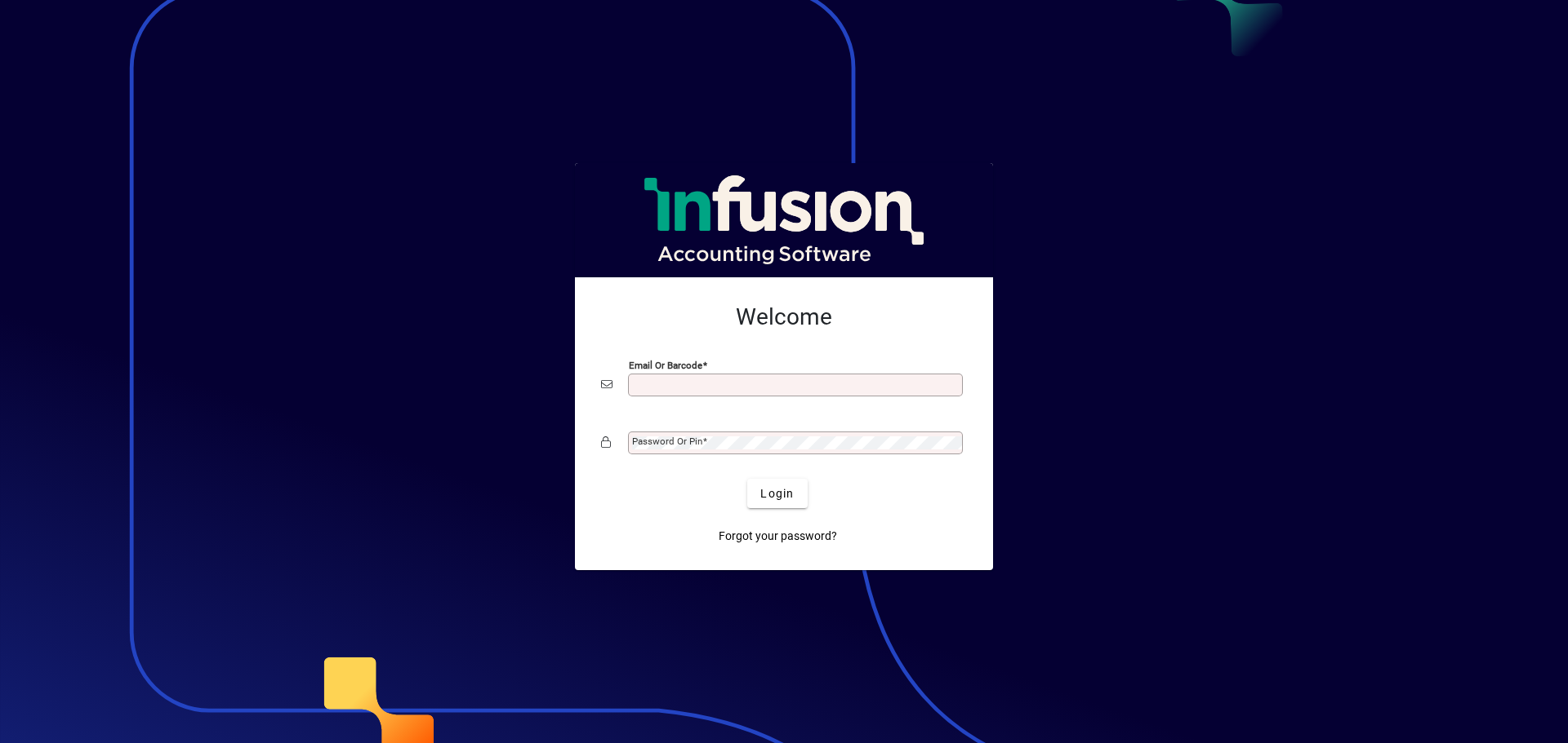
click at [754, 384] on input "Email or Barcode" at bounding box center [797, 385] width 330 height 13
type input "**********"
click at [767, 434] on div "Password or Pin" at bounding box center [795, 443] width 335 height 23
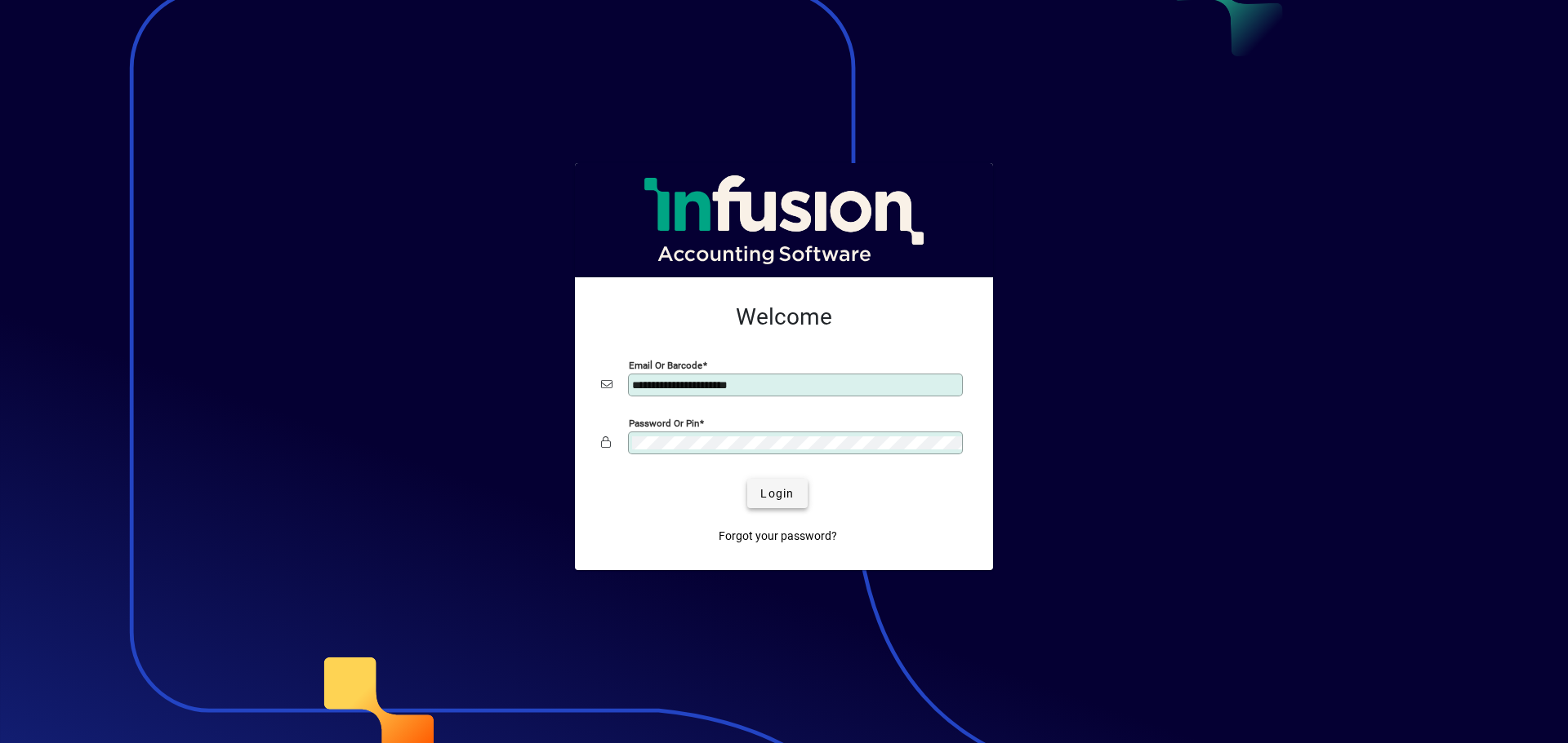
click at [776, 491] on span "Login" at bounding box center [777, 494] width 34 height 17
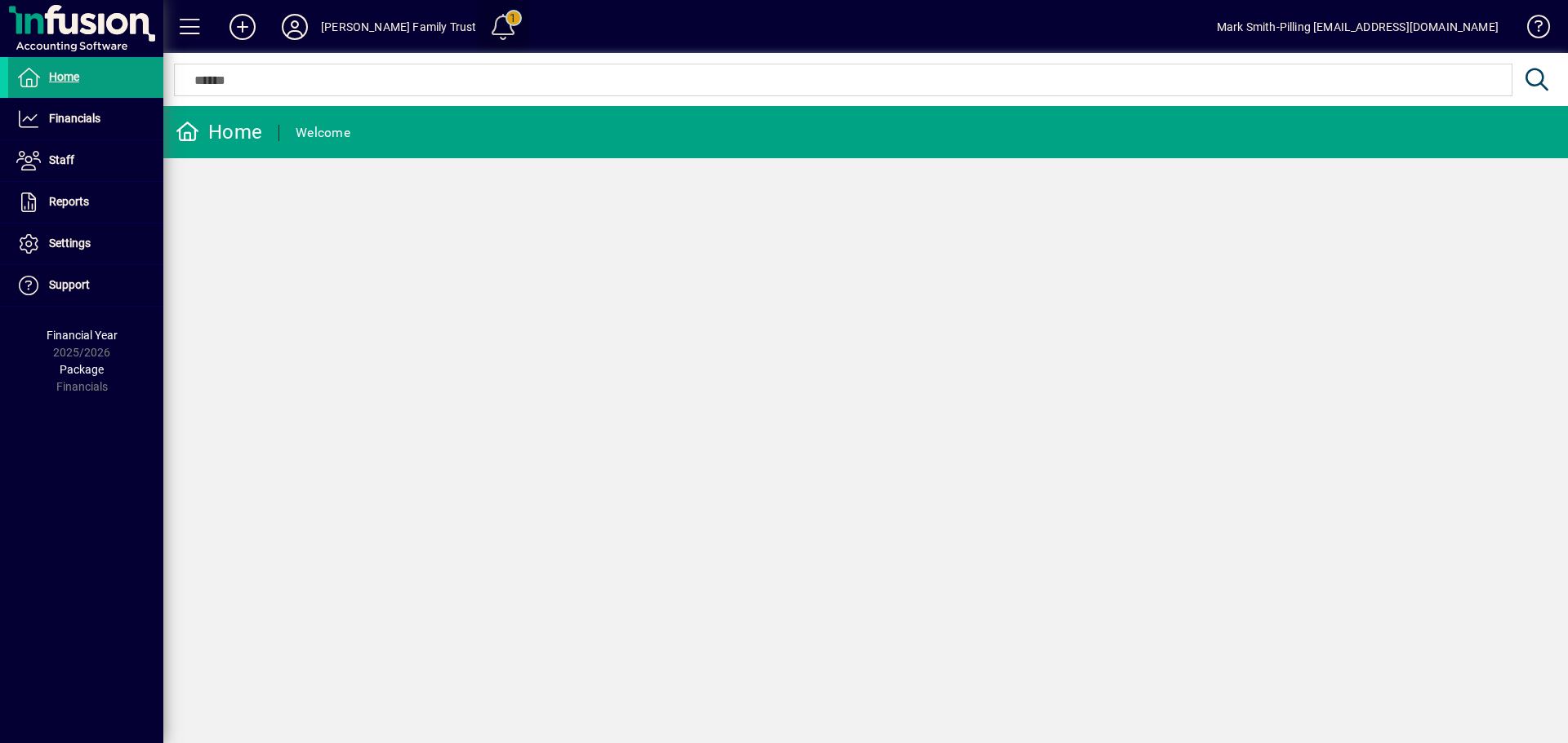
click at [495, 18] on span at bounding box center [503, 27] width 39 height 39
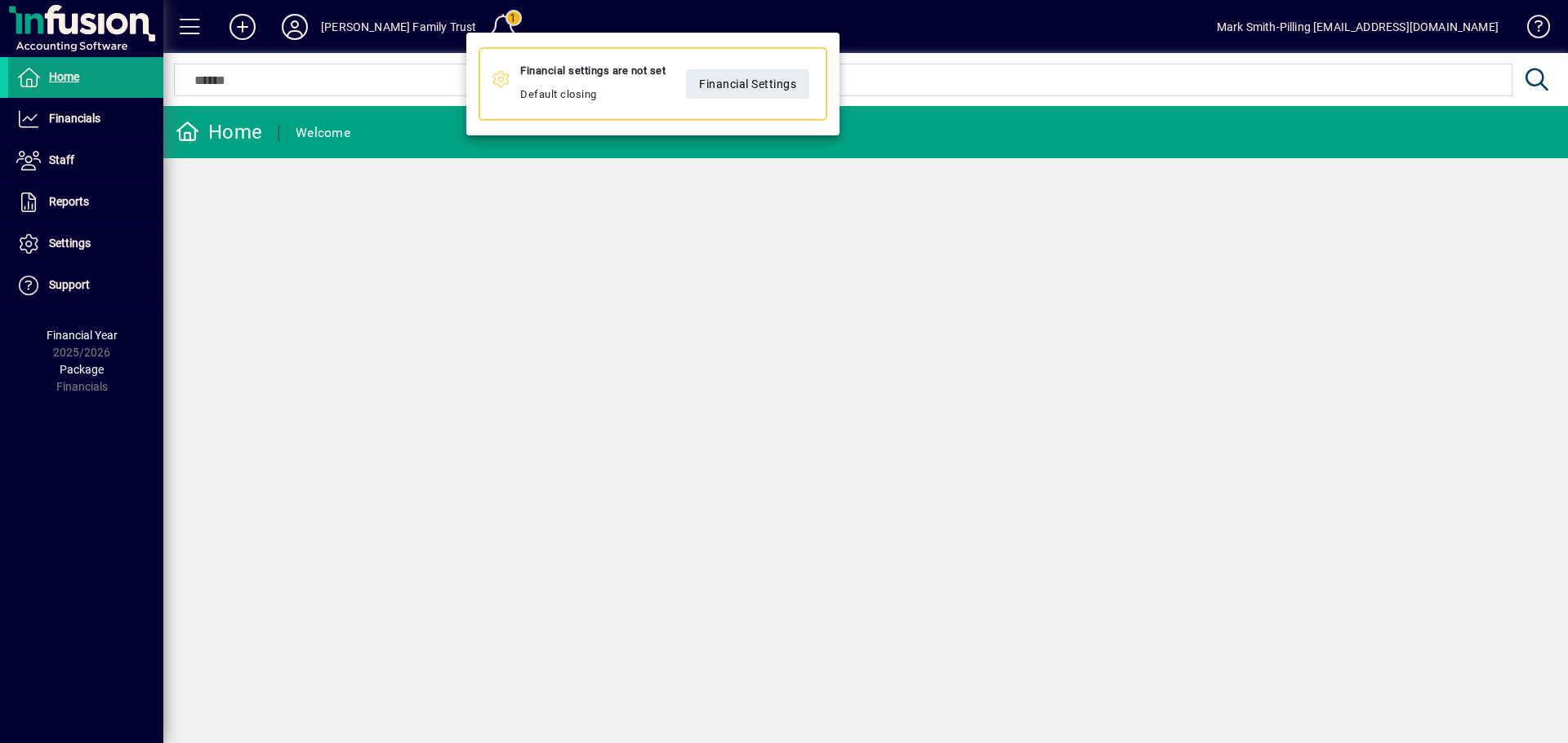
click at [701, 248] on div at bounding box center [784, 371] width 1568 height 743
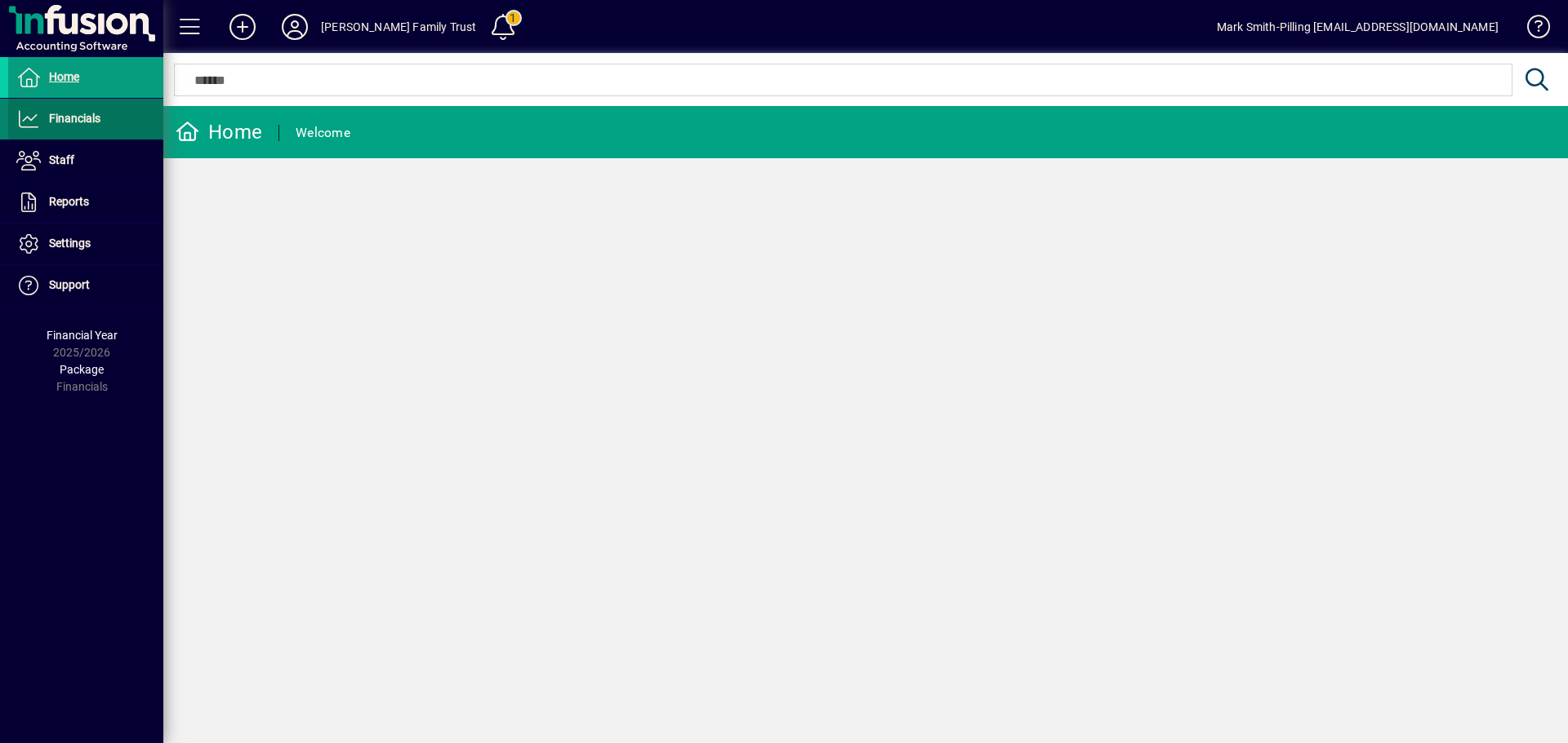
click at [75, 113] on span "Financials" at bounding box center [75, 118] width 52 height 13
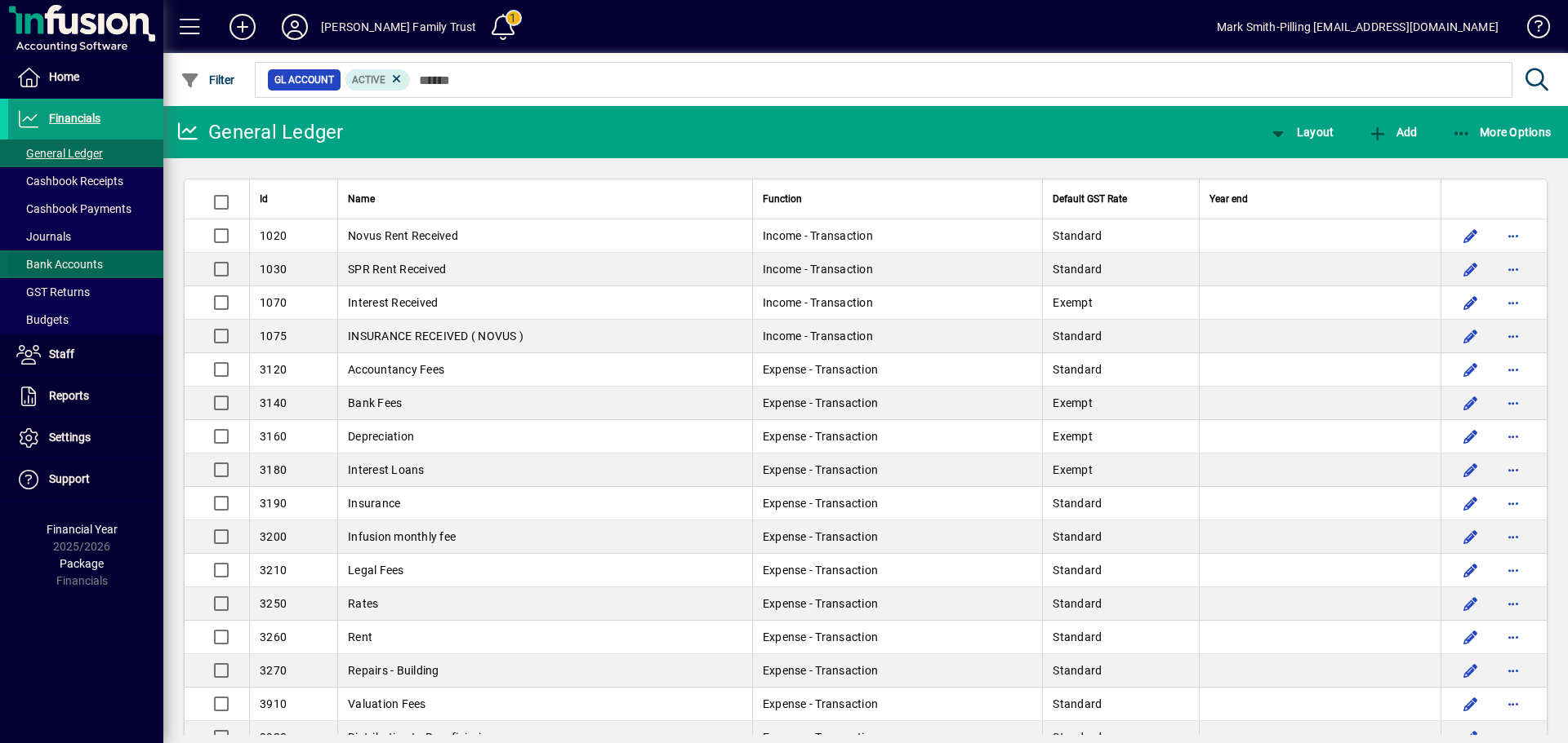
click at [59, 260] on span "Bank Accounts" at bounding box center [59, 264] width 86 height 13
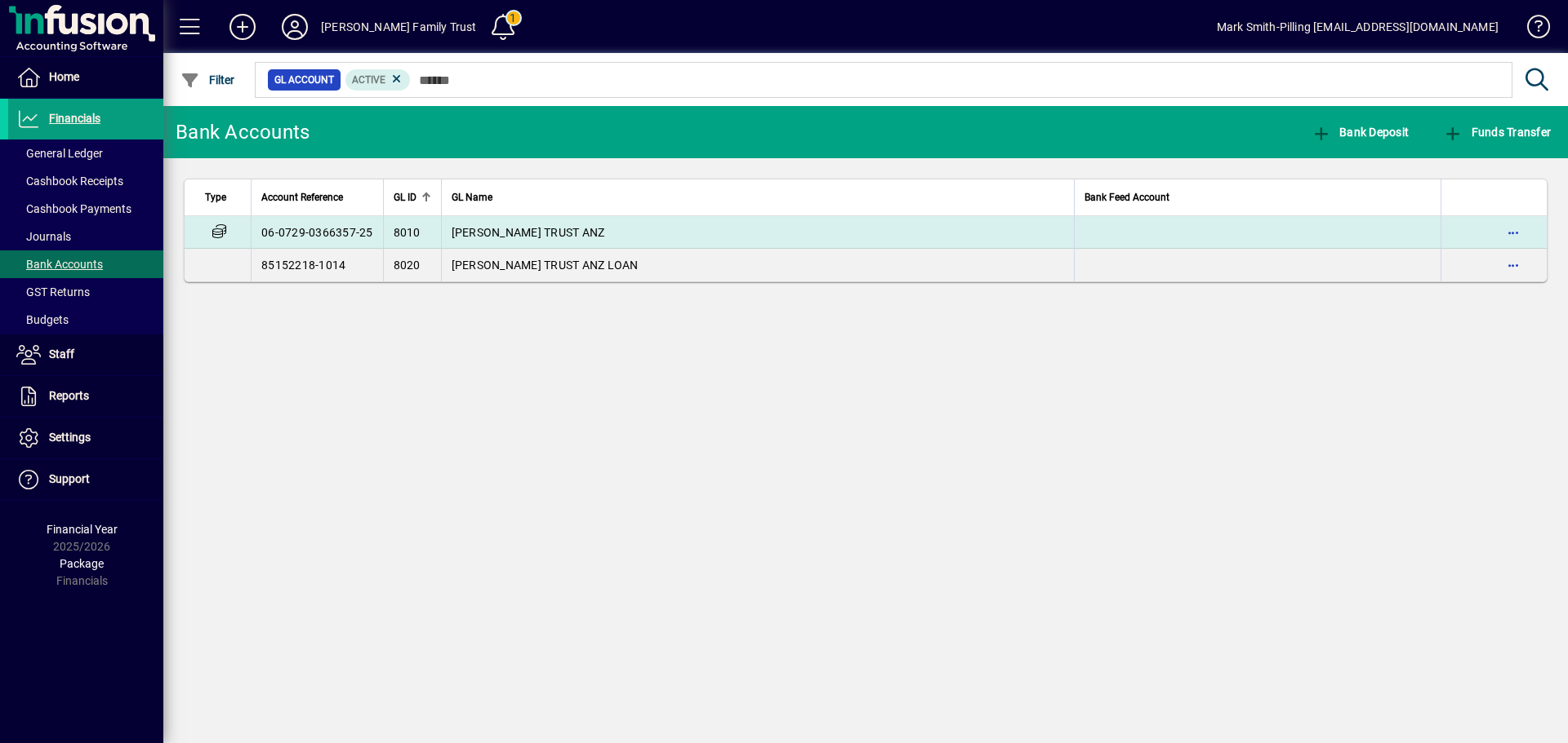
click at [524, 228] on span "M SMITH-PILLING TRUST ANZ" at bounding box center [528, 232] width 153 height 13
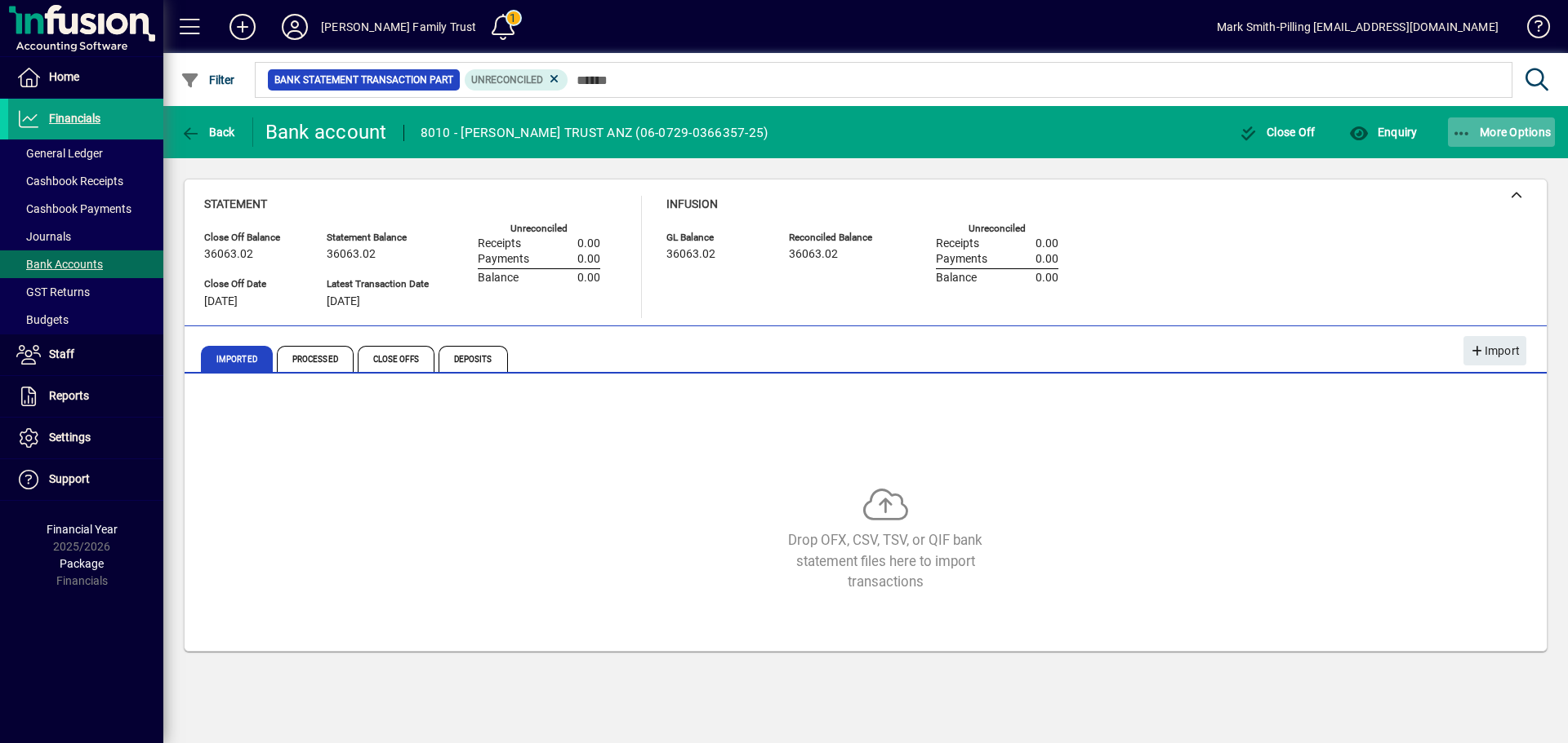
click at [1468, 129] on icon "button" at bounding box center [1462, 133] width 20 height 16
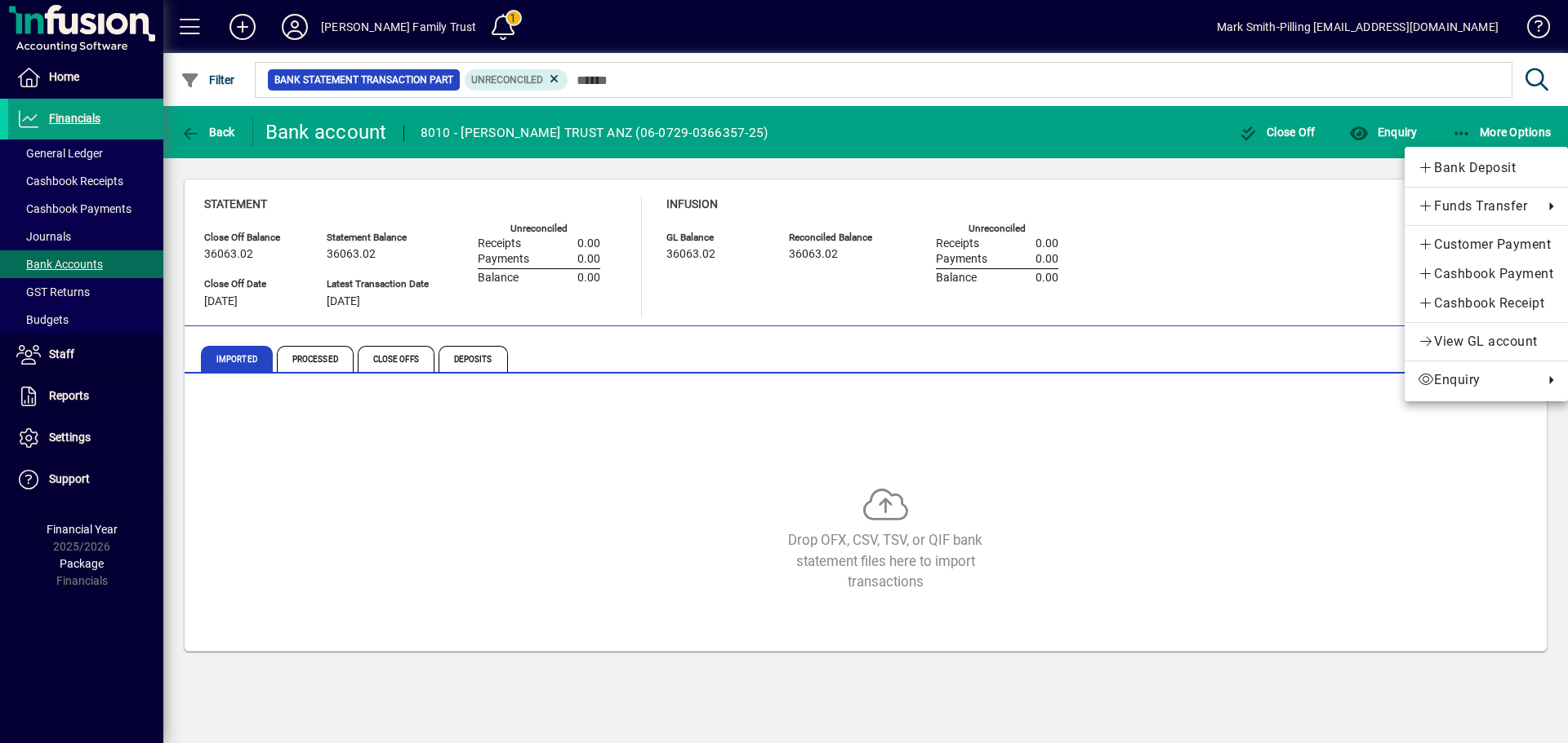
click at [1316, 229] on div at bounding box center [784, 371] width 1568 height 743
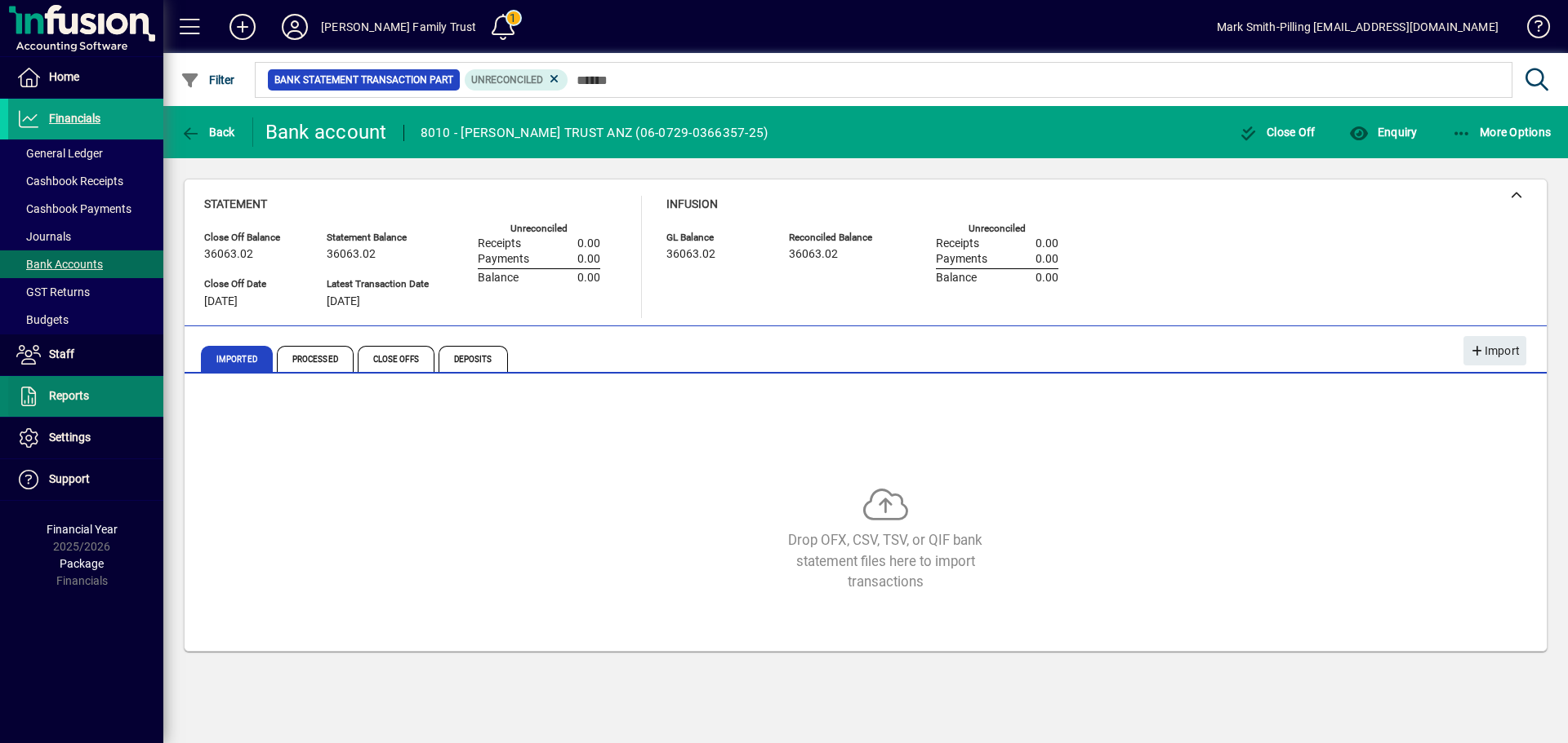
click at [51, 395] on span "Reports" at bounding box center [69, 395] width 40 height 13
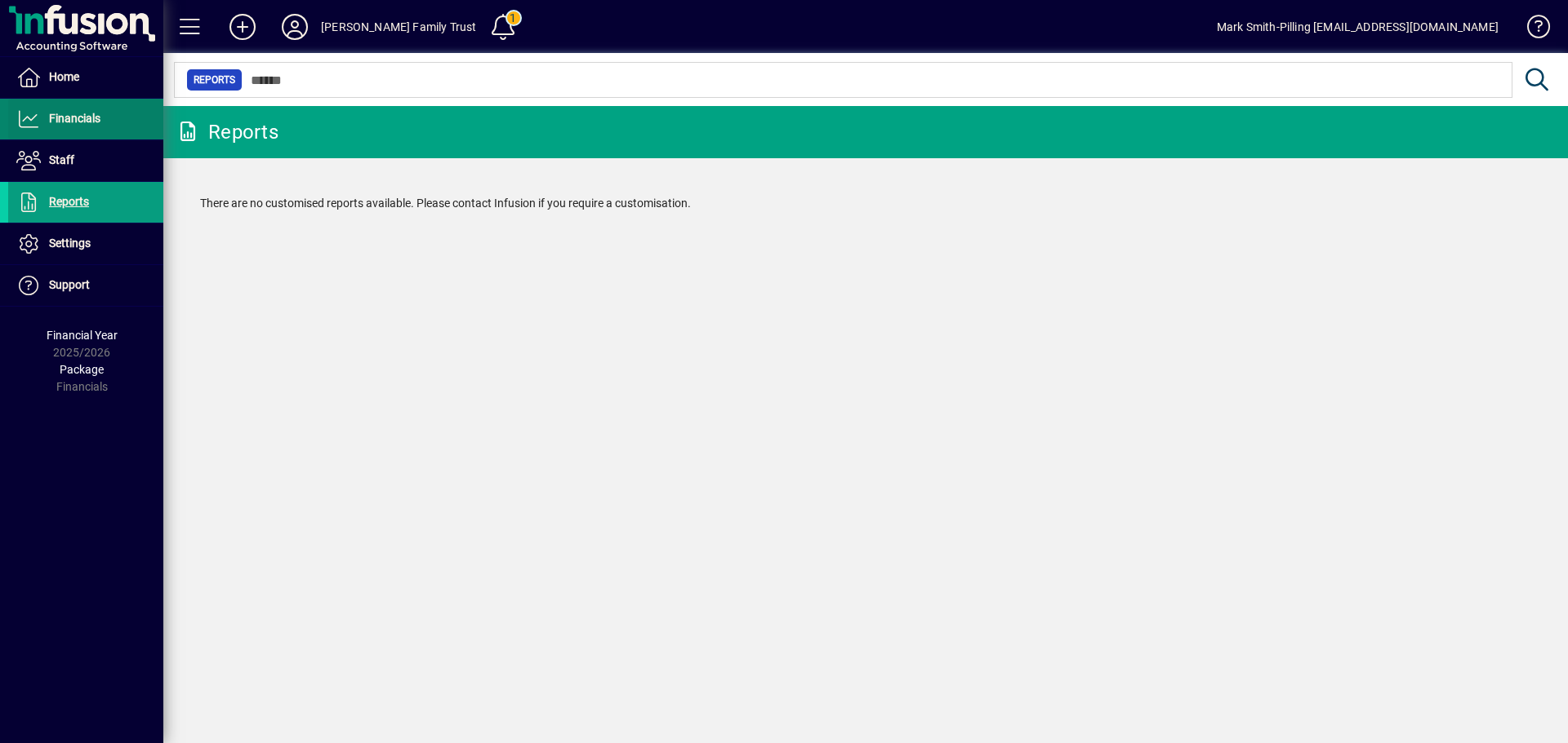
click at [74, 109] on span "Financials" at bounding box center [54, 119] width 93 height 20
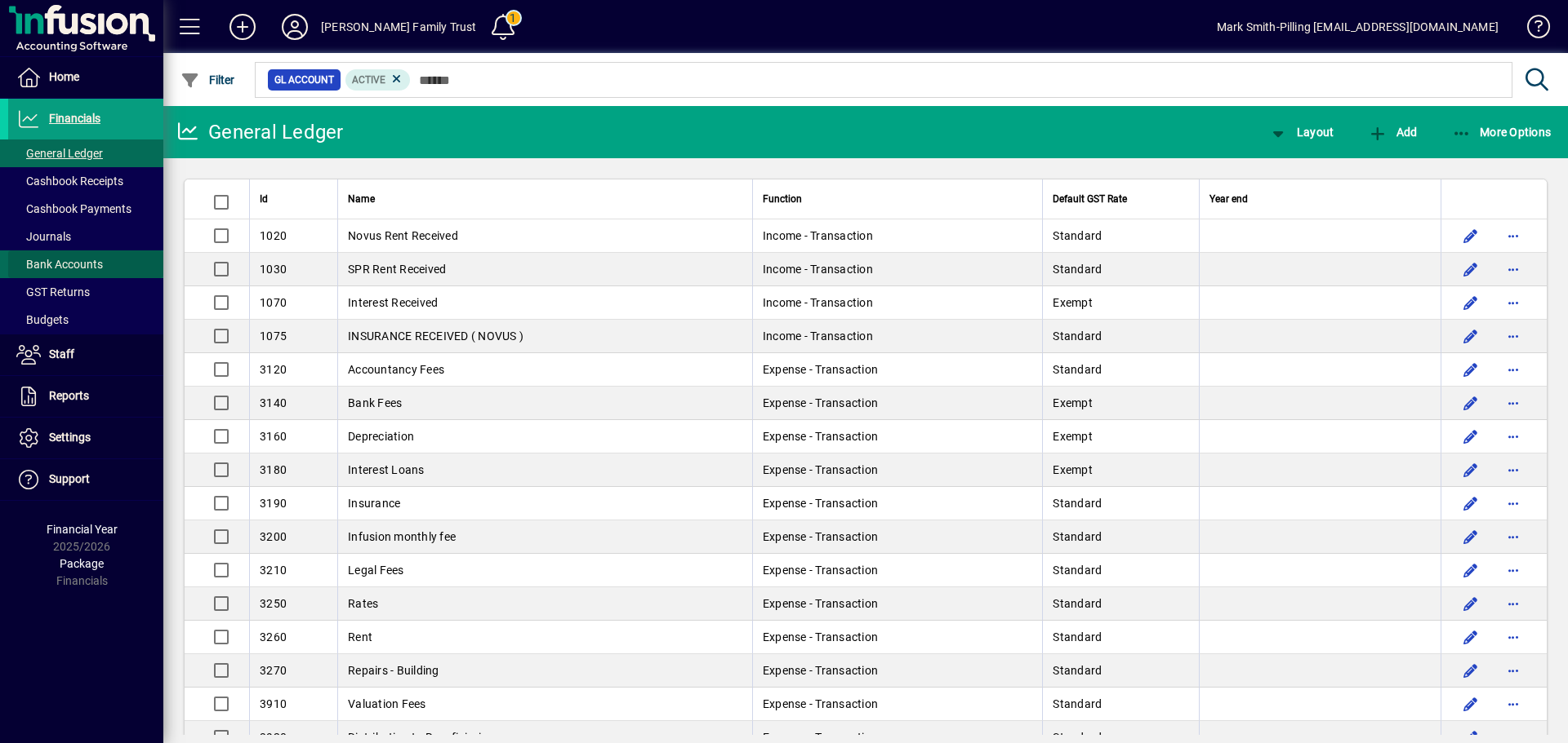
click at [71, 257] on span "Bank Accounts" at bounding box center [55, 264] width 94 height 17
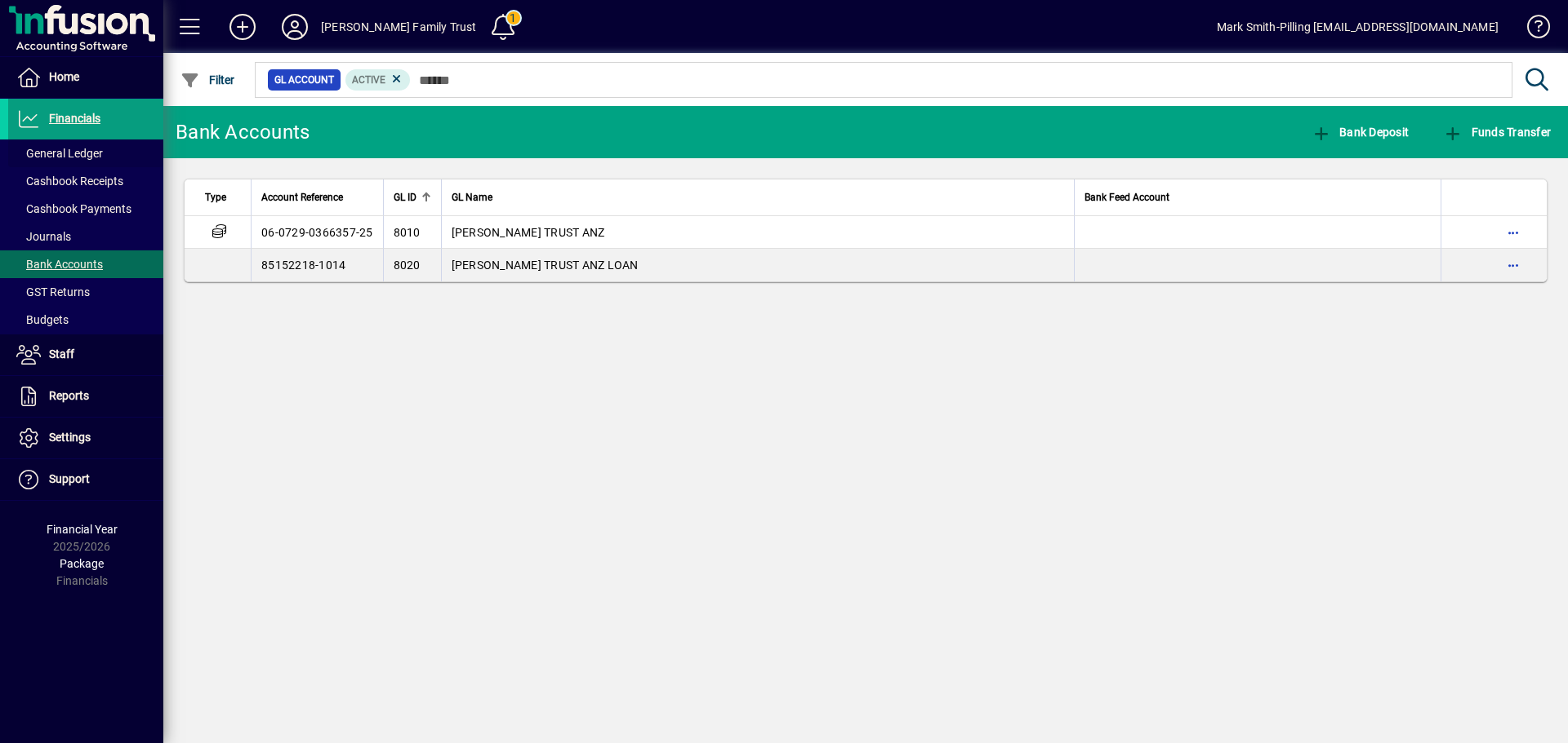
click at [75, 148] on span "General Ledger" at bounding box center [59, 153] width 86 height 13
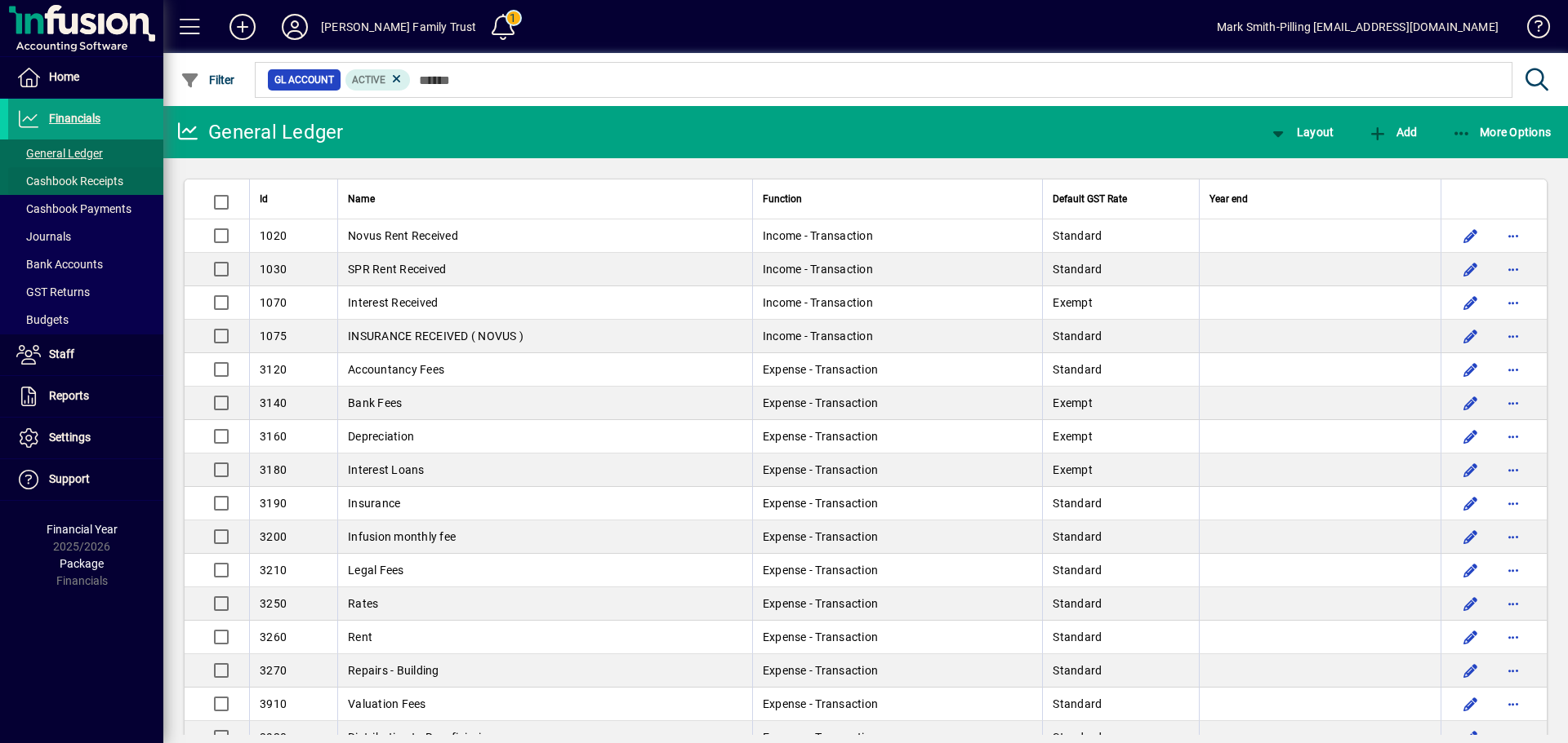
click at [71, 177] on span "Cashbook Receipts" at bounding box center [69, 181] width 107 height 13
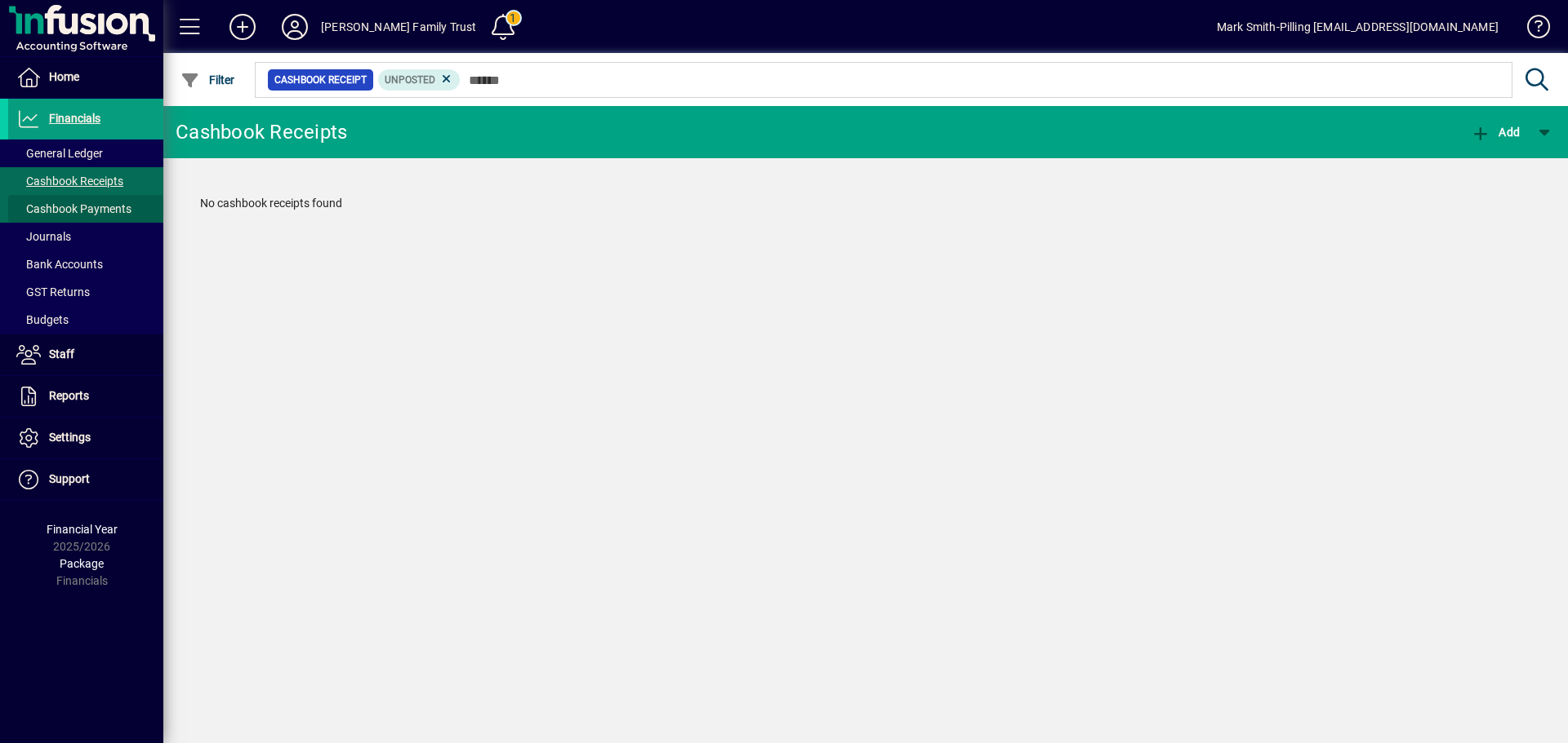
click at [67, 205] on span "Cashbook Payments" at bounding box center [73, 208] width 115 height 13
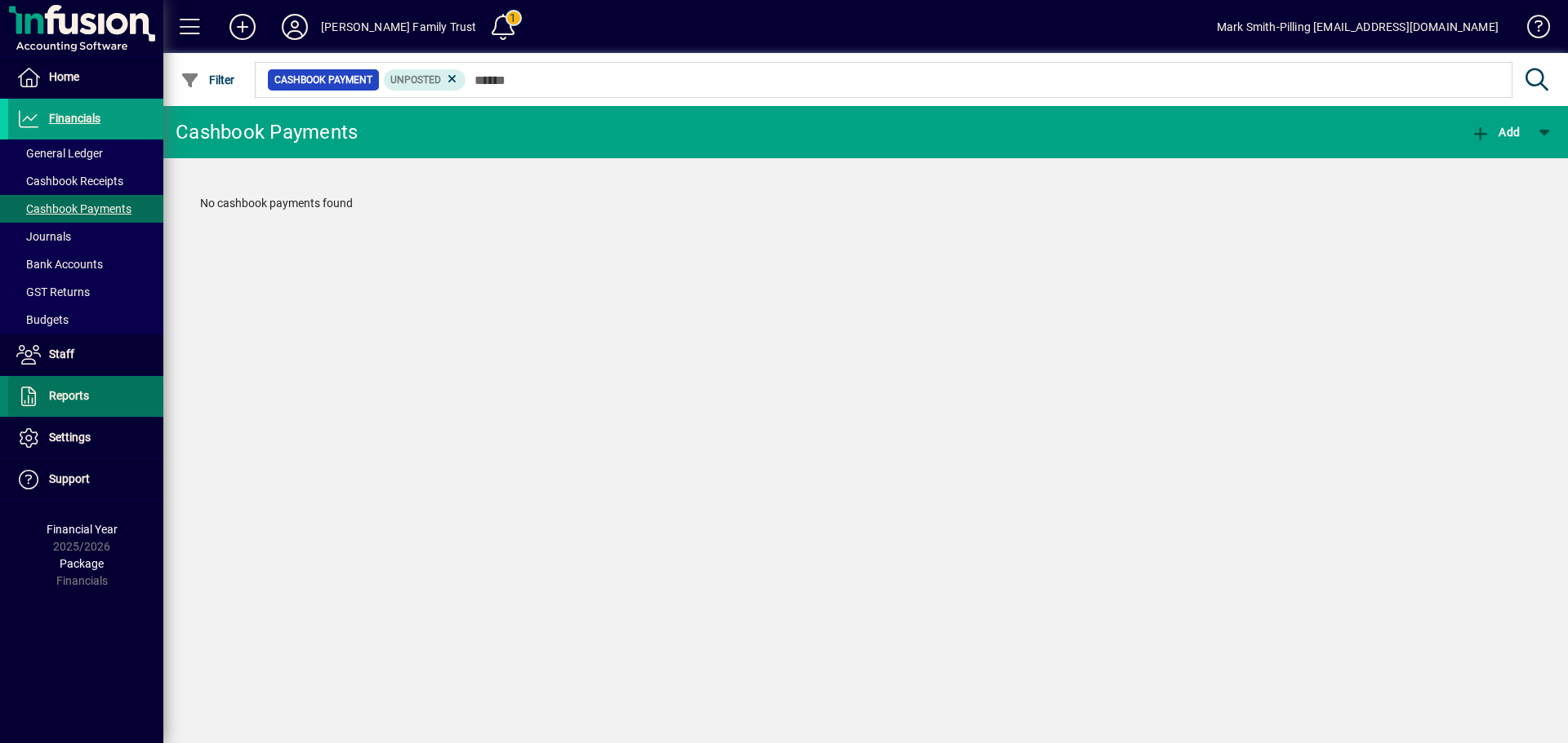
click at [57, 395] on span "Reports" at bounding box center [69, 395] width 40 height 13
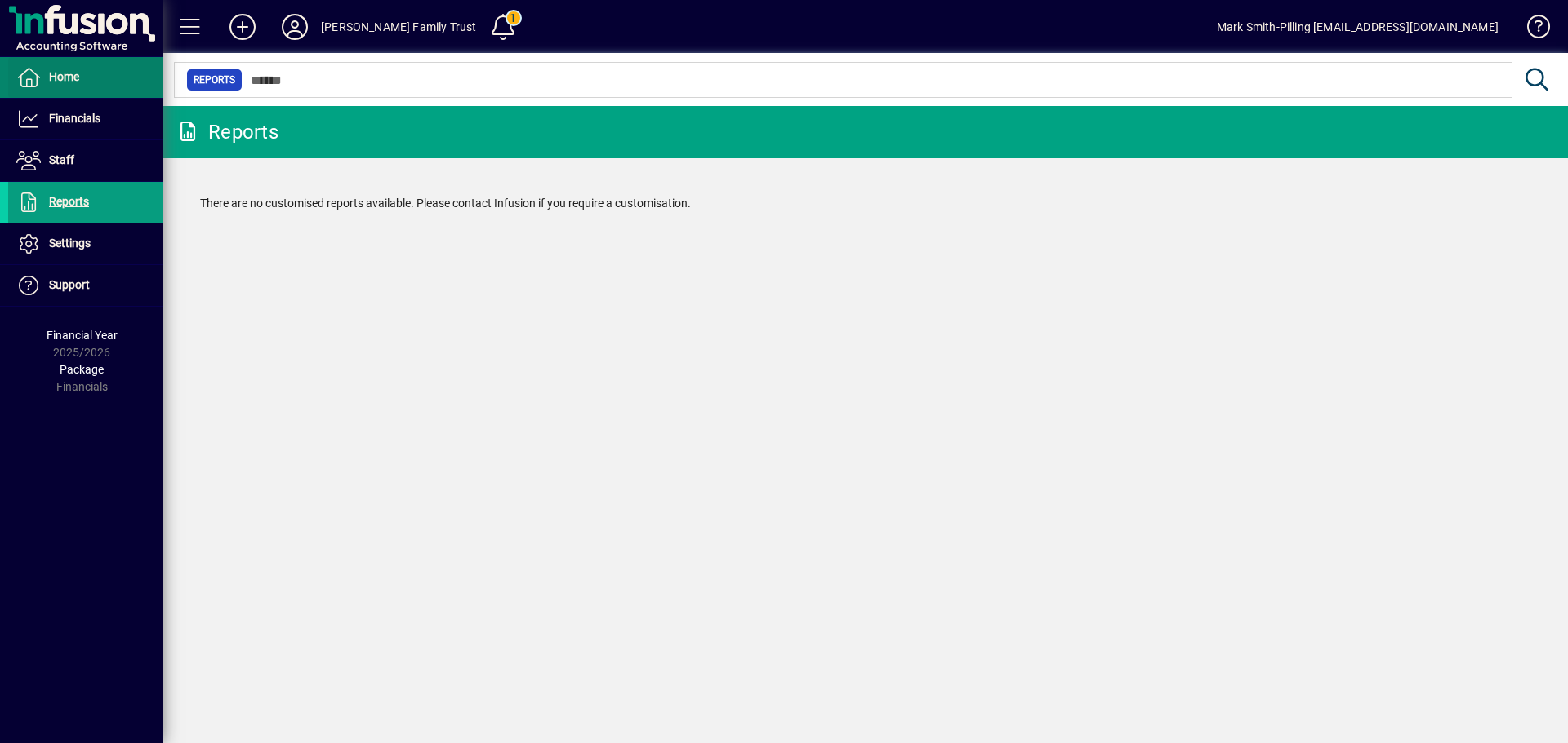
click at [60, 70] on span "Home" at bounding box center [64, 77] width 30 height 13
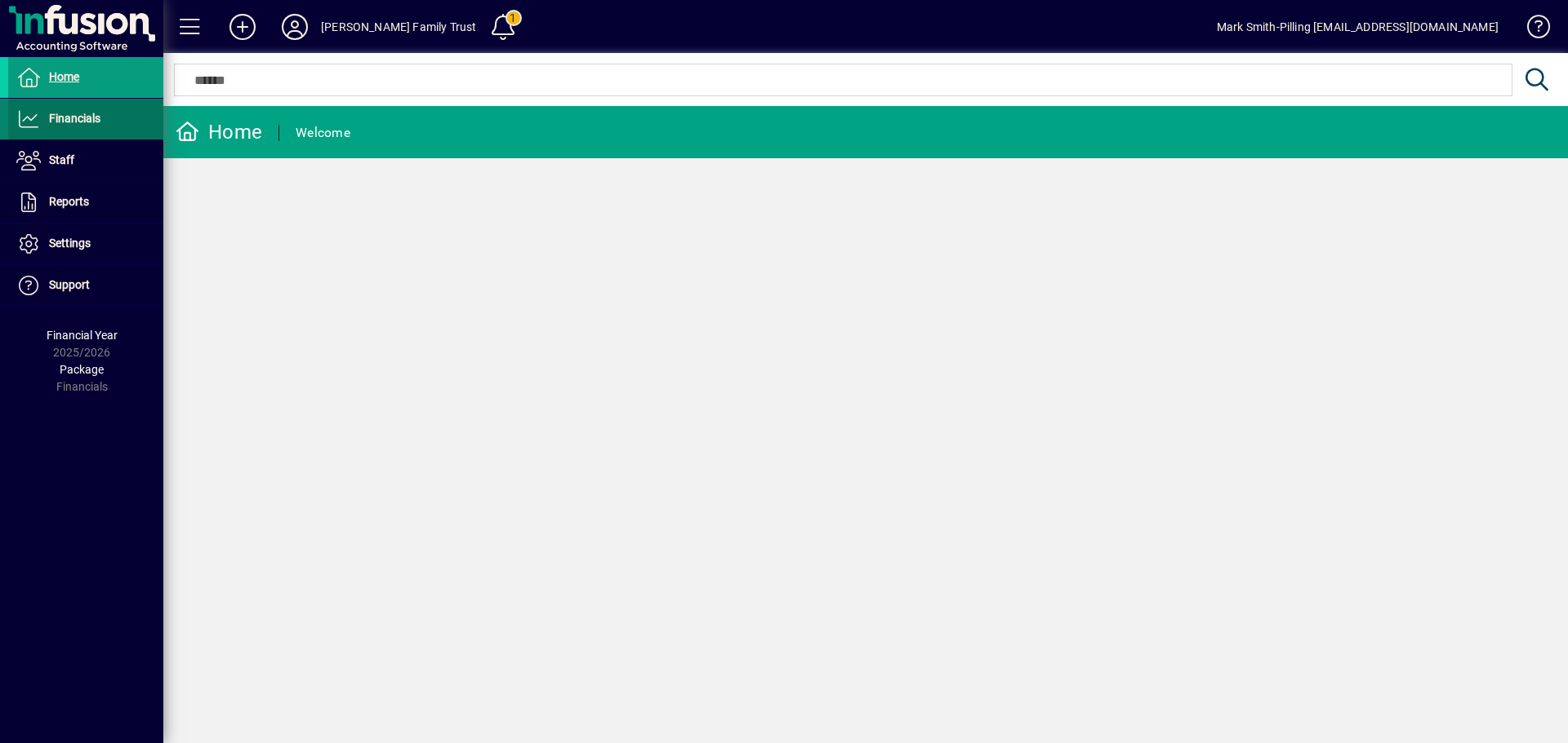
click at [64, 115] on span "Financials" at bounding box center [75, 118] width 52 height 13
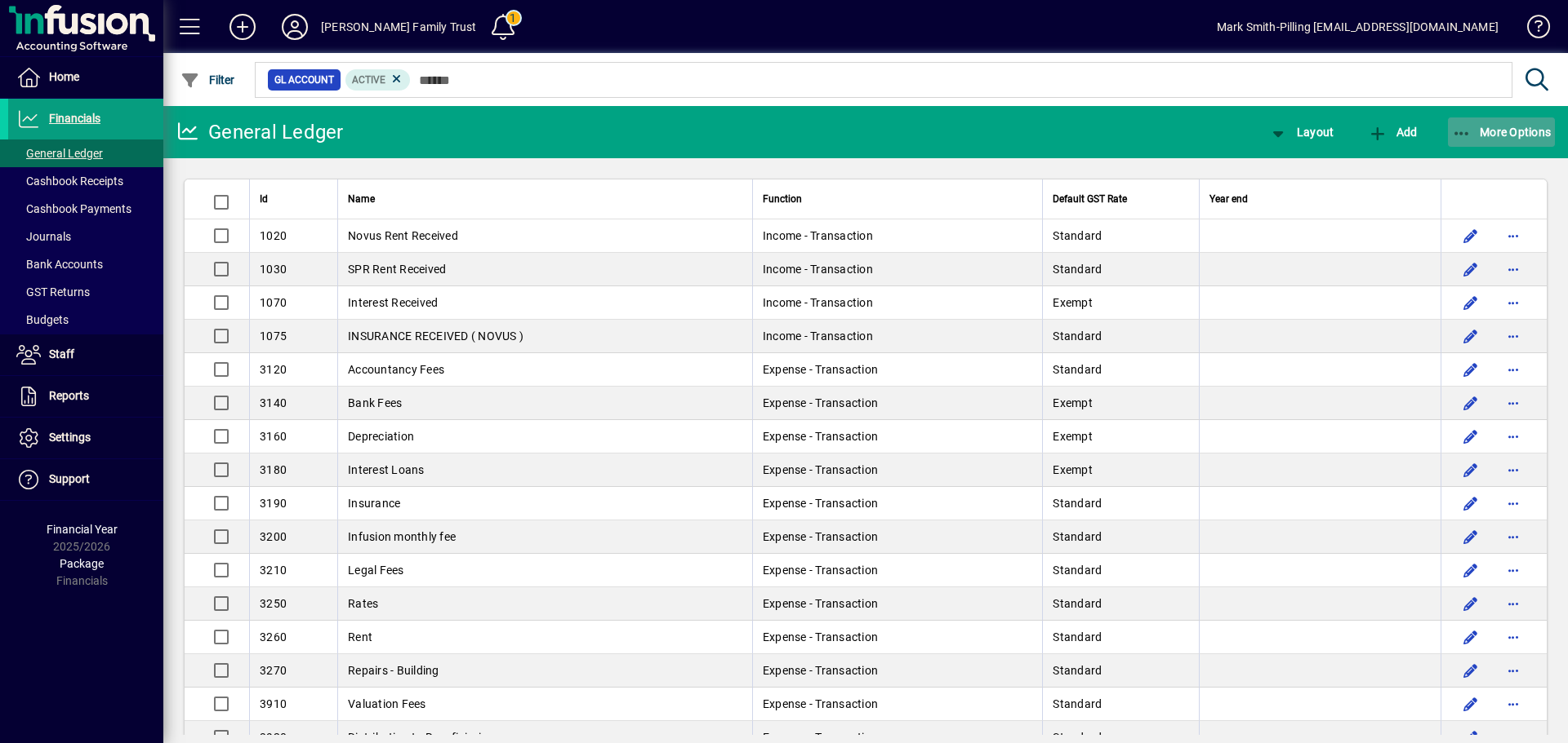
click at [1463, 125] on icon "button" at bounding box center [1462, 133] width 20 height 16
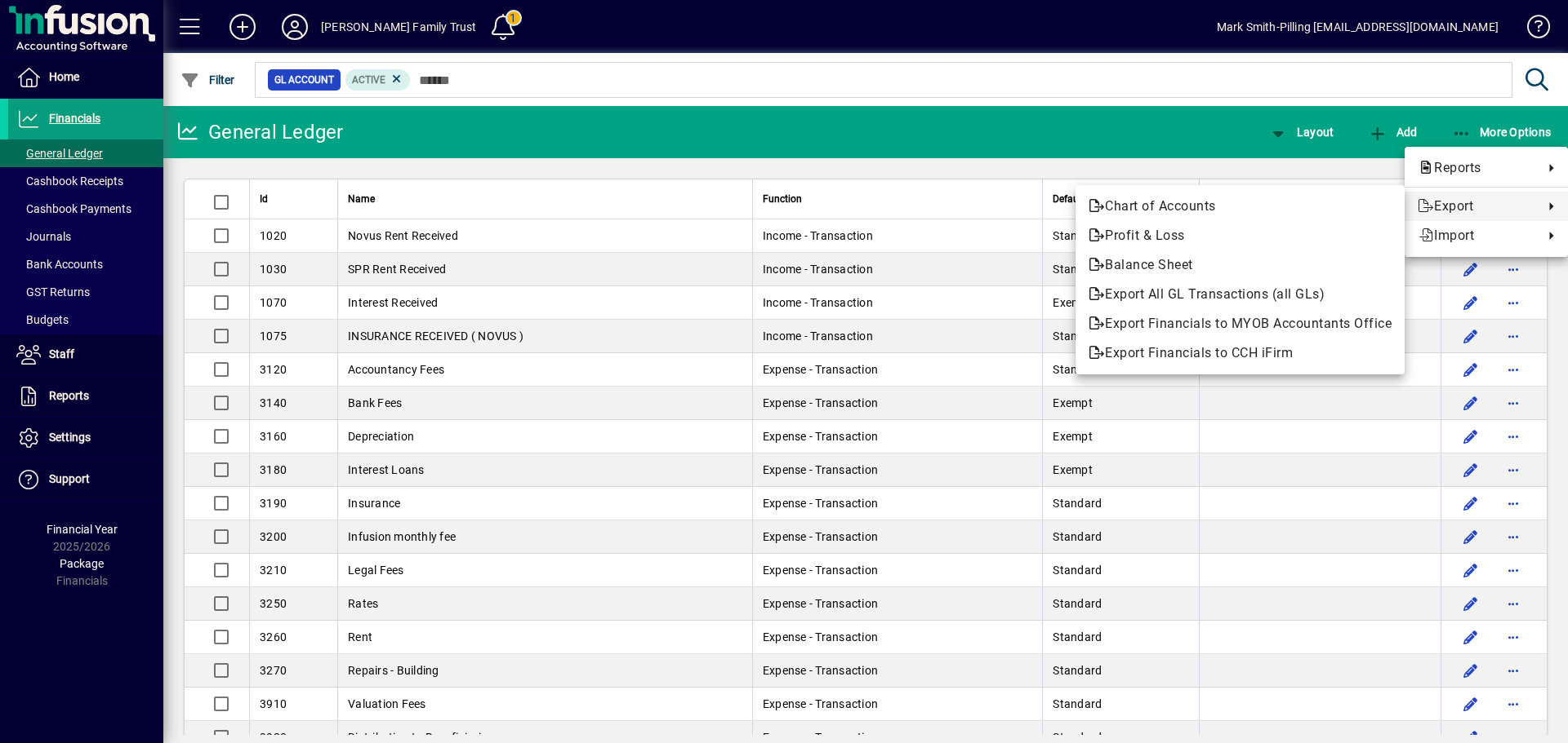
click at [883, 128] on div at bounding box center [784, 371] width 1568 height 743
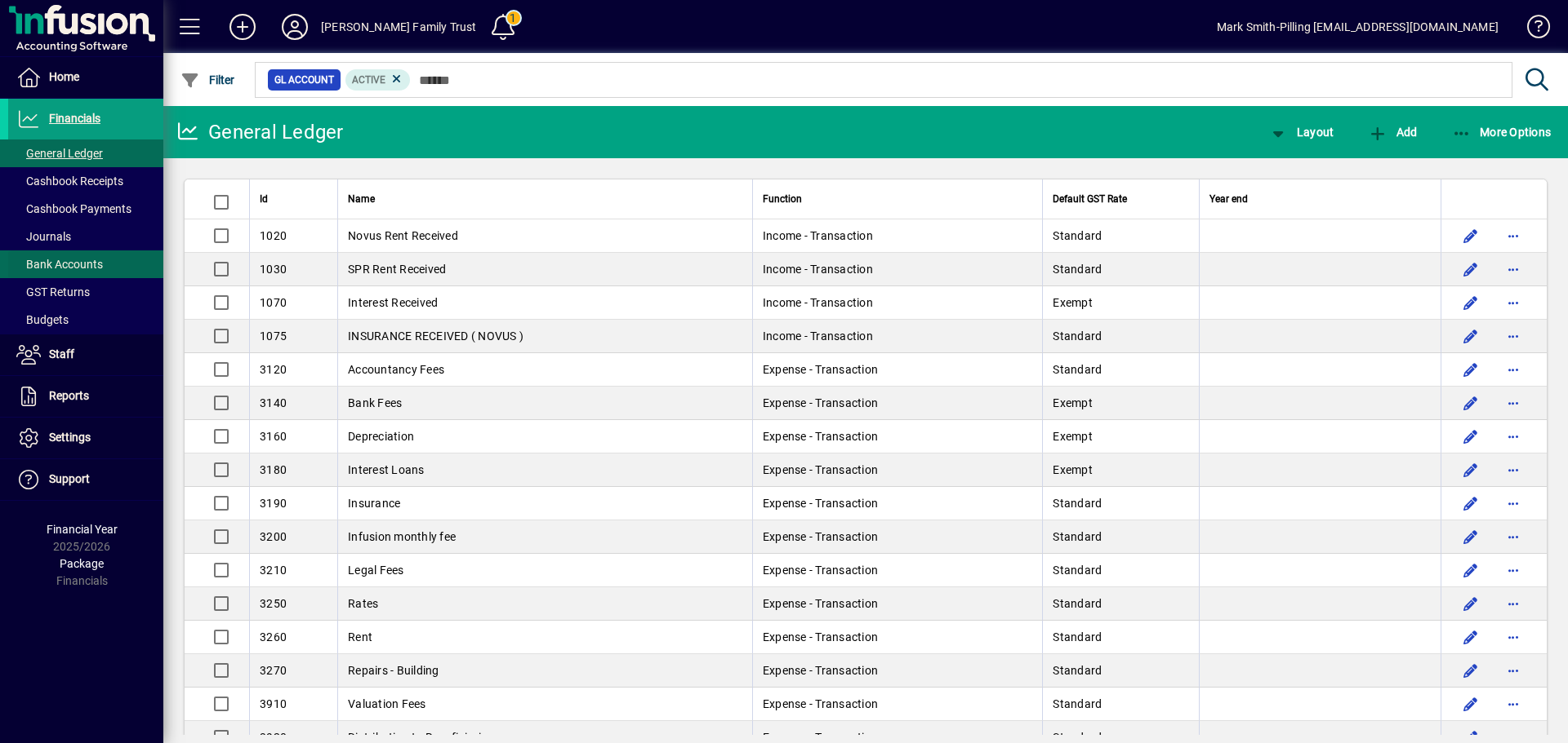
click at [53, 266] on span "Bank Accounts" at bounding box center [59, 264] width 86 height 13
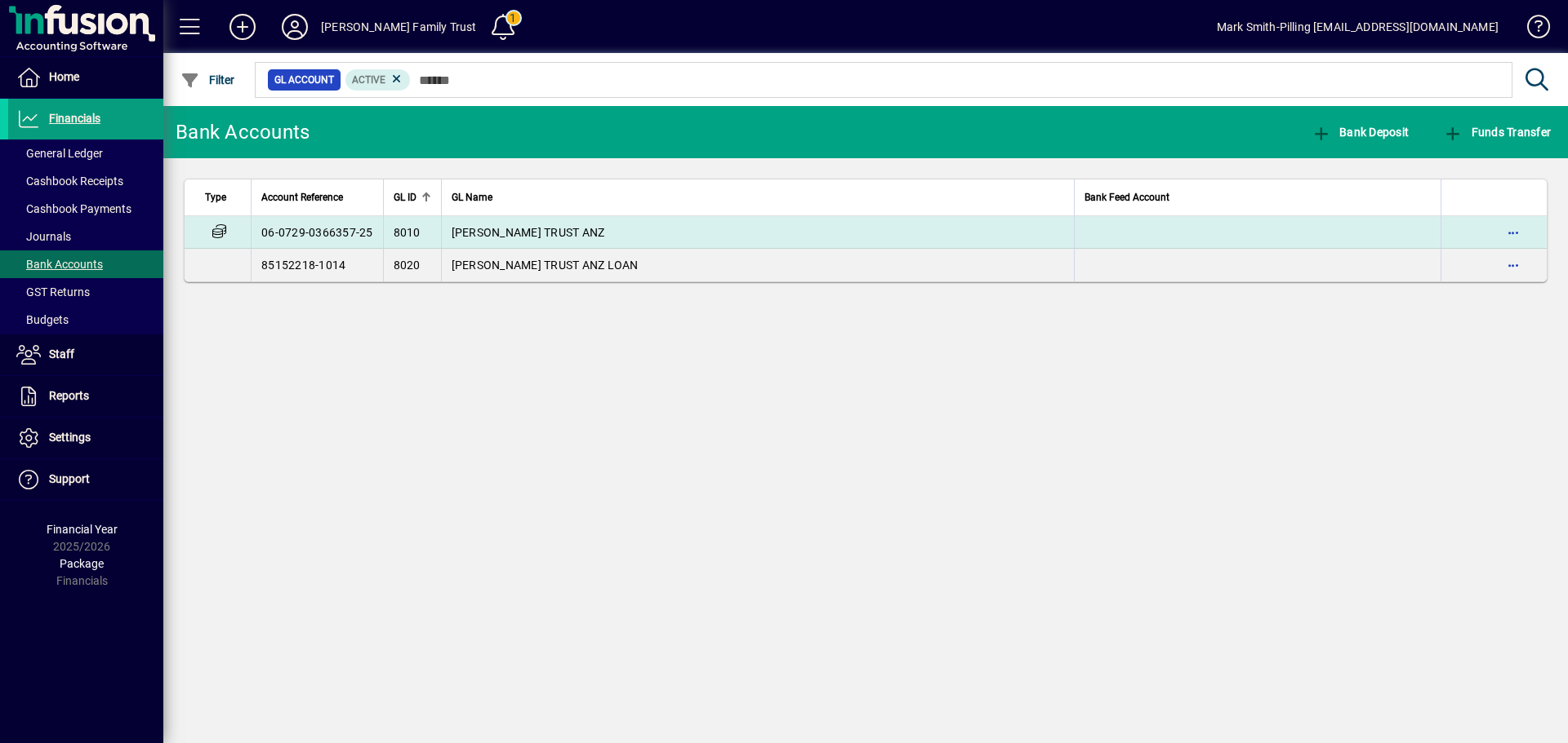
click at [528, 226] on span "M SMITH-PILLING TRUST ANZ" at bounding box center [528, 232] width 153 height 13
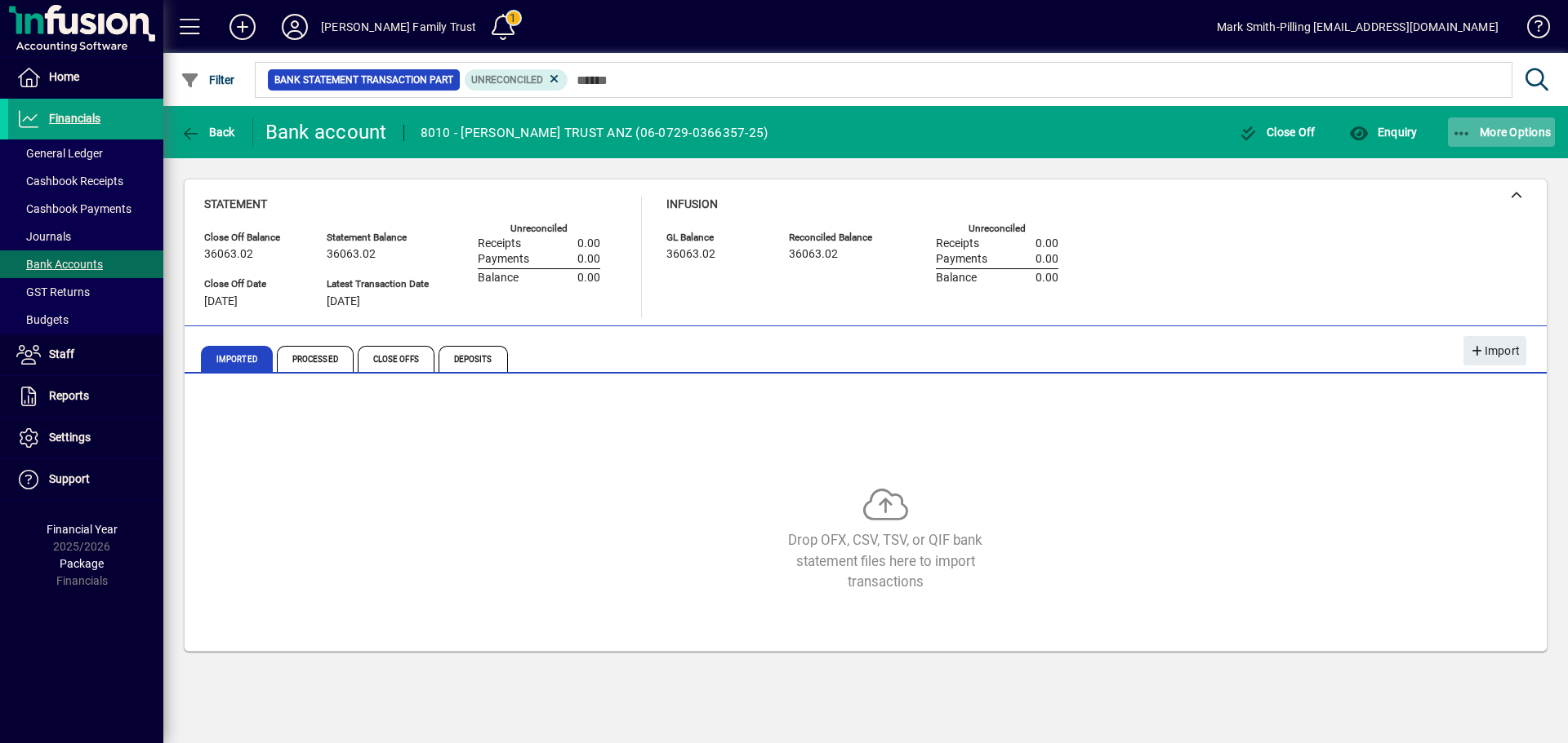
click at [1494, 128] on span "More Options" at bounding box center [1502, 132] width 100 height 13
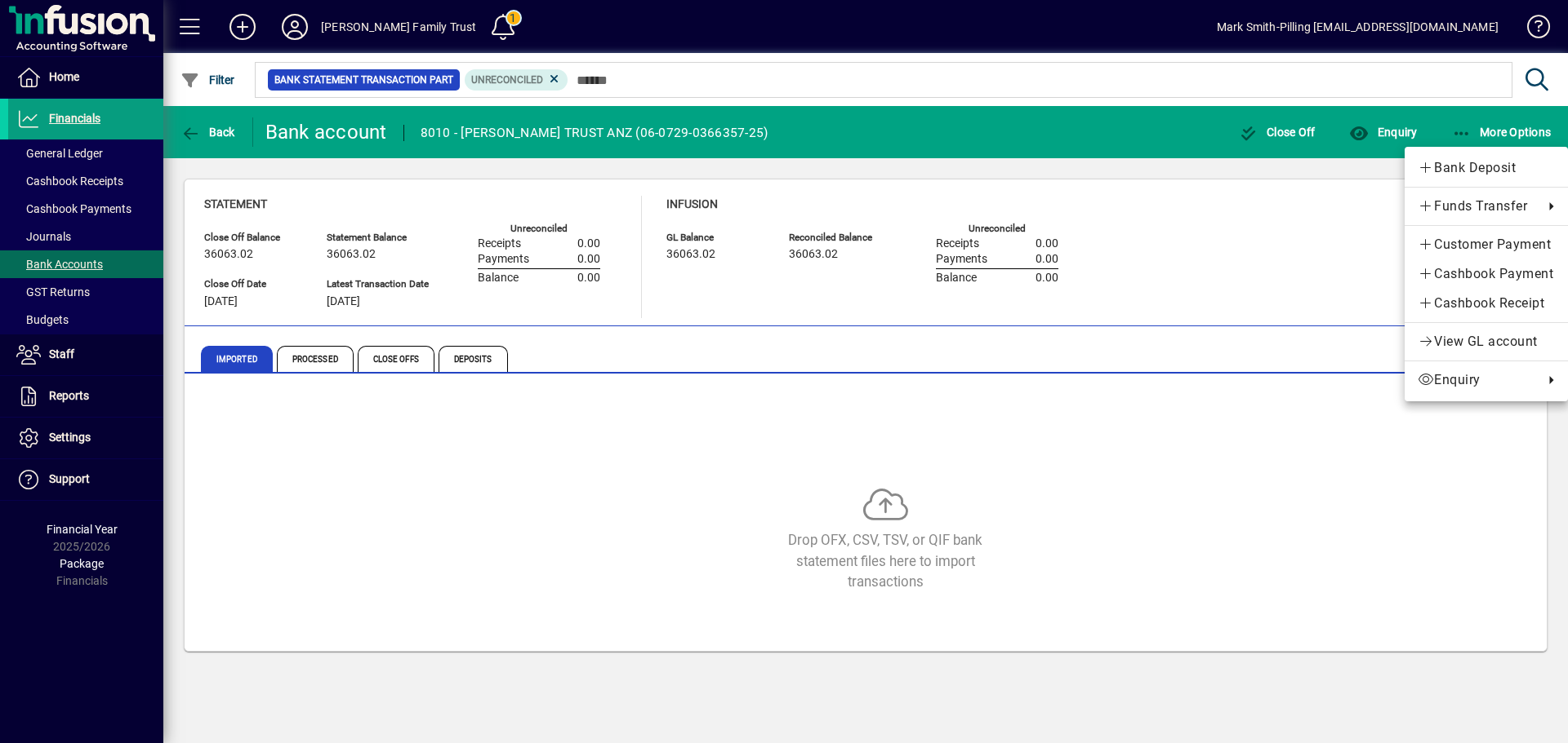
click at [1329, 238] on div at bounding box center [784, 371] width 1568 height 743
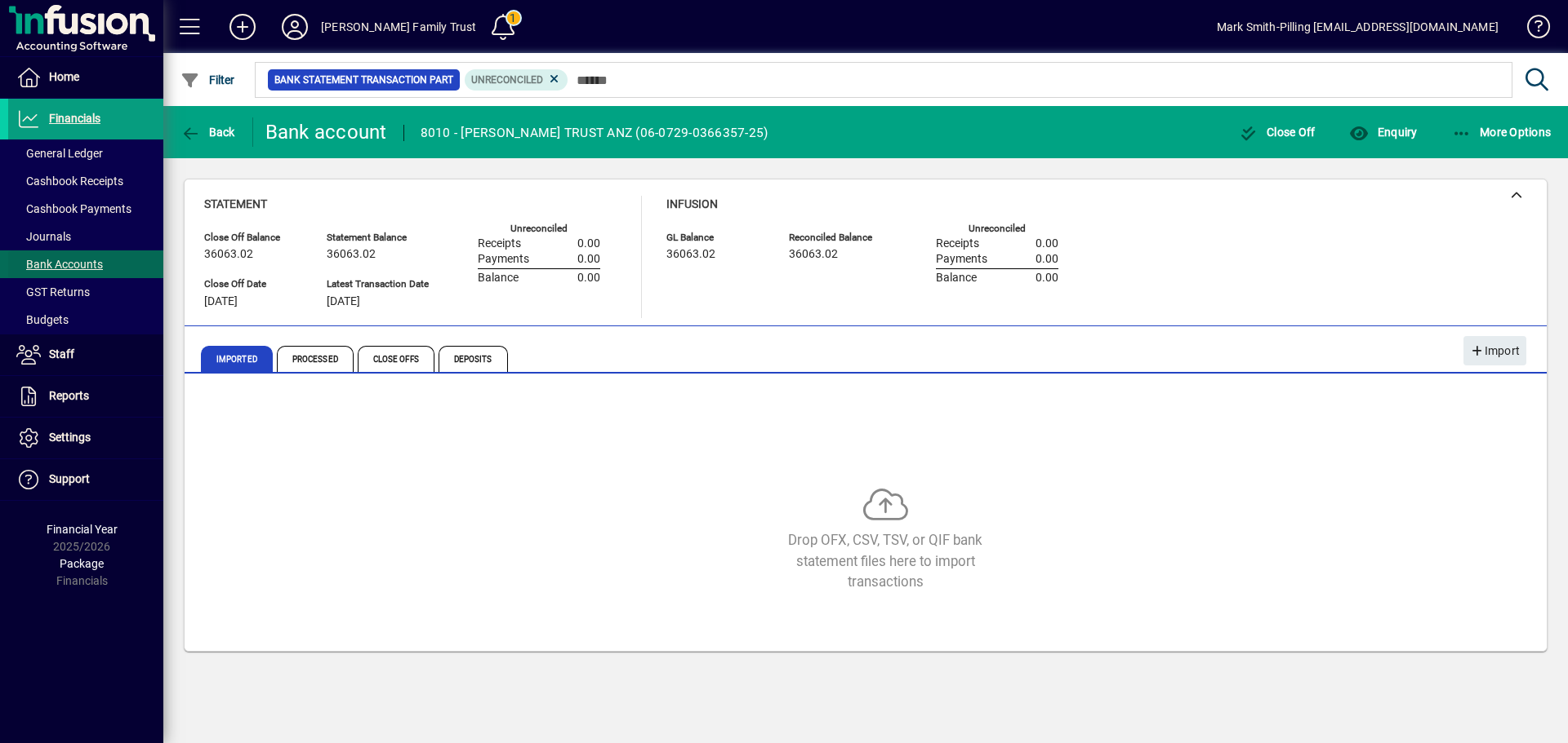
click at [43, 261] on span "Bank Accounts" at bounding box center [59, 264] width 86 height 13
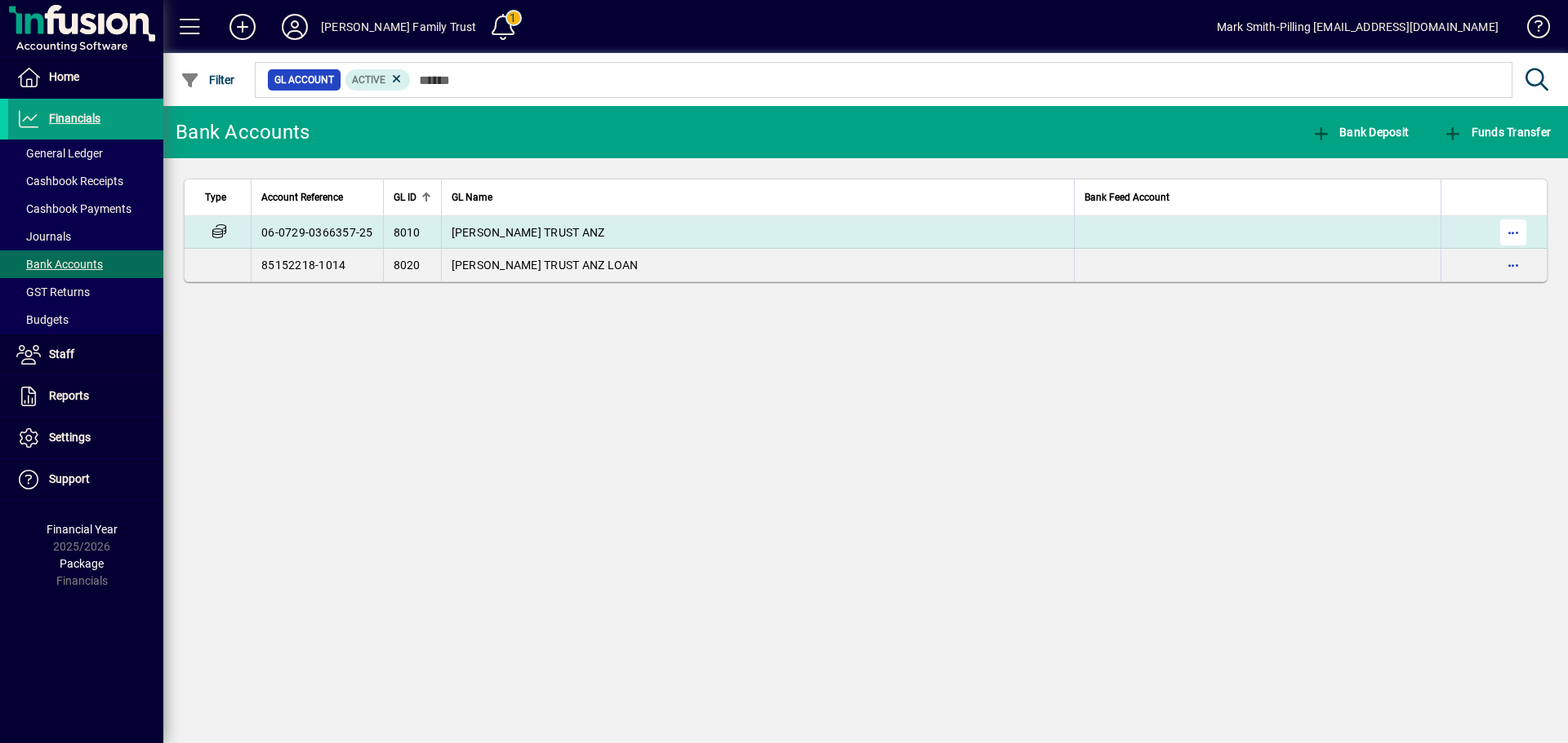
click at [1513, 225] on span "button" at bounding box center [1513, 232] width 39 height 39
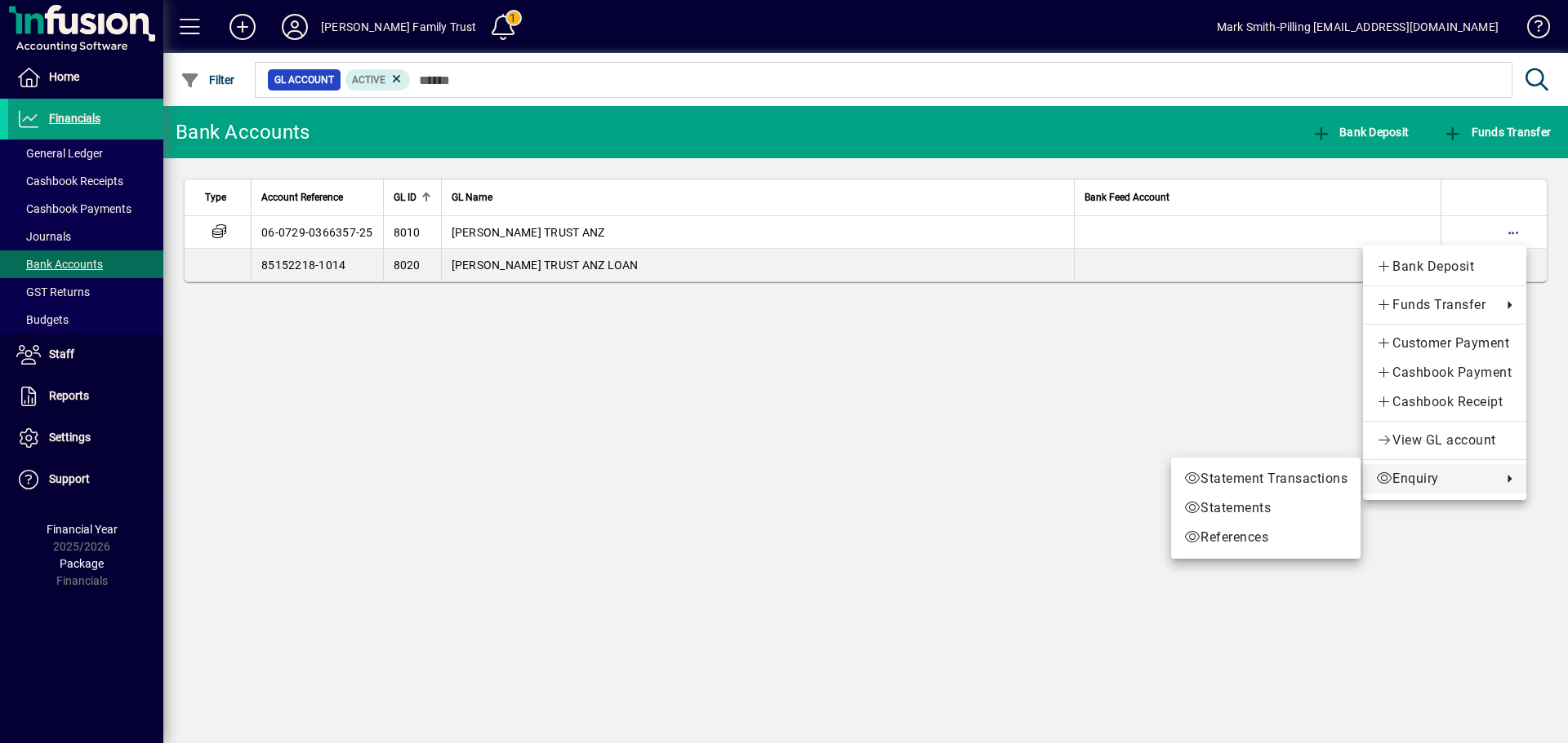
click at [576, 230] on div at bounding box center [784, 371] width 1568 height 743
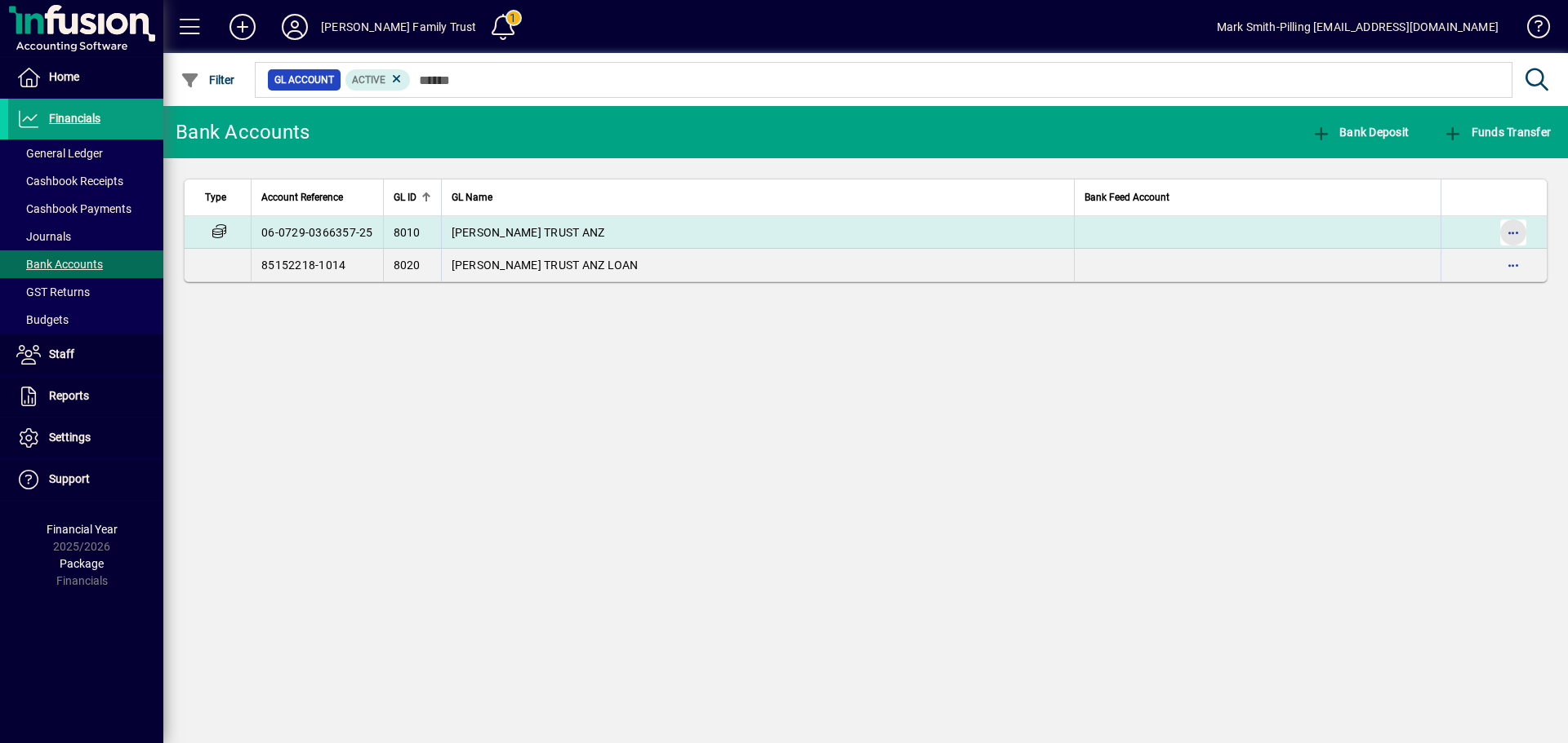
click at [1515, 235] on span "button" at bounding box center [1513, 232] width 39 height 39
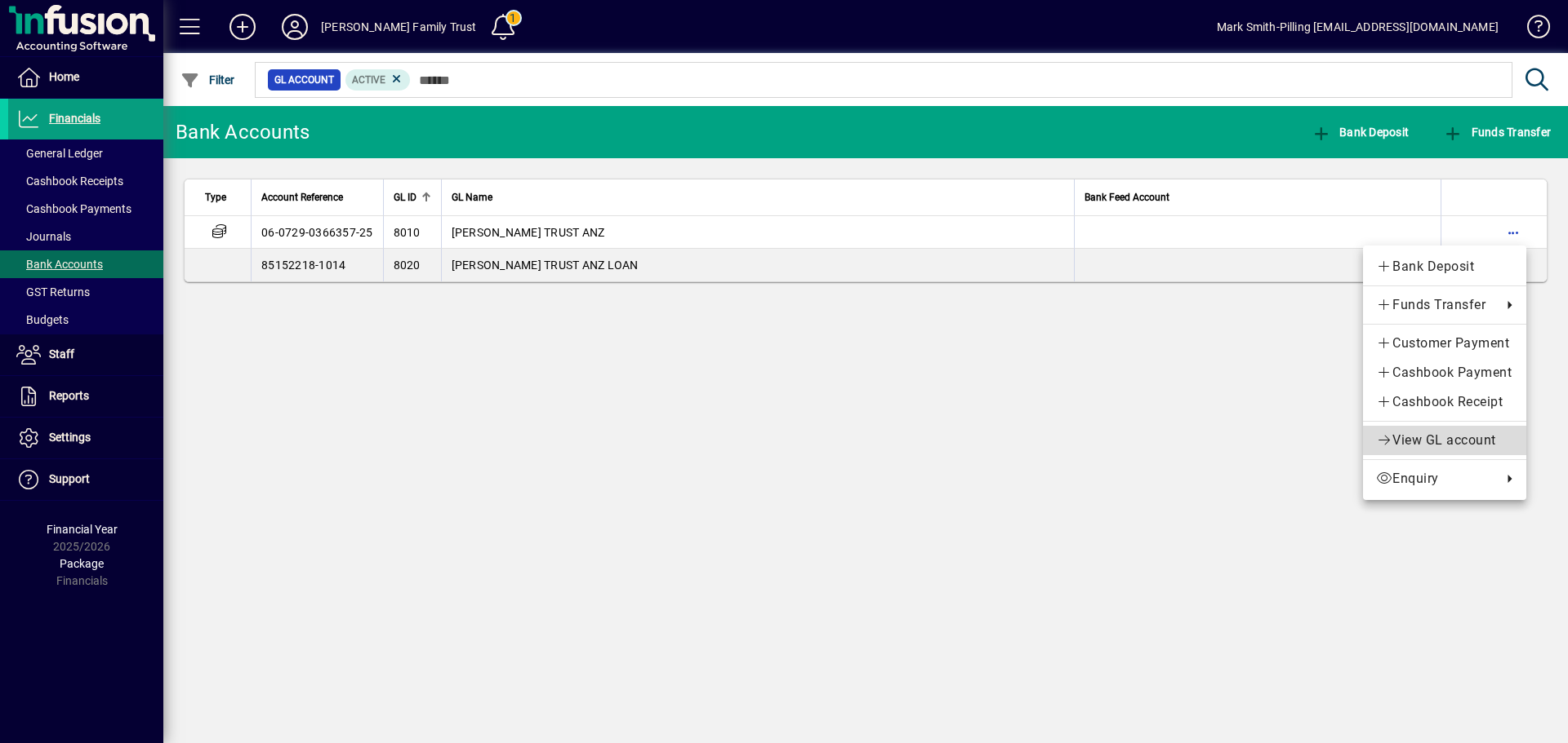
click at [1428, 437] on span "View GL account" at bounding box center [1444, 440] width 137 height 20
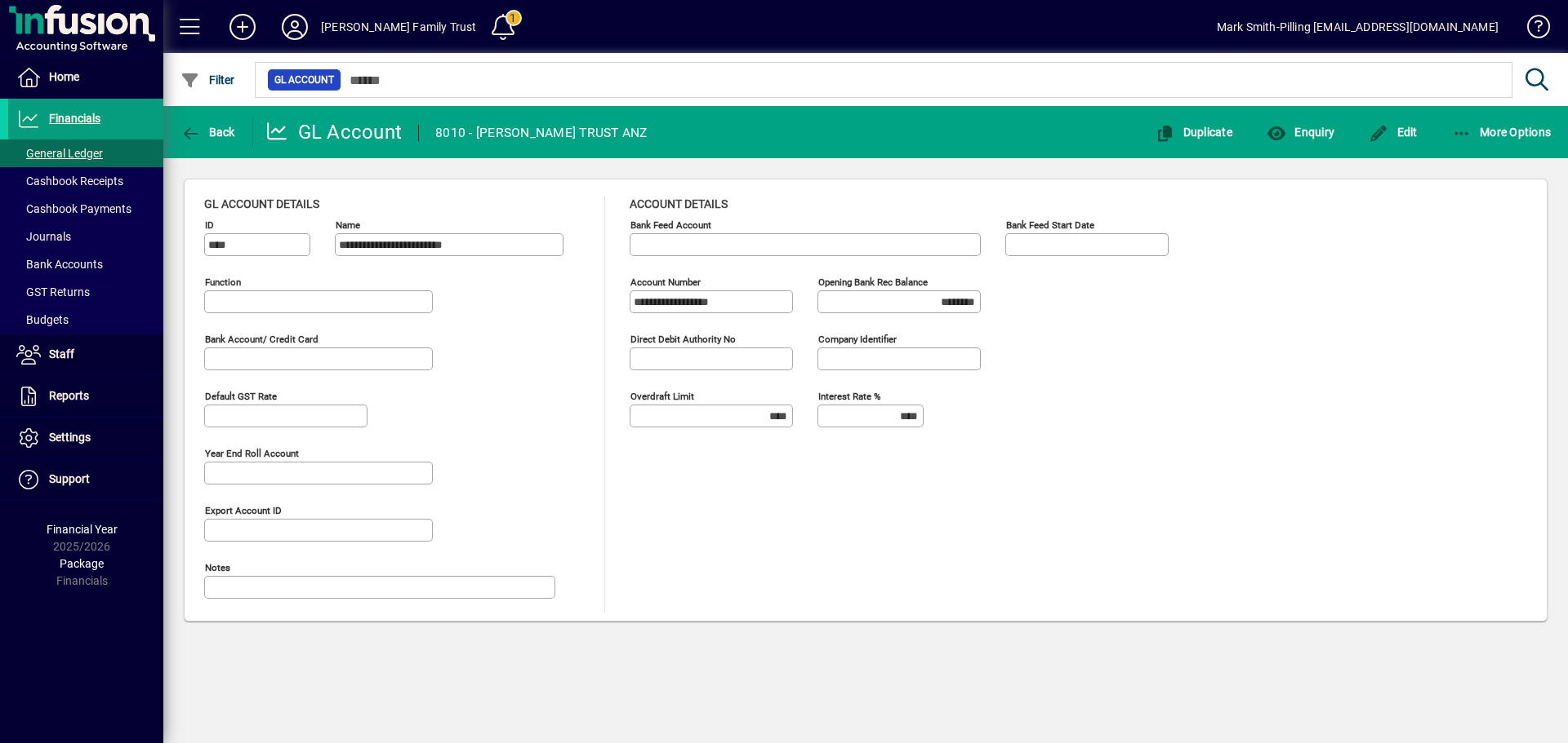
type input "**********"
click at [1465, 125] on icon "button" at bounding box center [1462, 133] width 20 height 16
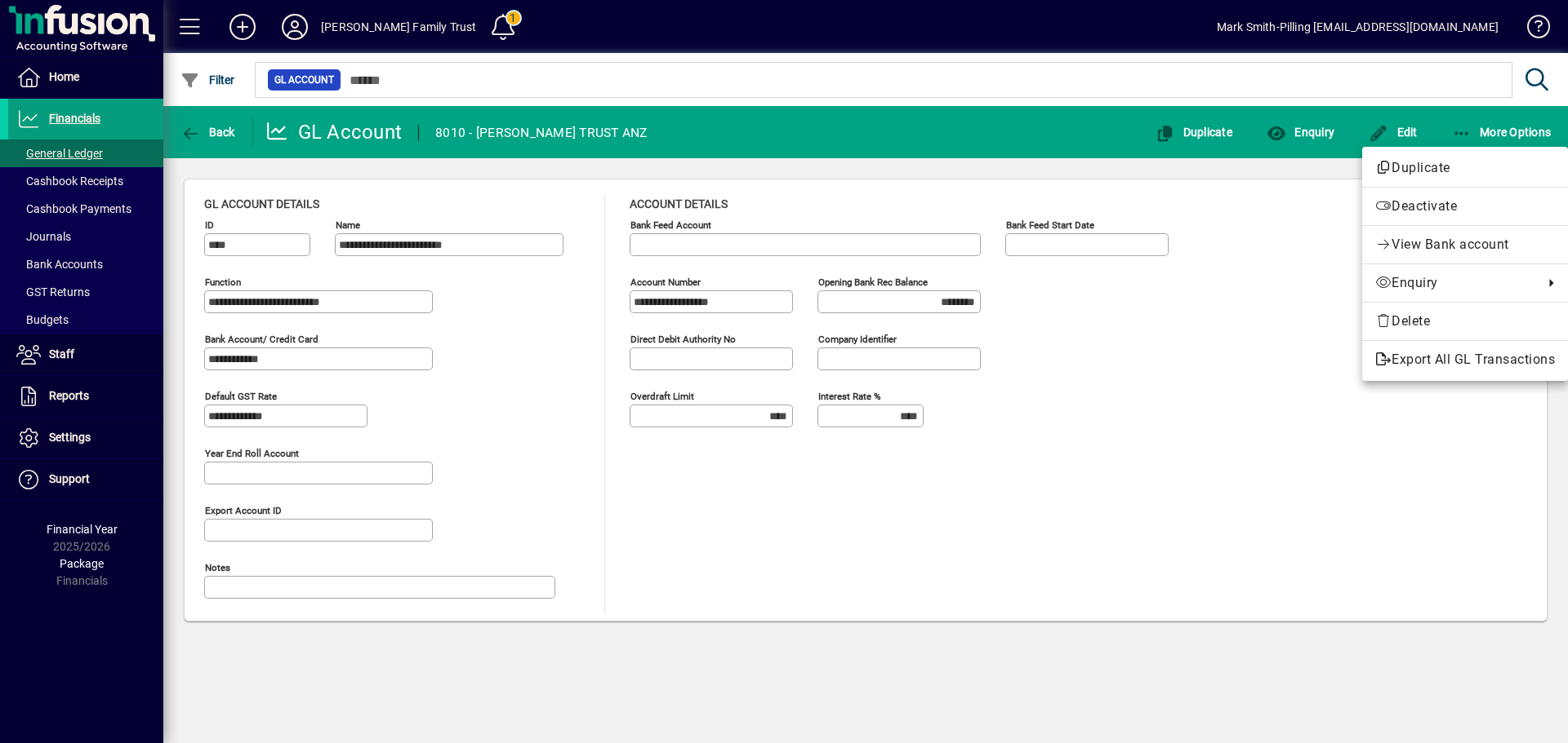
click at [1274, 416] on div at bounding box center [784, 371] width 1568 height 743
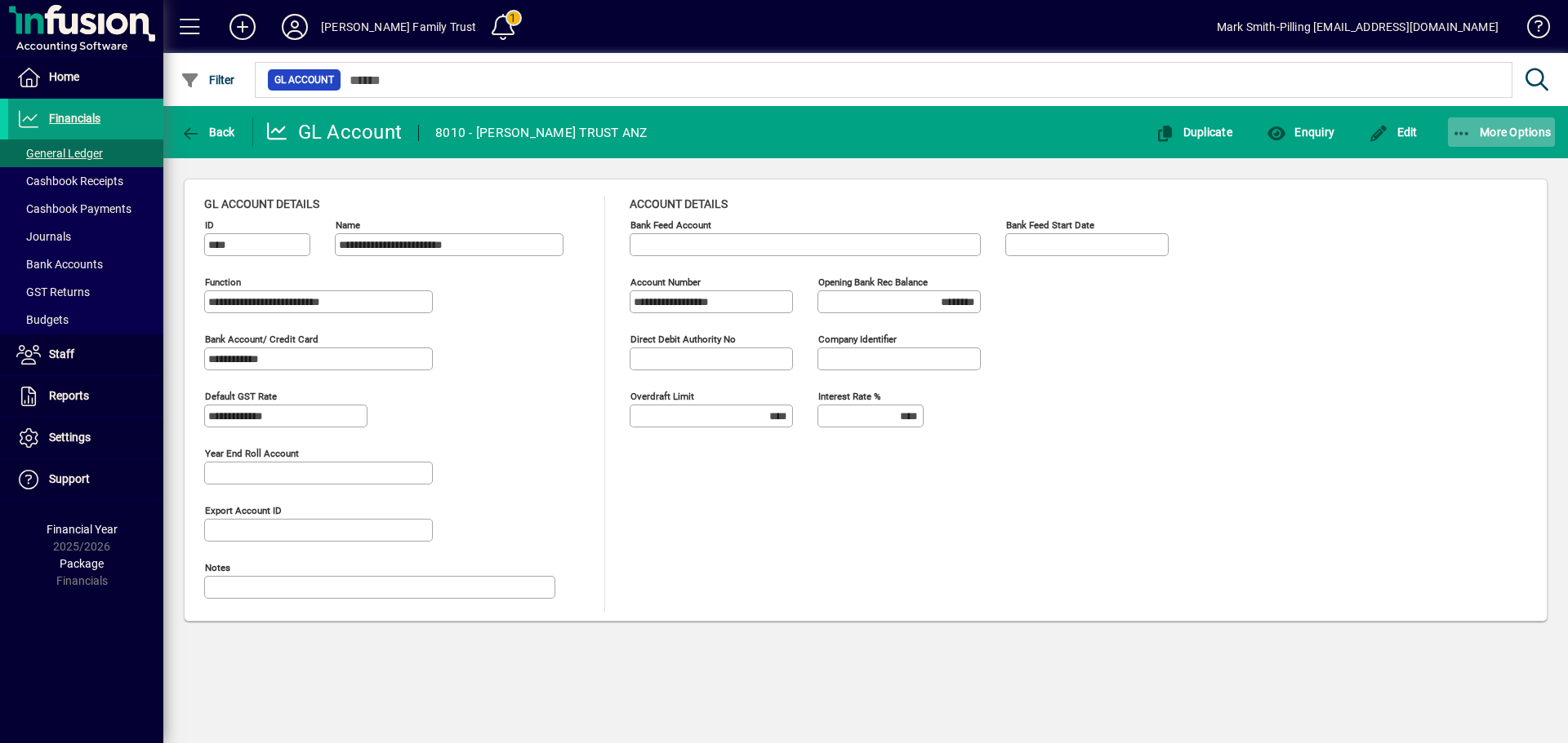
click at [1469, 131] on icon "button" at bounding box center [1462, 133] width 20 height 16
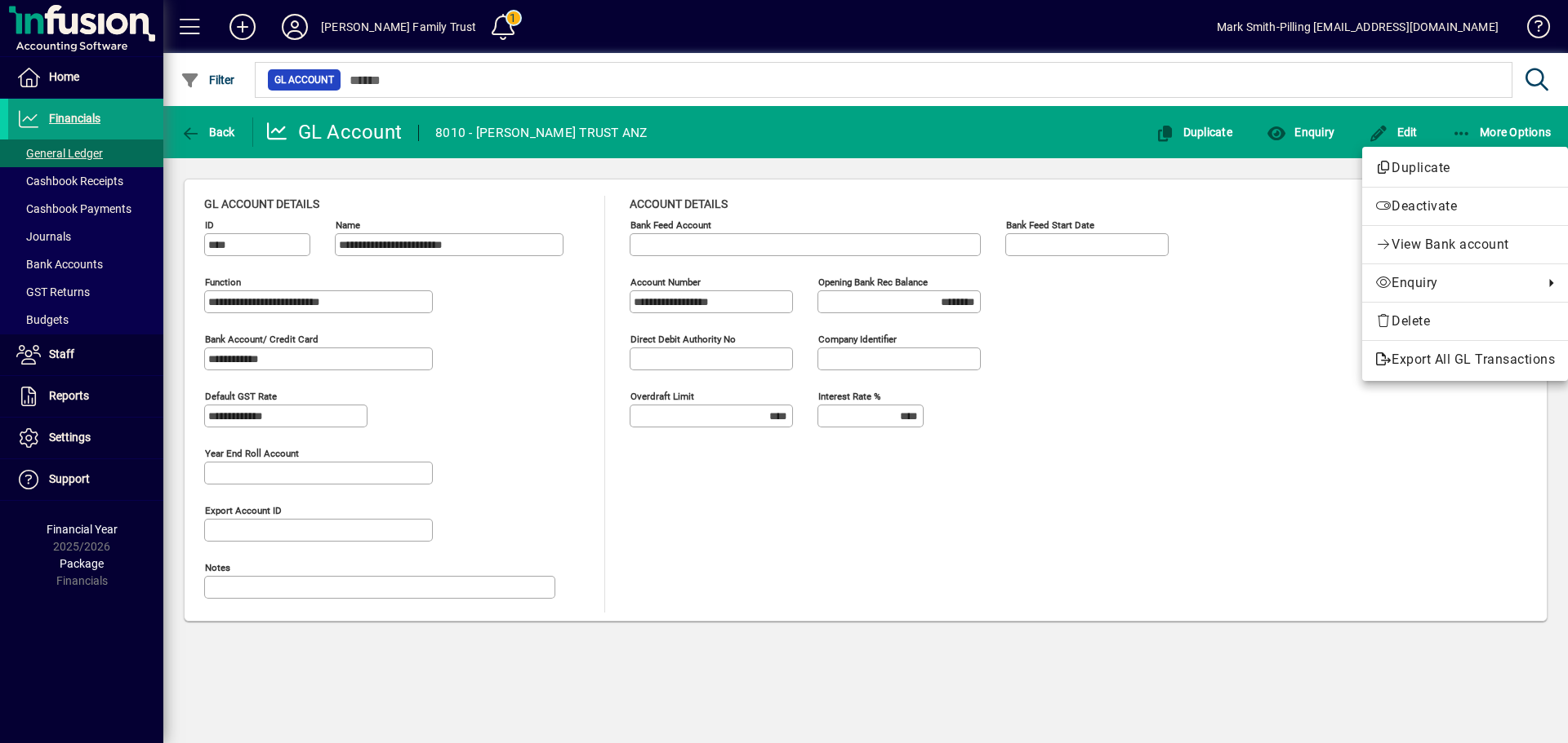
click at [1144, 471] on div at bounding box center [784, 371] width 1568 height 743
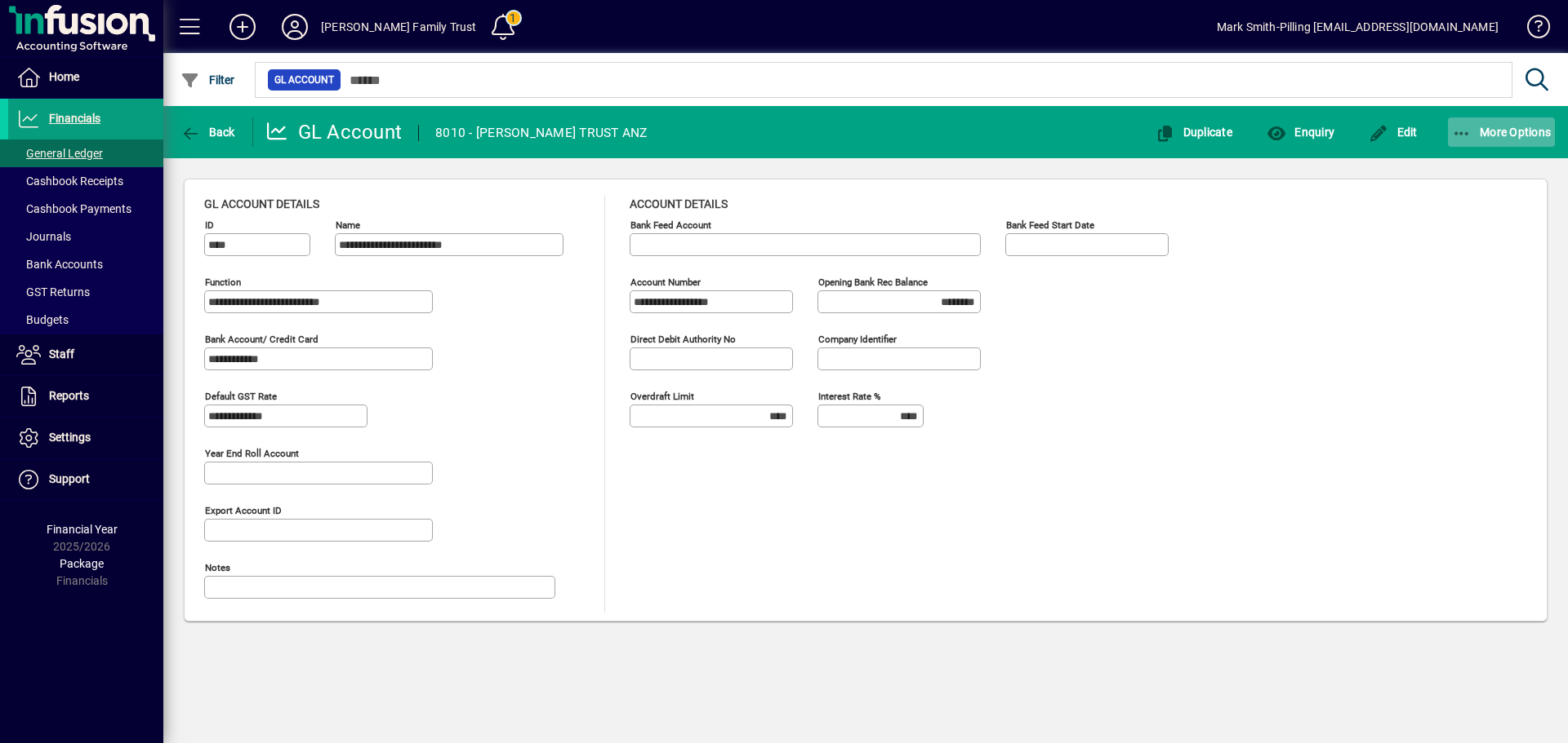
click at [1478, 128] on span "More Options" at bounding box center [1502, 132] width 100 height 13
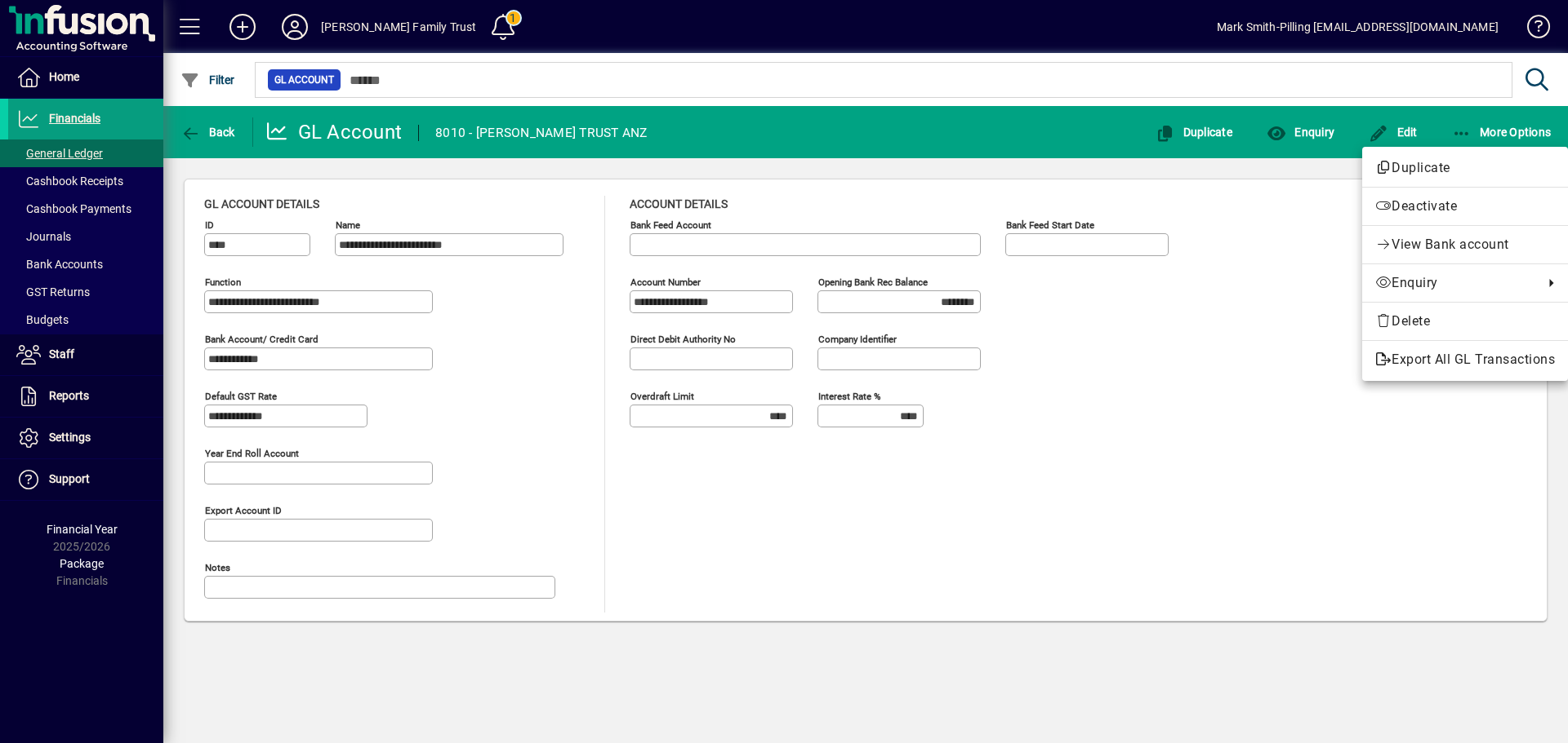
drag, startPoint x: 1230, startPoint y: 444, endPoint x: 1150, endPoint y: 447, distance: 80.1
click at [1230, 443] on div at bounding box center [784, 371] width 1568 height 743
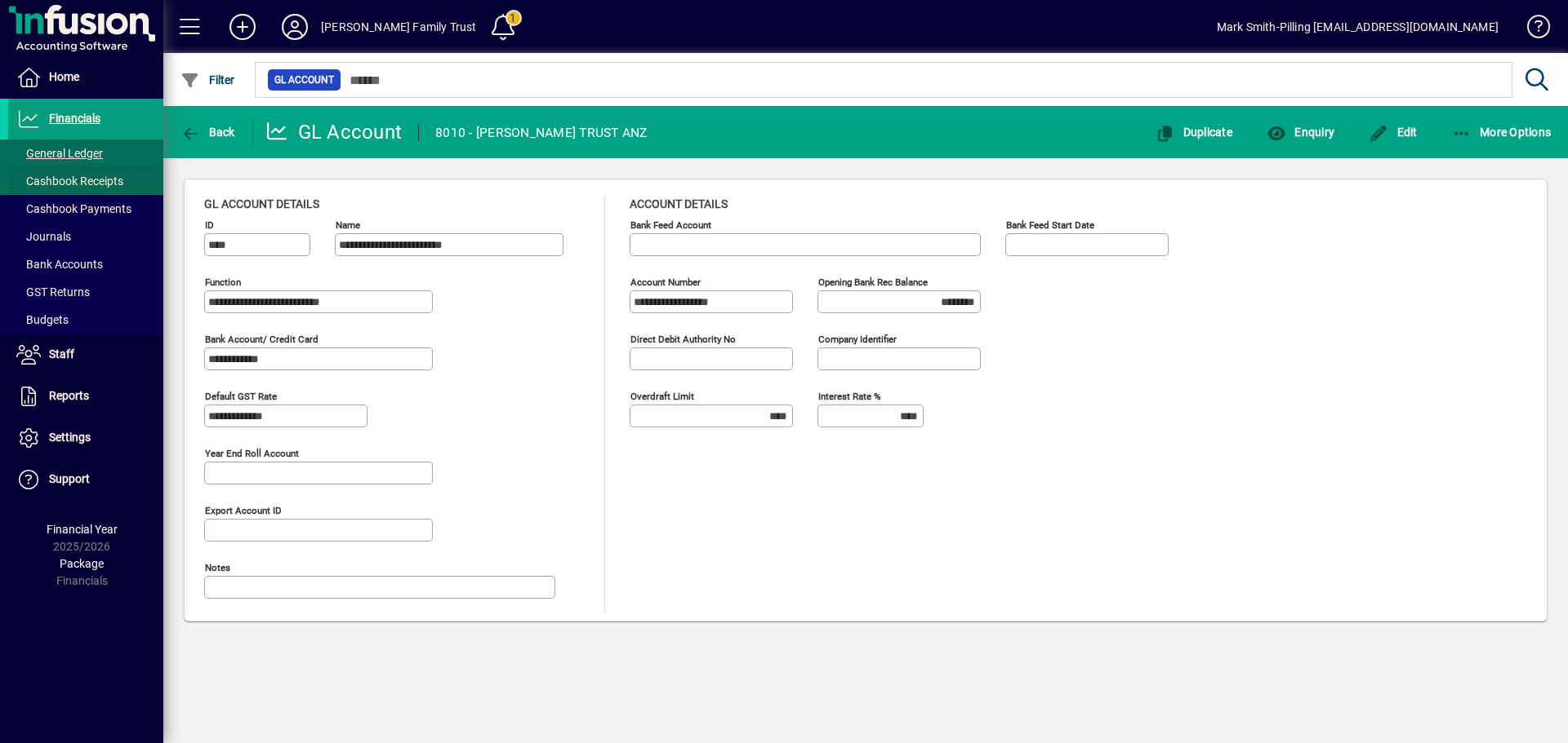
click at [56, 182] on span "Cashbook Receipts" at bounding box center [69, 181] width 107 height 13
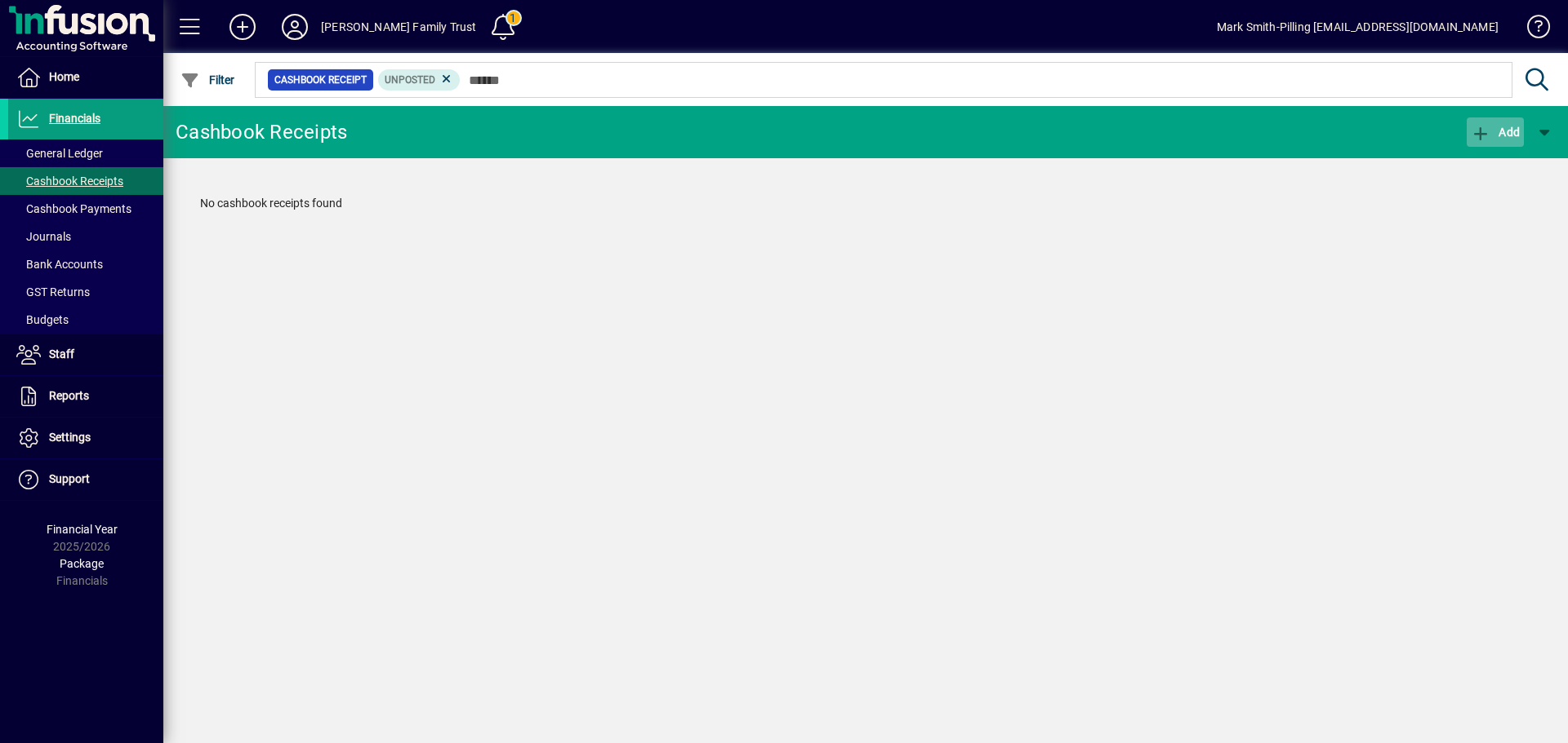
click at [1502, 130] on span "Add" at bounding box center [1495, 132] width 49 height 13
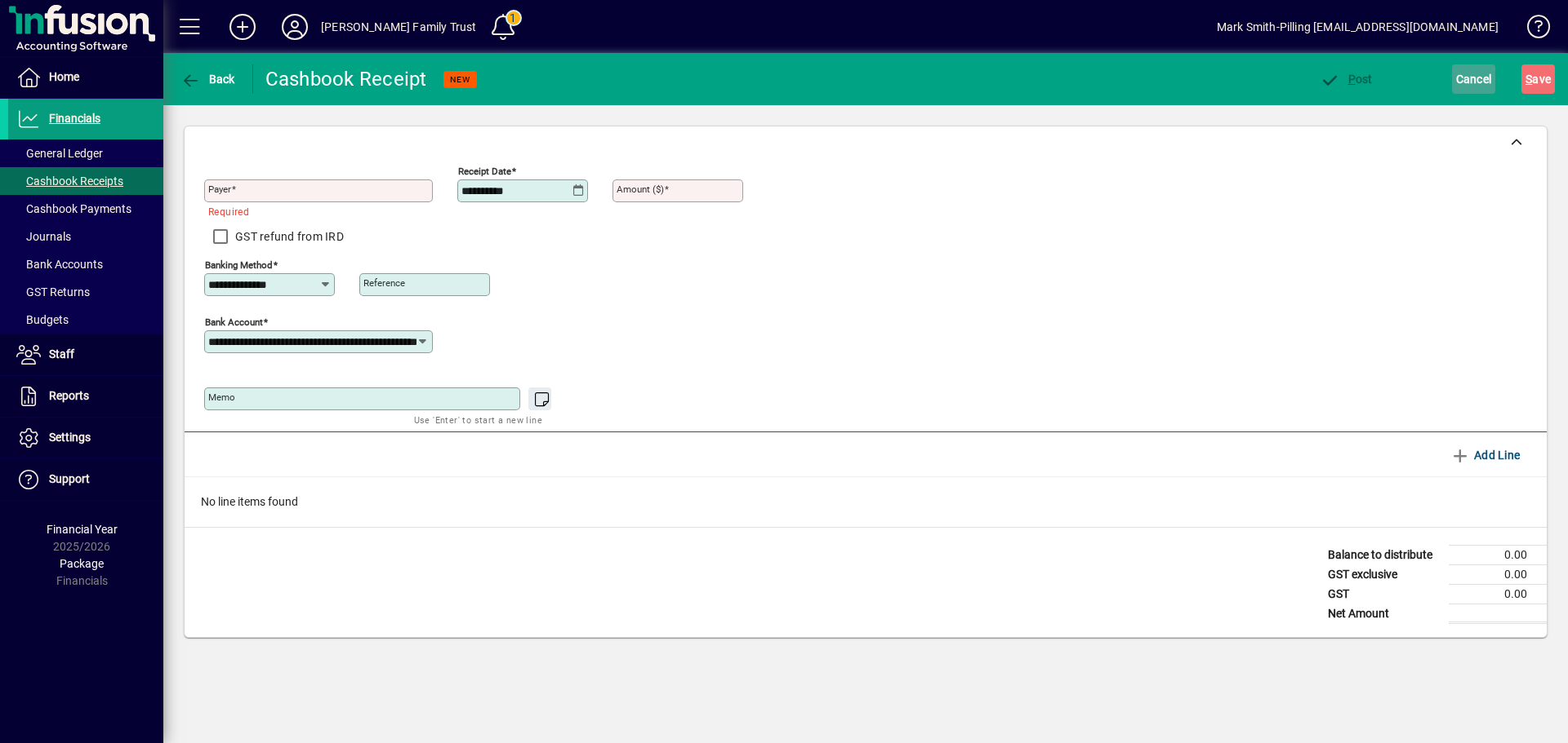
click at [1469, 74] on span "Cancel" at bounding box center [1474, 78] width 36 height 26
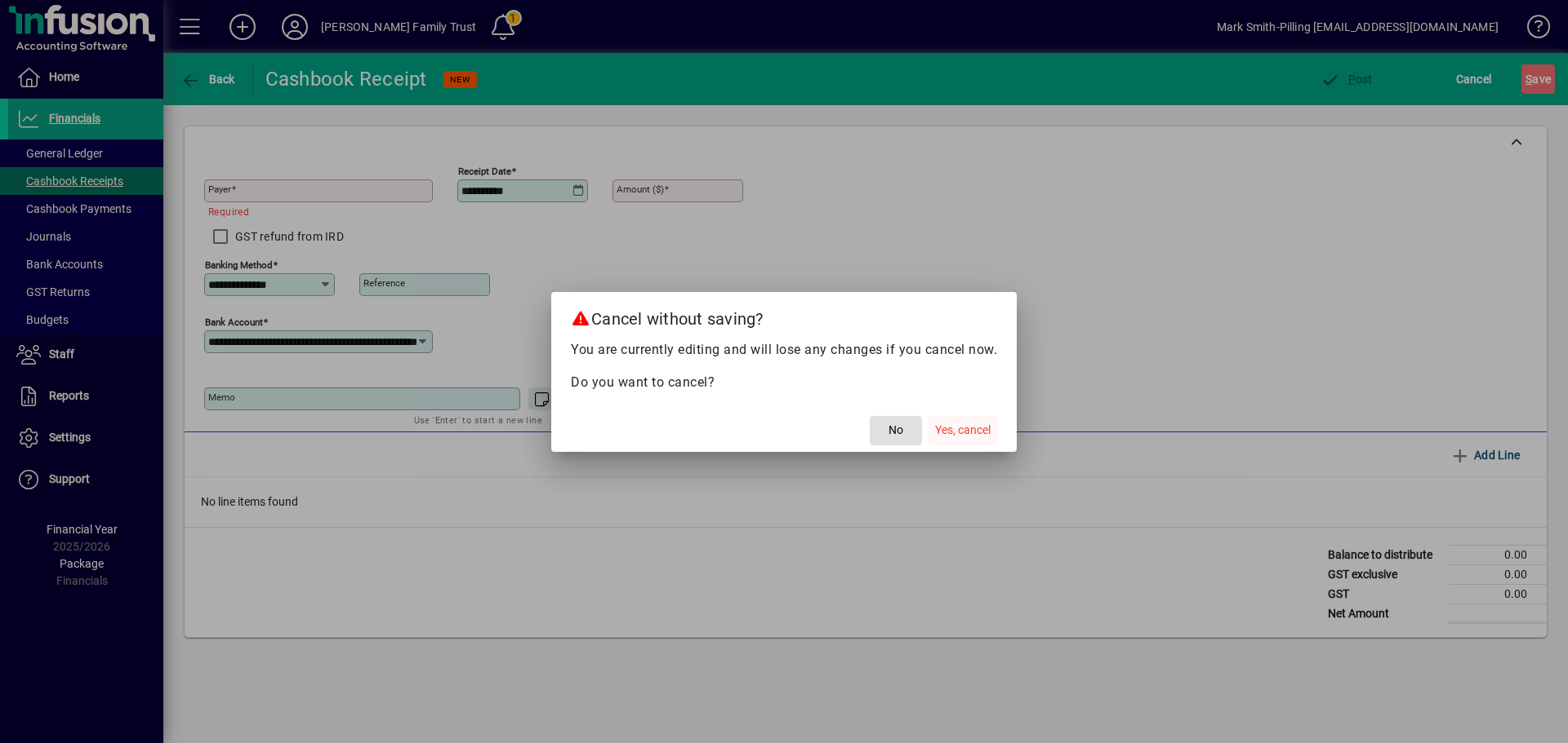
click at [960, 431] on span "Yes, cancel" at bounding box center [963, 430] width 55 height 17
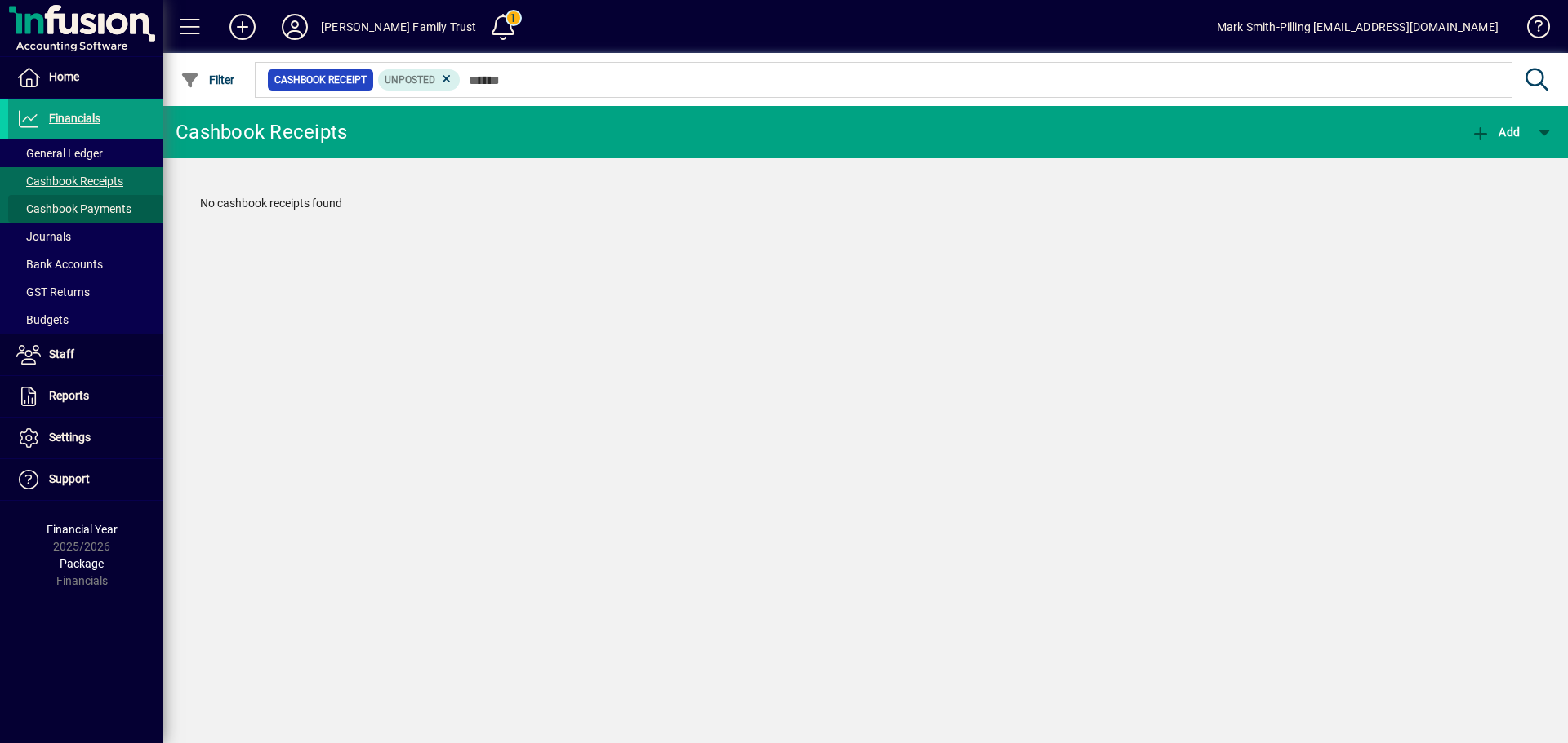
click at [51, 201] on span "Cashbook Payments" at bounding box center [69, 209] width 123 height 17
click at [40, 146] on span "General Ledger" at bounding box center [55, 153] width 94 height 17
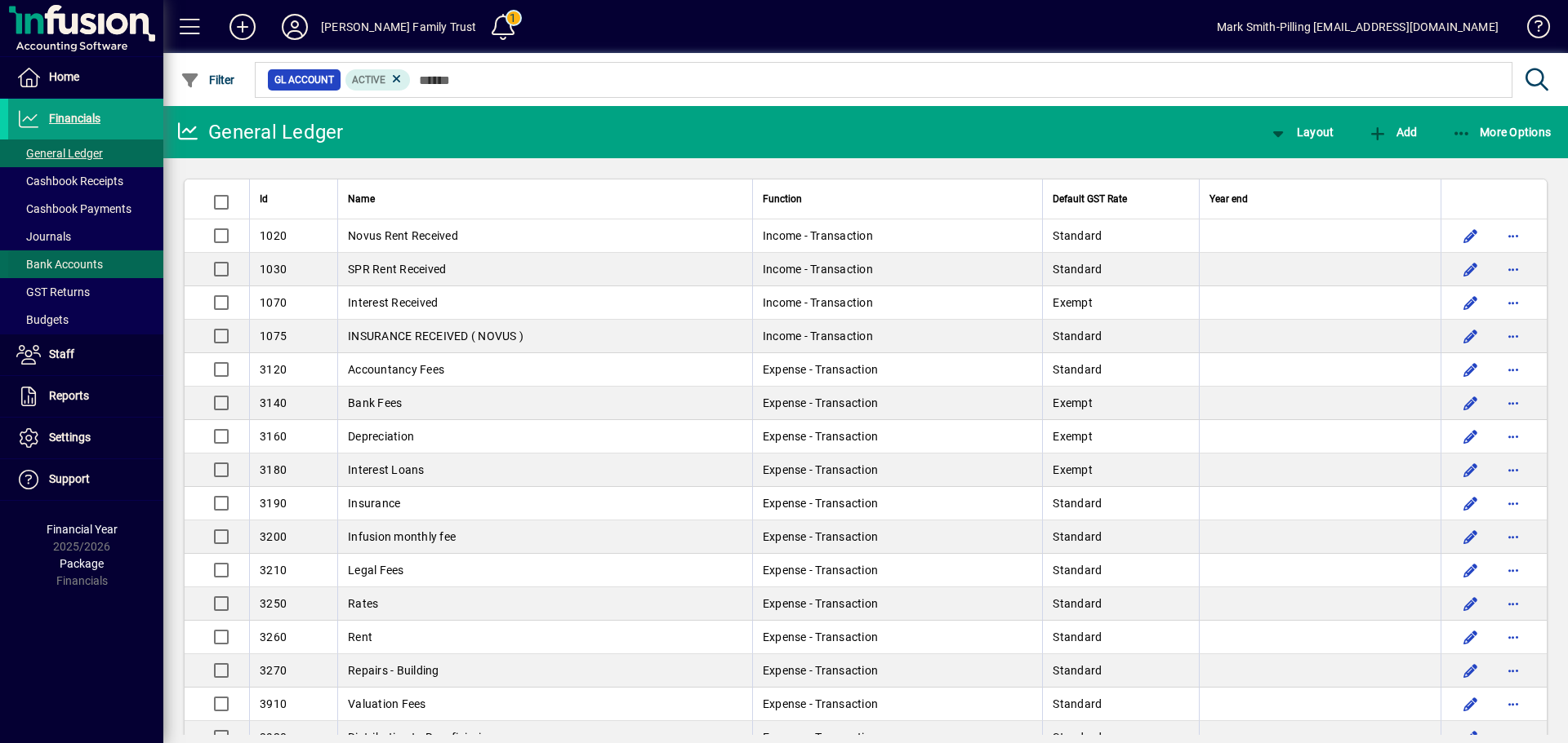
click at [56, 257] on span "Bank Accounts" at bounding box center [55, 264] width 94 height 17
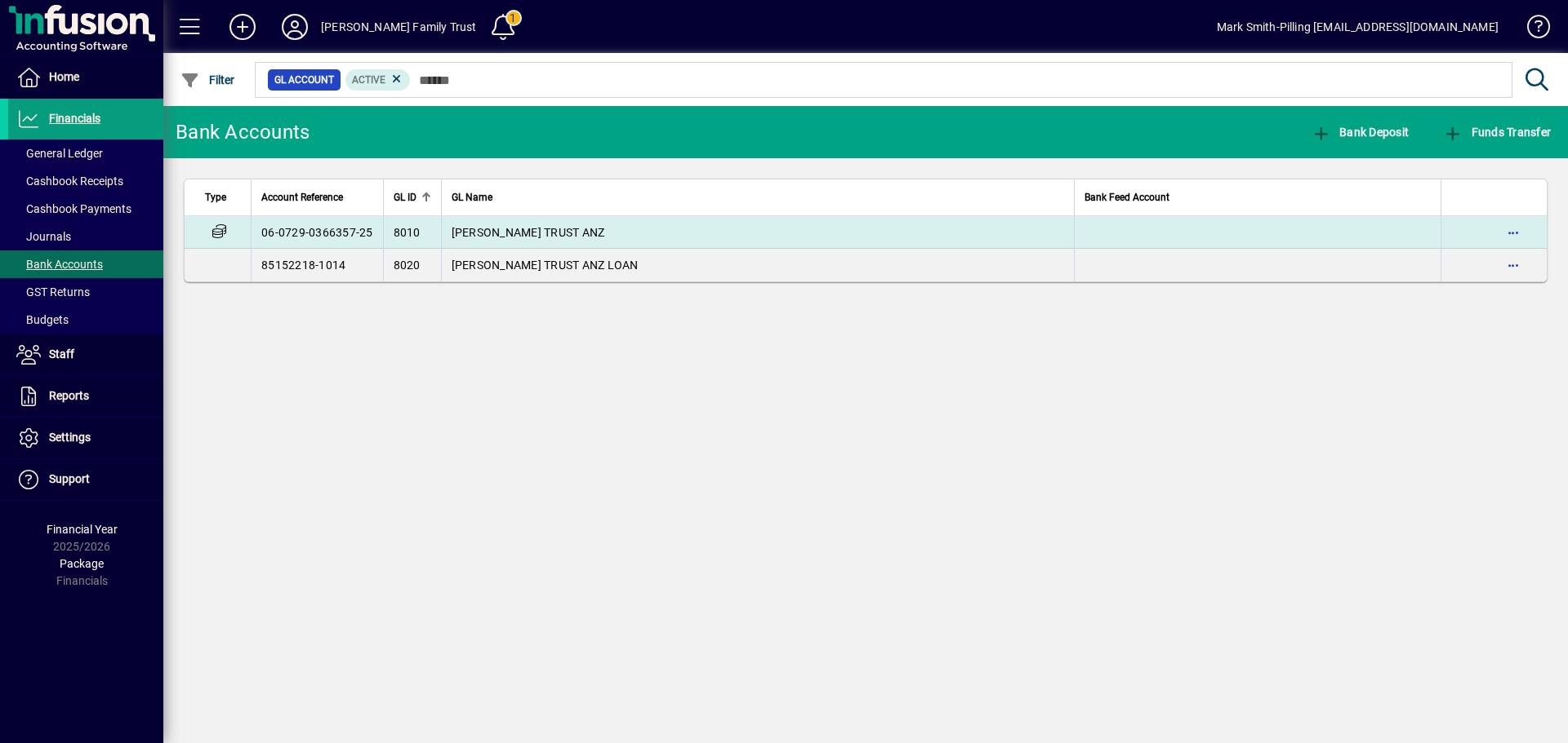
click at [519, 226] on span "M SMITH-PILLING TRUST ANZ" at bounding box center [528, 232] width 153 height 13
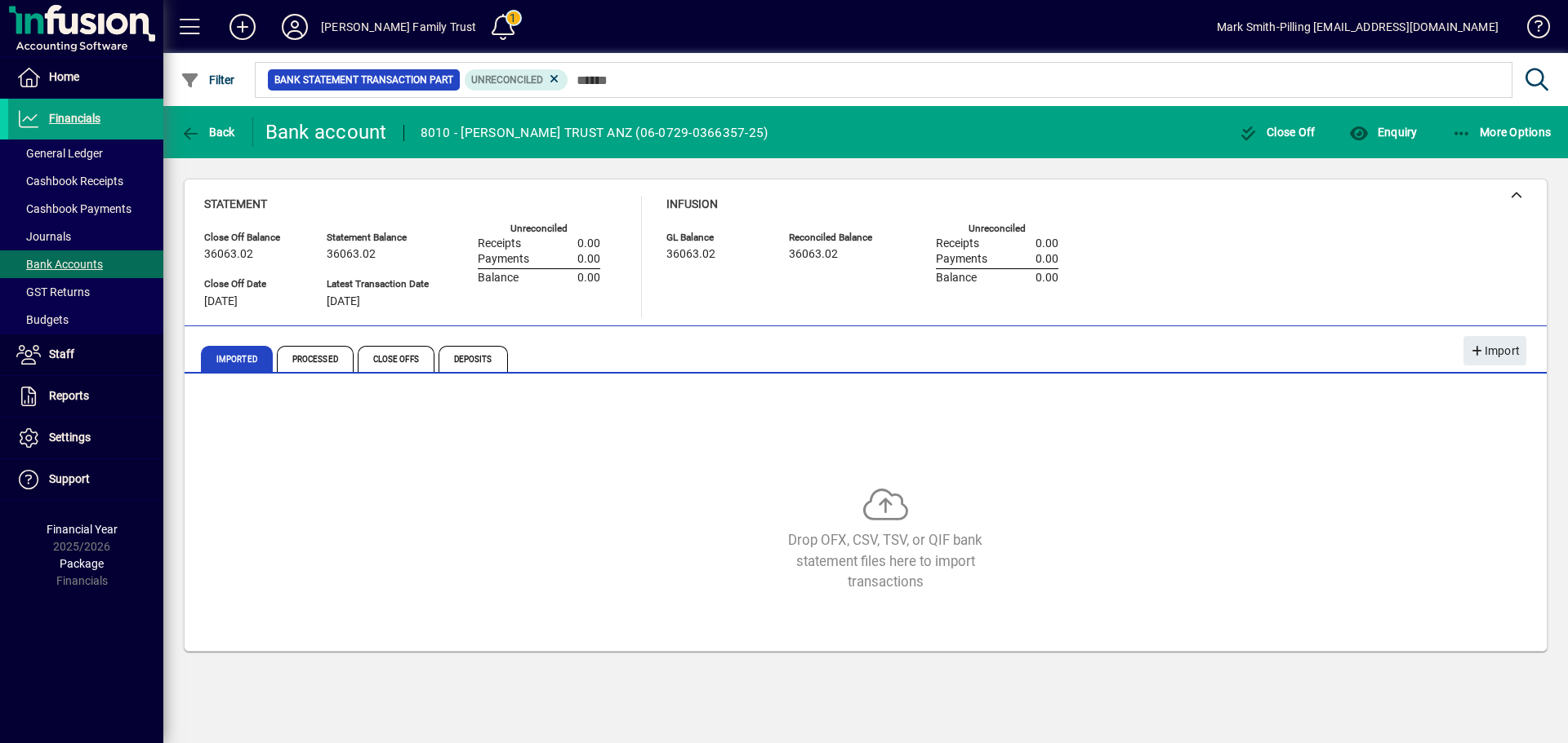
click at [519, 224] on mat-card "Close Off Balance 36063.02 Statement Balance 36063.02 GL Balance 36063.02 Recon…" at bounding box center [865, 416] width 1364 height 473
click at [229, 355] on span "Imported" at bounding box center [237, 359] width 72 height 26
click at [1507, 128] on span "More Options" at bounding box center [1502, 132] width 100 height 13
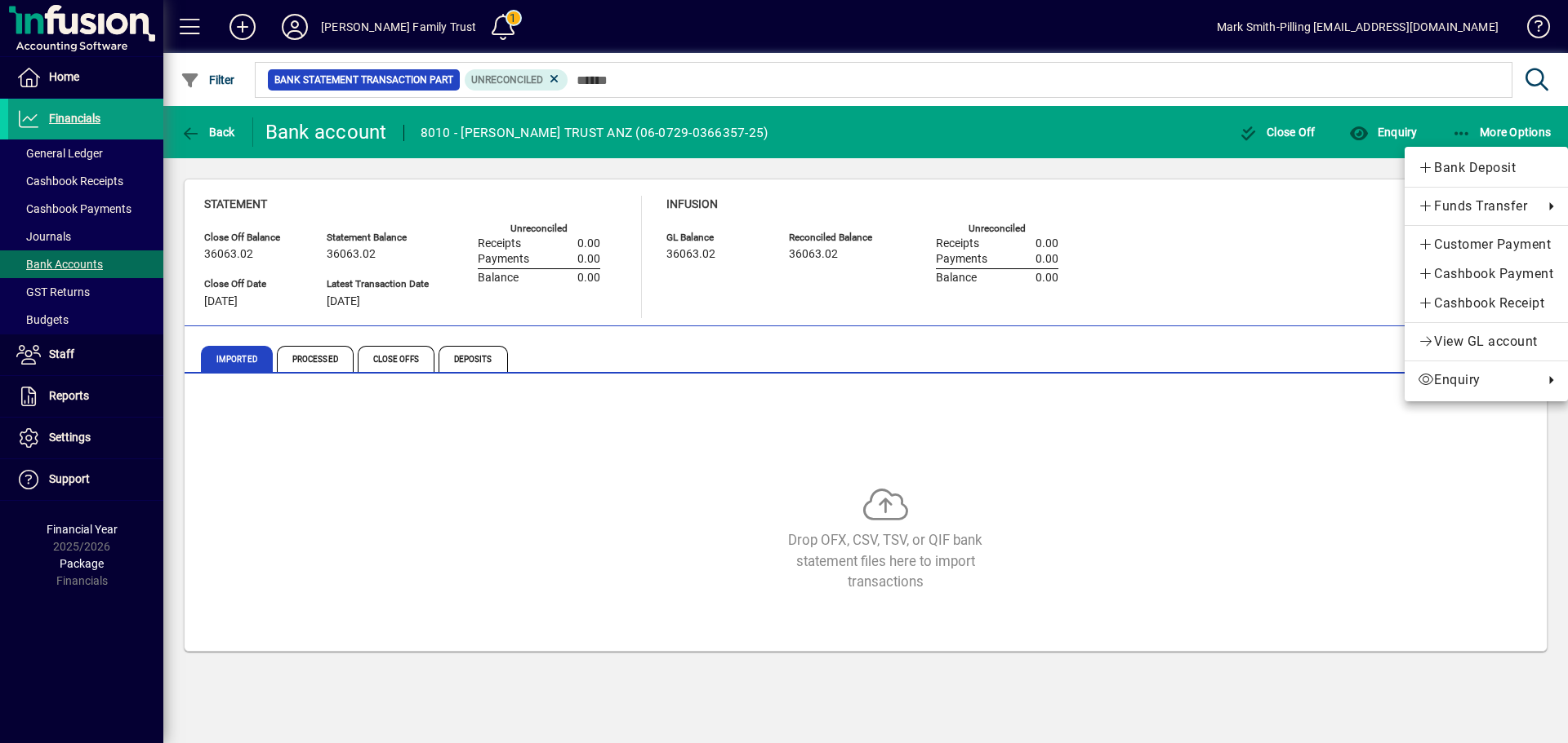
click at [1359, 222] on div at bounding box center [784, 371] width 1568 height 743
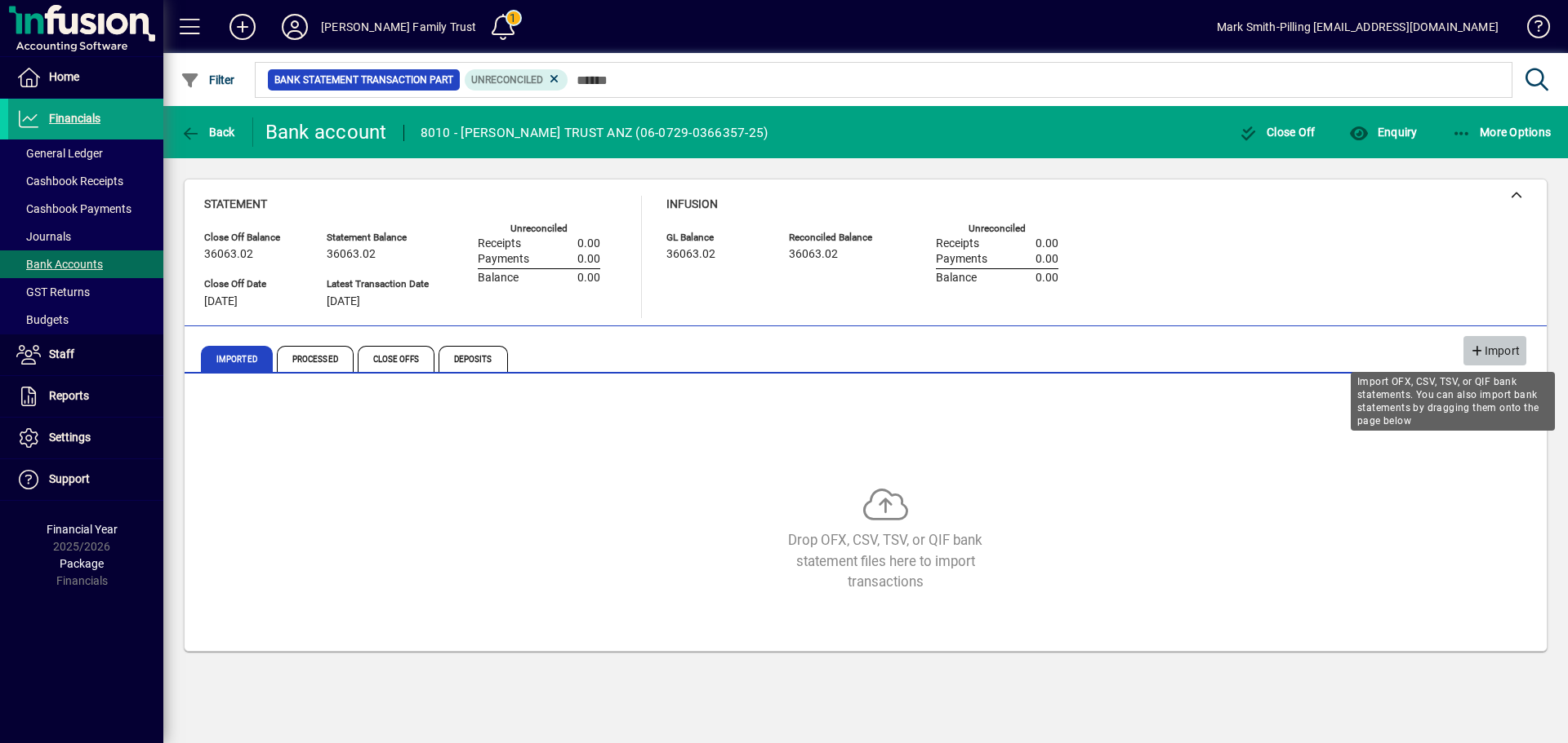
click at [1501, 347] on span "Import" at bounding box center [1495, 351] width 50 height 27
click at [1491, 350] on span "Import" at bounding box center [1495, 351] width 50 height 27
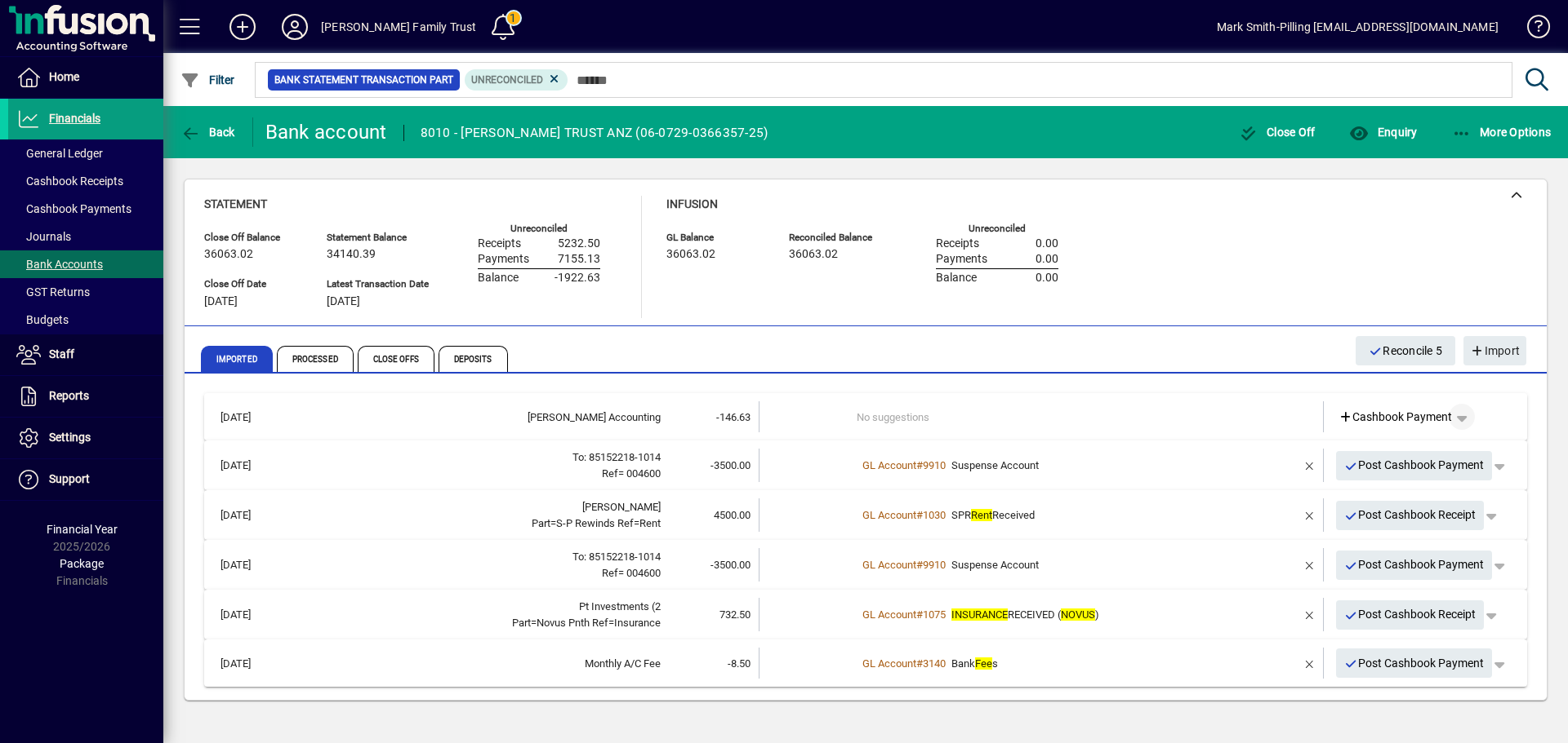
click at [1467, 416] on span "button" at bounding box center [1462, 417] width 39 height 39
click at [984, 408] on div at bounding box center [784, 371] width 1568 height 743
click at [1401, 609] on span "Post Cashbook Receipt" at bounding box center [1410, 615] width 133 height 27
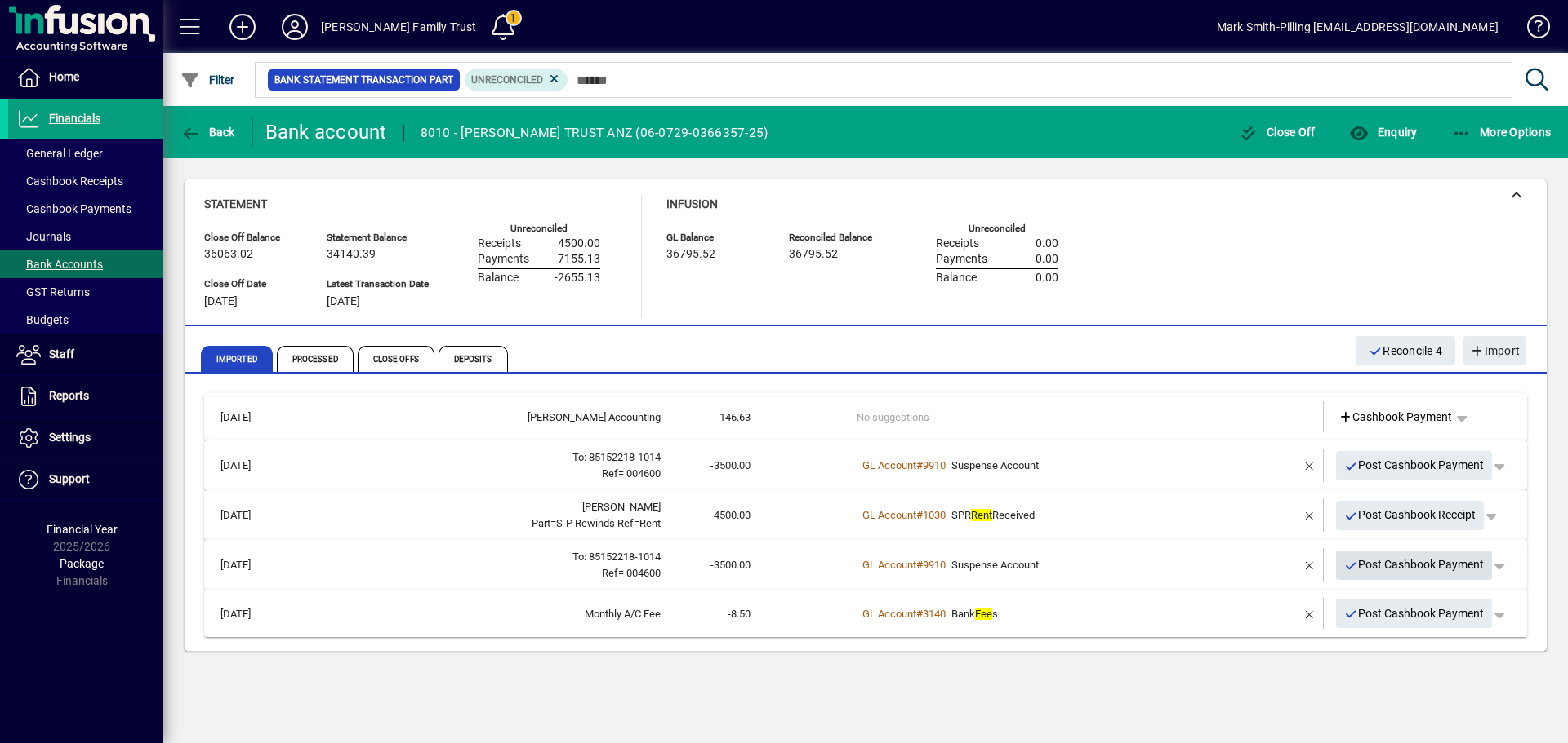
click at [1383, 561] on span "Post Cashbook Payment" at bounding box center [1415, 565] width 141 height 27
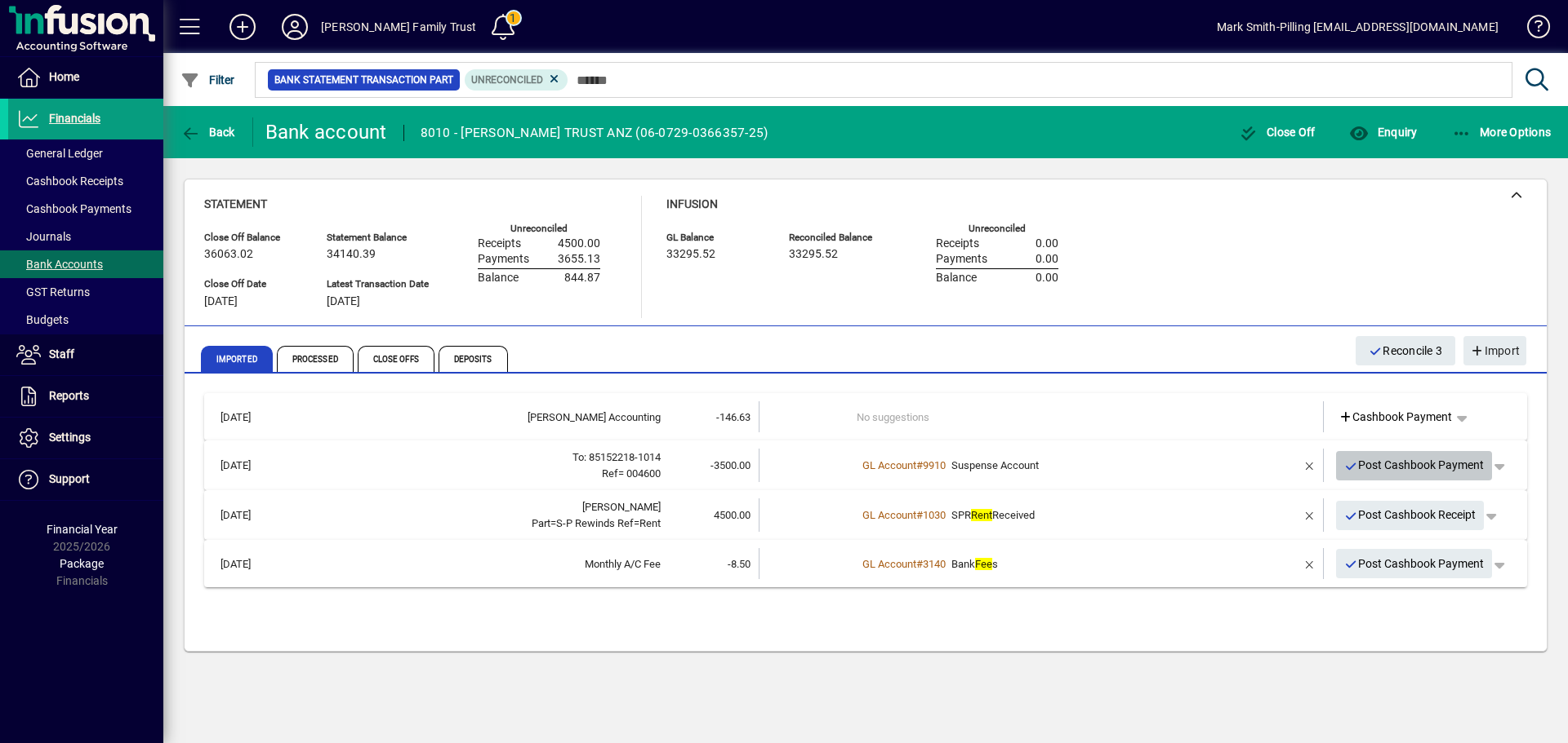
click at [1385, 459] on span "Post Cashbook Payment" at bounding box center [1415, 465] width 141 height 27
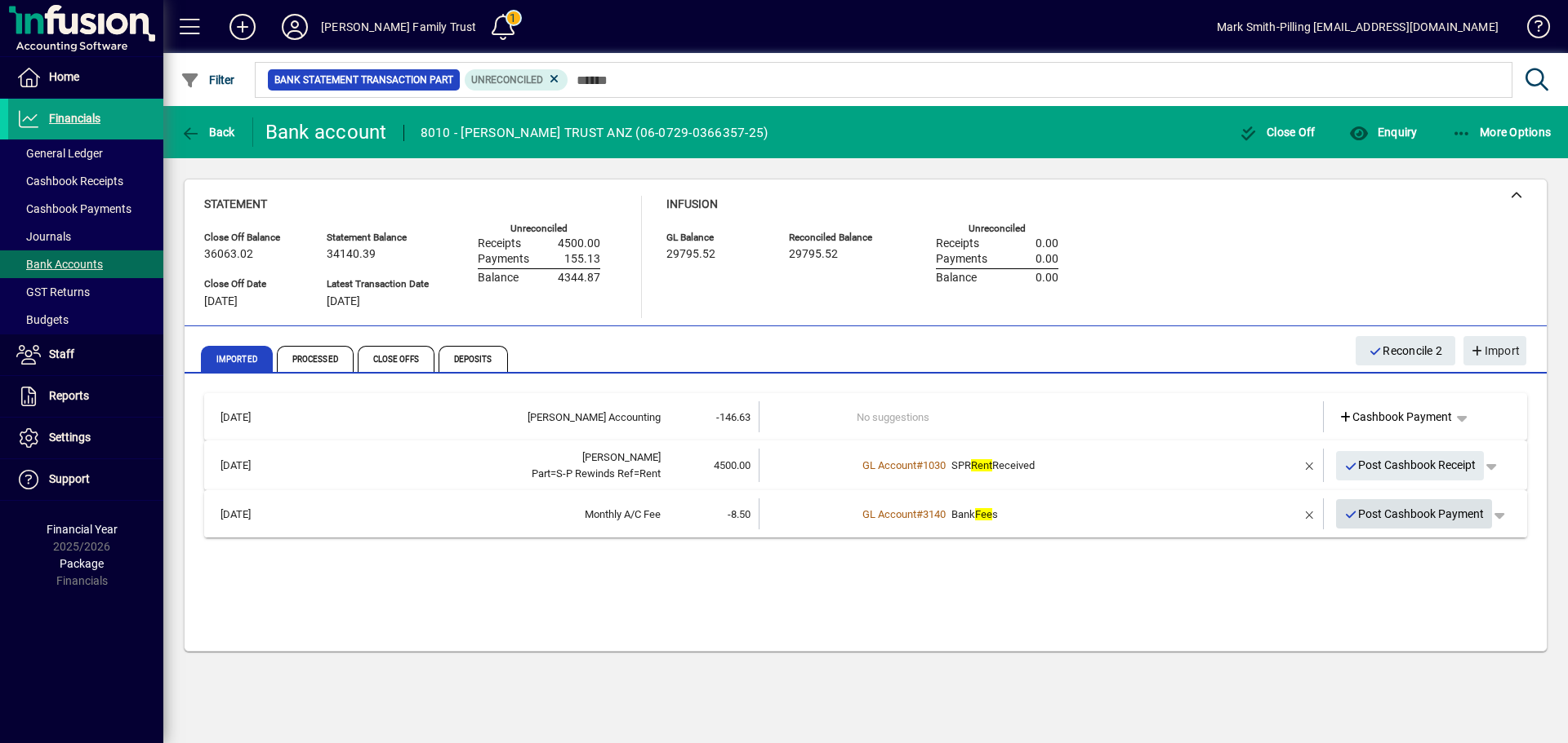
click at [1403, 513] on span "Post Cashbook Payment" at bounding box center [1415, 514] width 141 height 27
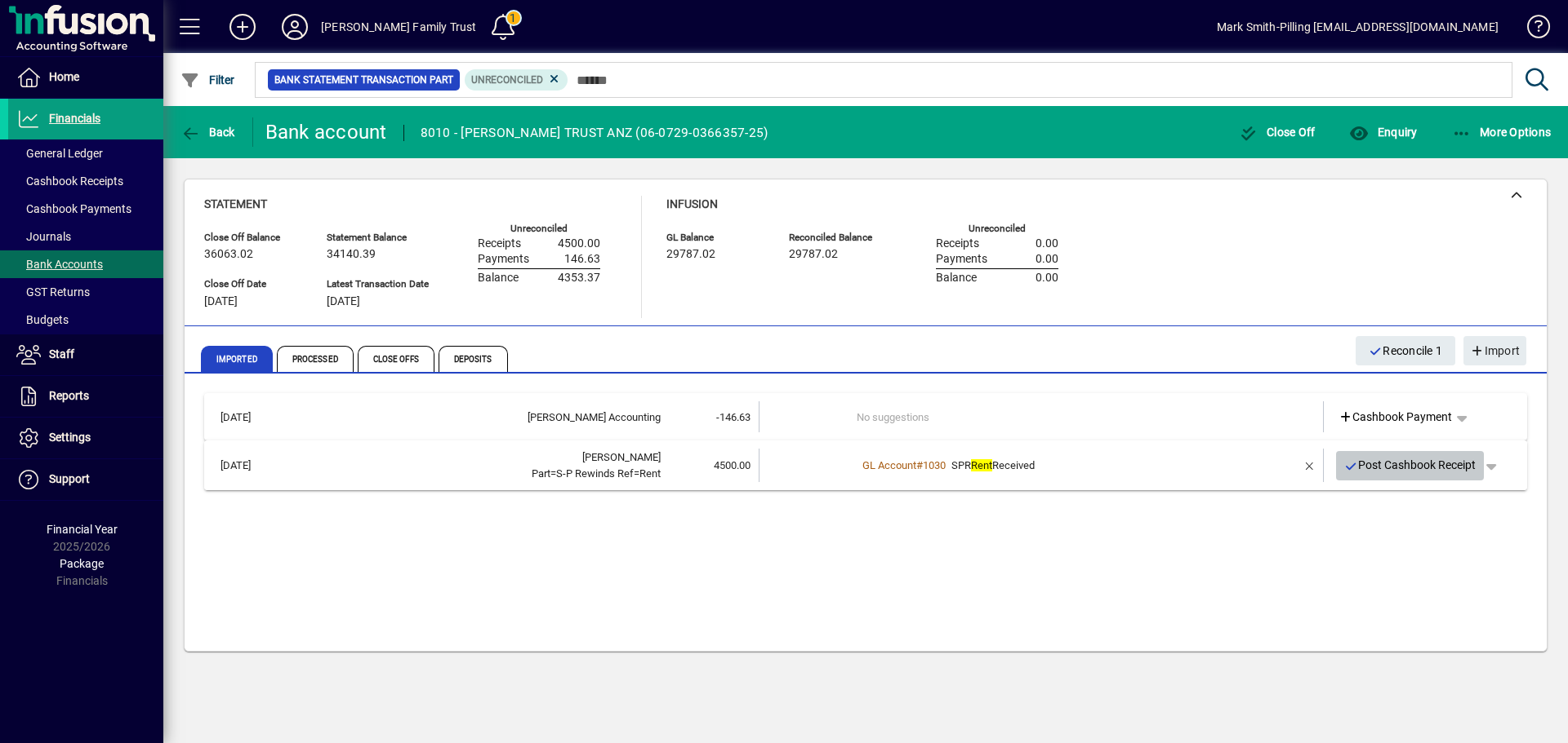
click at [1426, 463] on span "Post Cashbook Receipt" at bounding box center [1410, 465] width 133 height 27
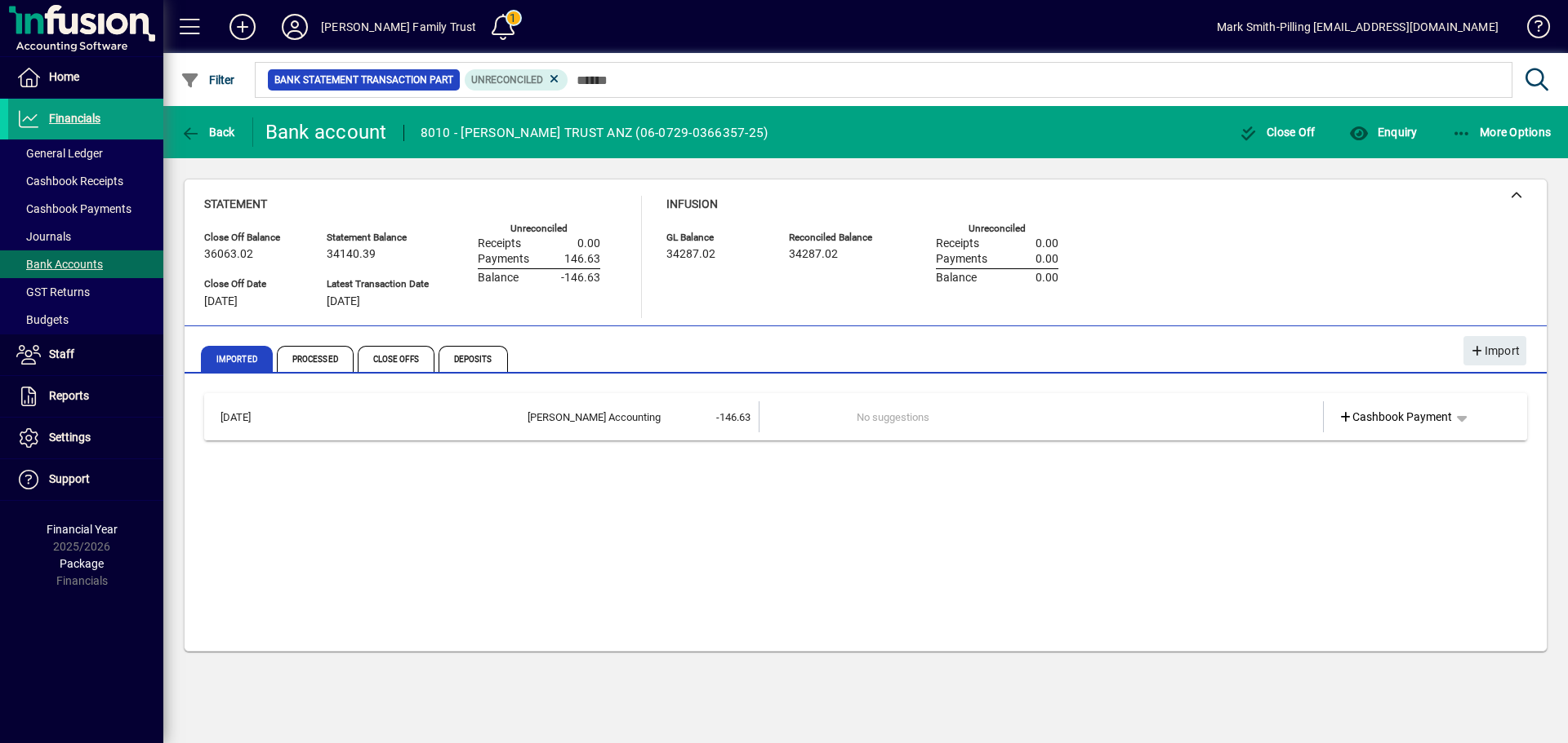
click at [1052, 408] on td "No suggestions" at bounding box center [1042, 416] width 371 height 31
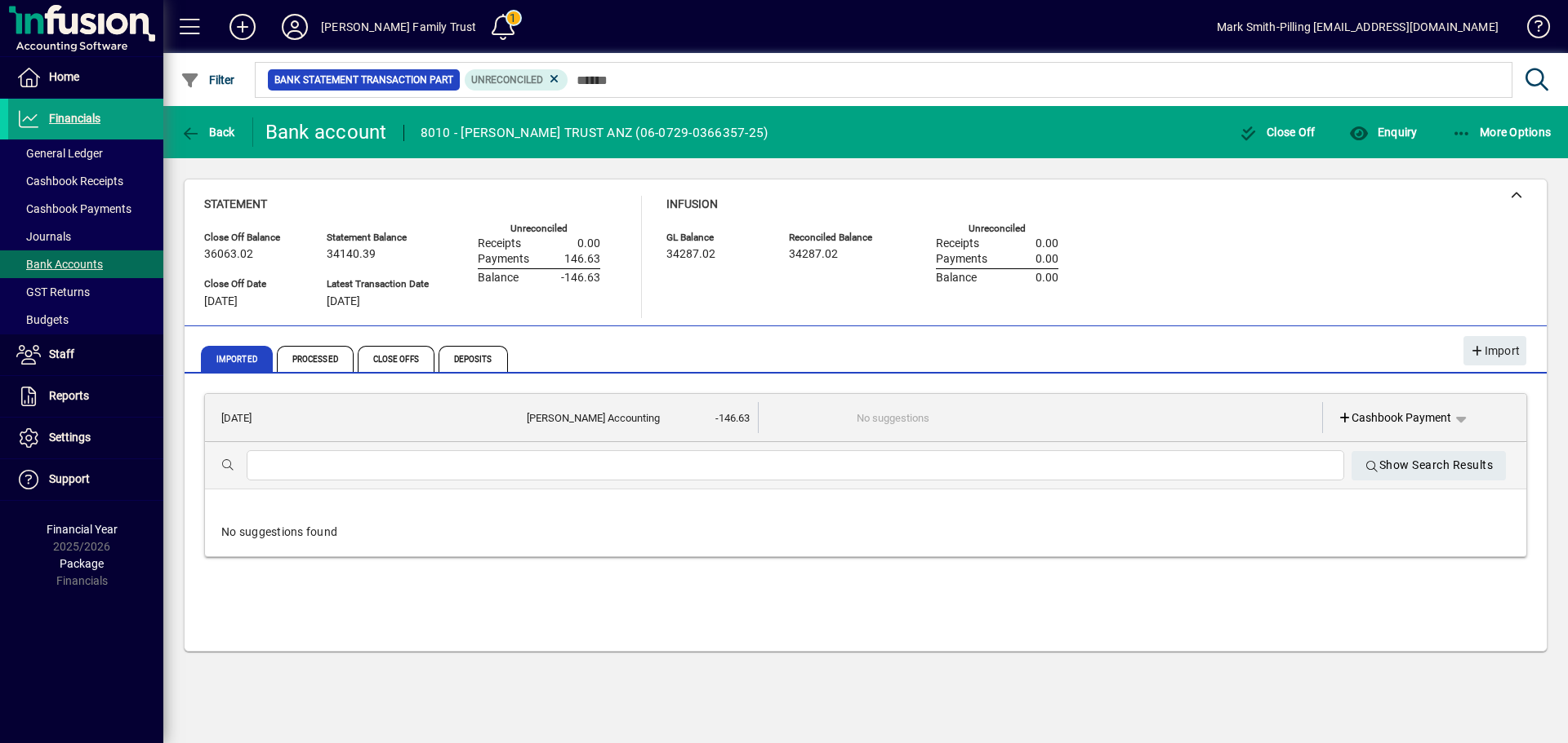
click at [1150, 412] on td "No suggestions" at bounding box center [1042, 417] width 370 height 31
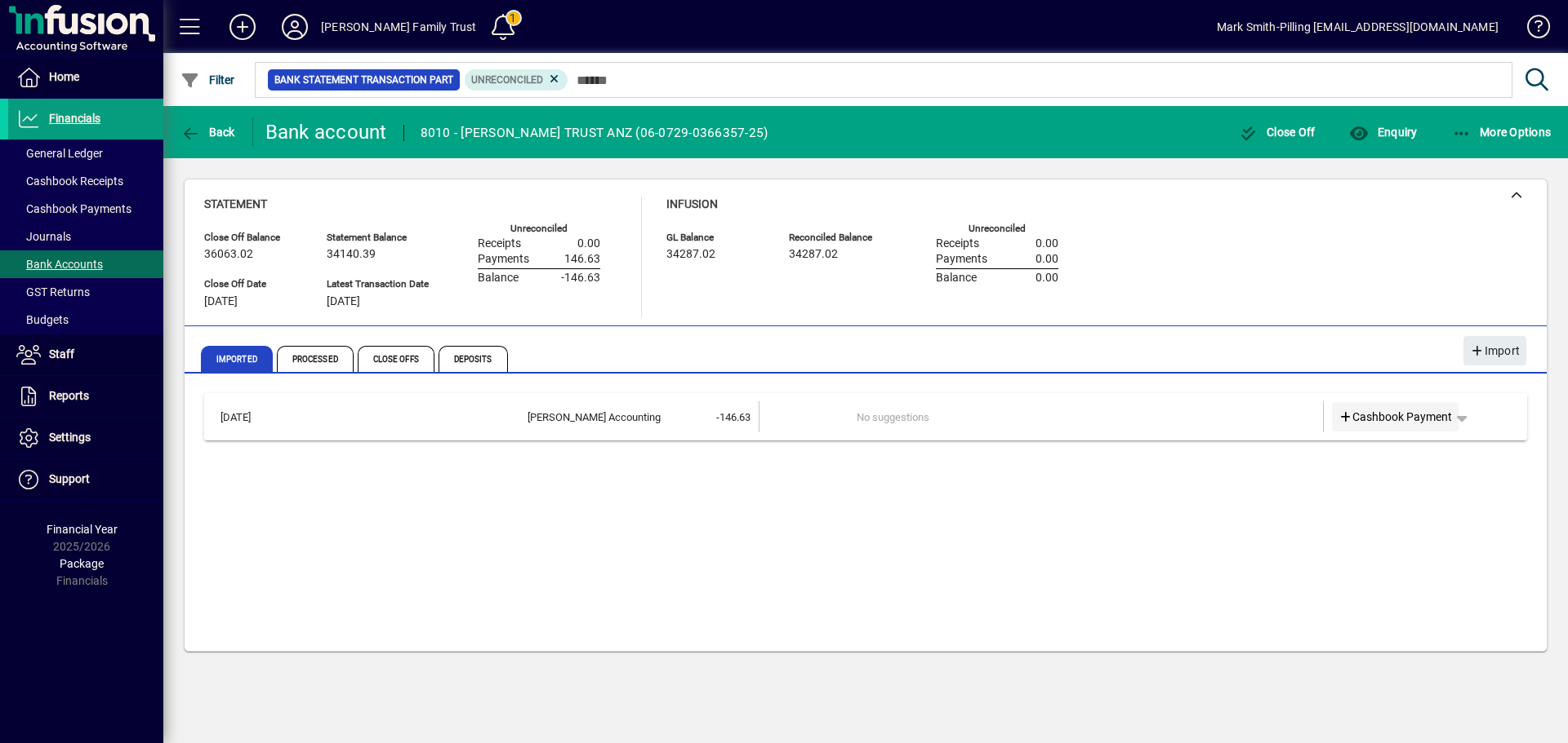
click at [1384, 410] on span "Cashbook Payment" at bounding box center [1395, 416] width 114 height 17
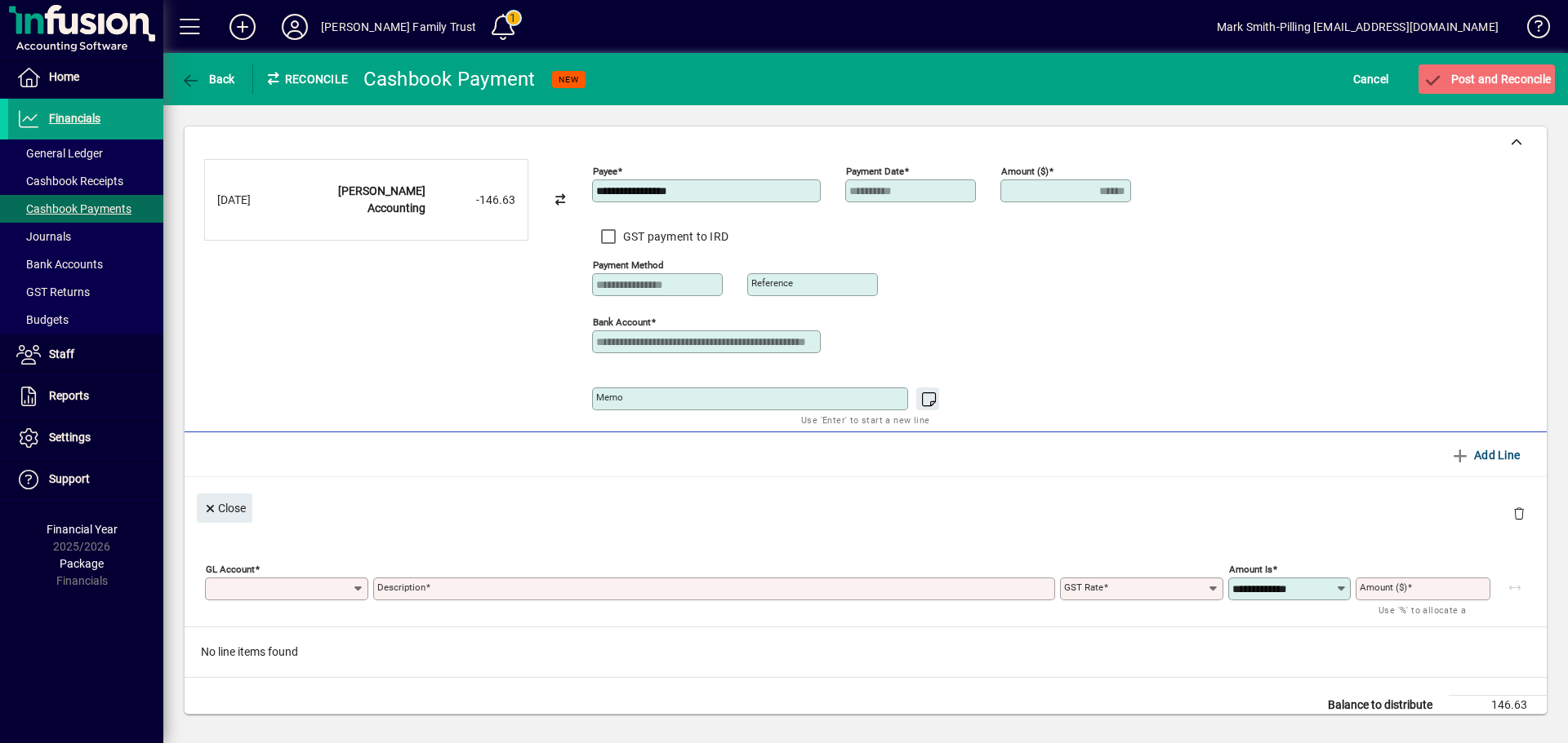
type input "******"
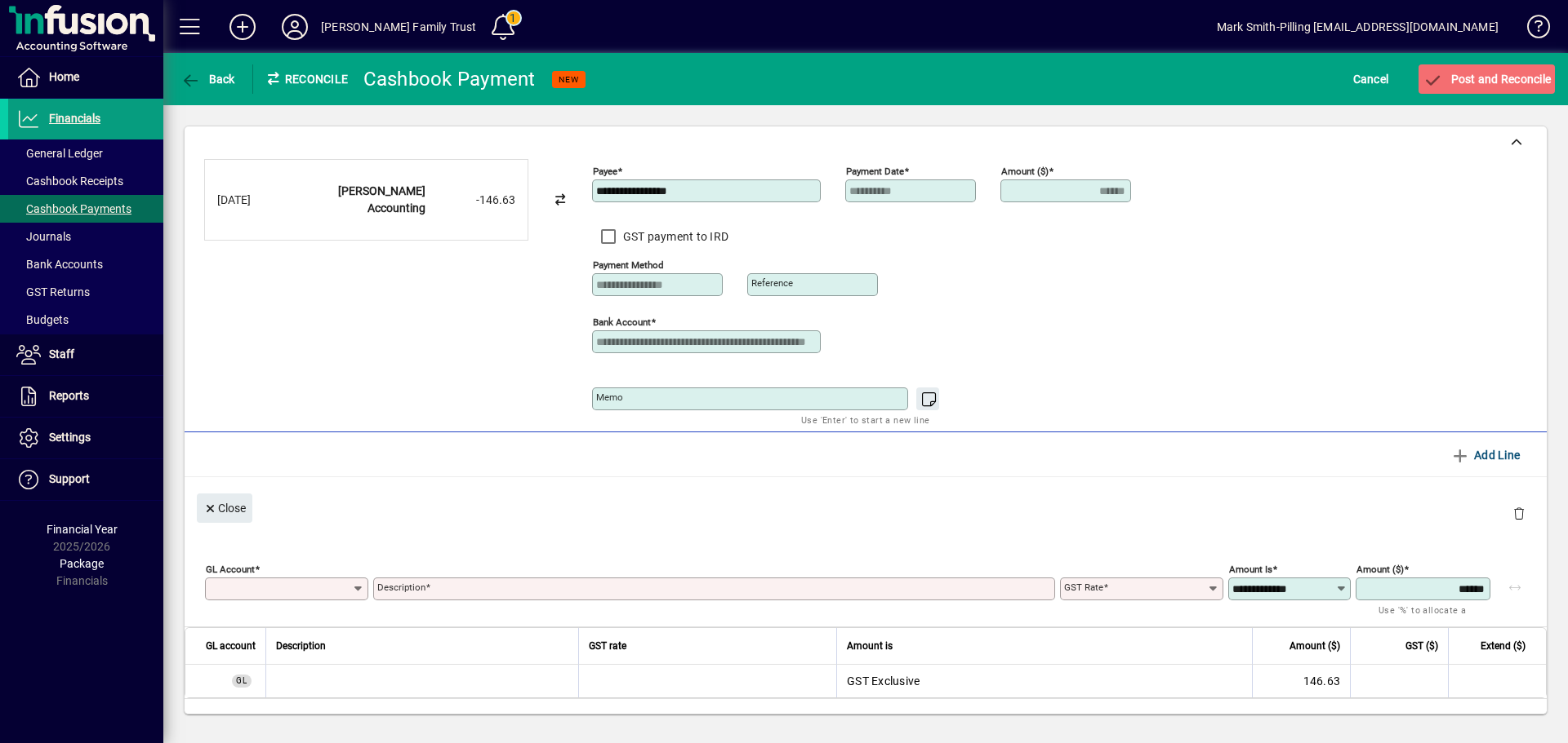
click at [358, 587] on icon at bounding box center [358, 589] width 13 height 13
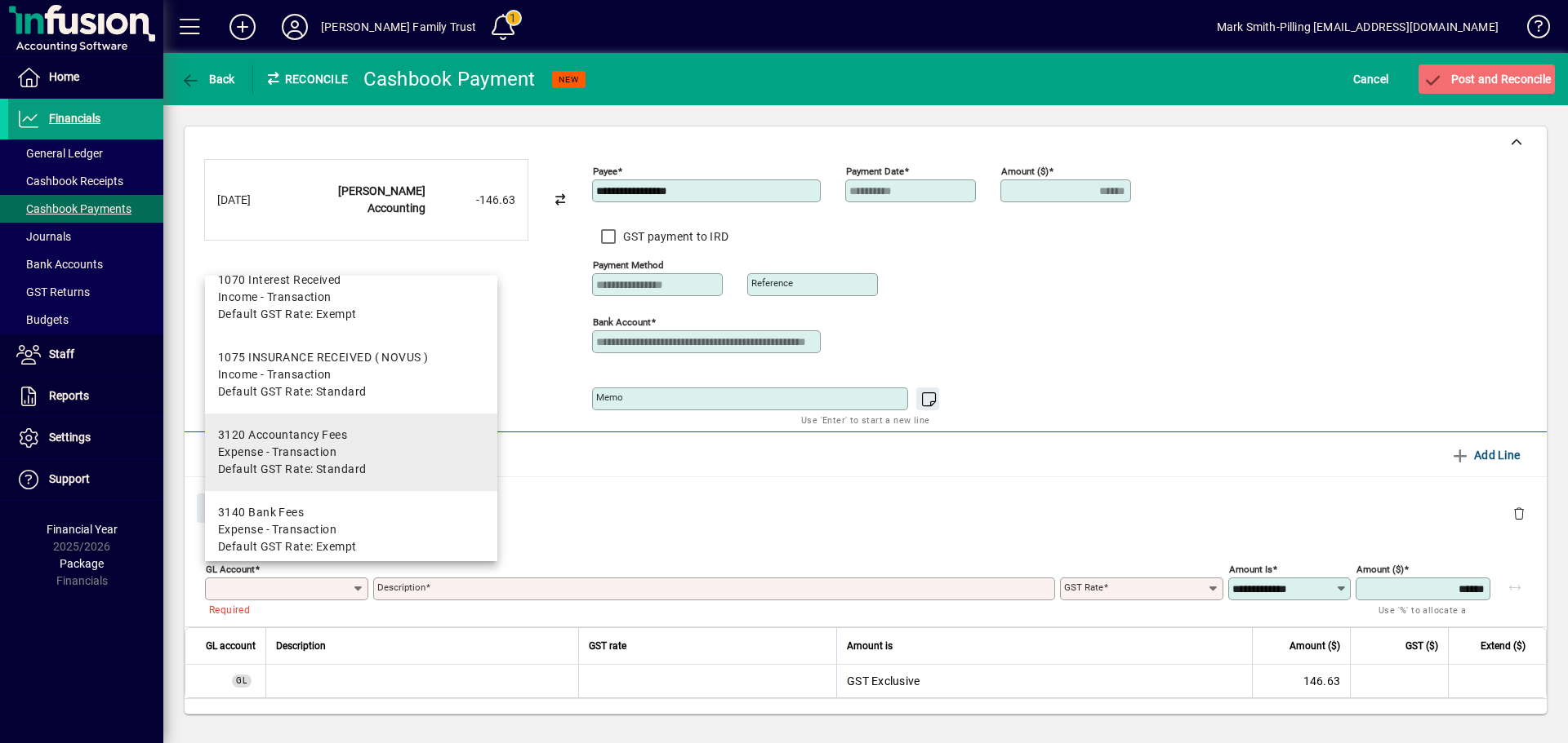
scroll to position [183, 0]
click at [306, 440] on span "Expense - Transaction" at bounding box center [277, 447] width 118 height 17
type input "****"
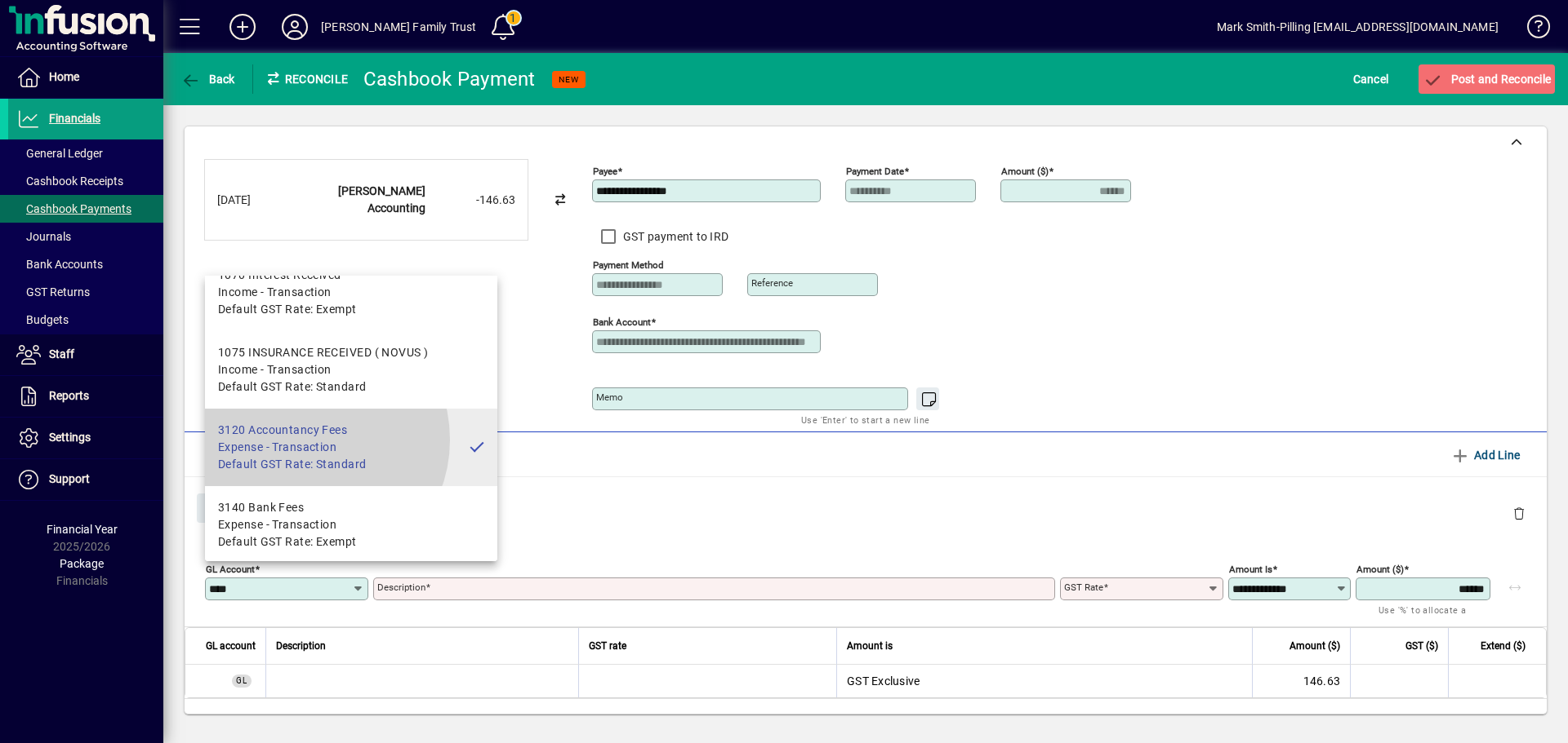
type input "**********"
type input "********"
type input "**********"
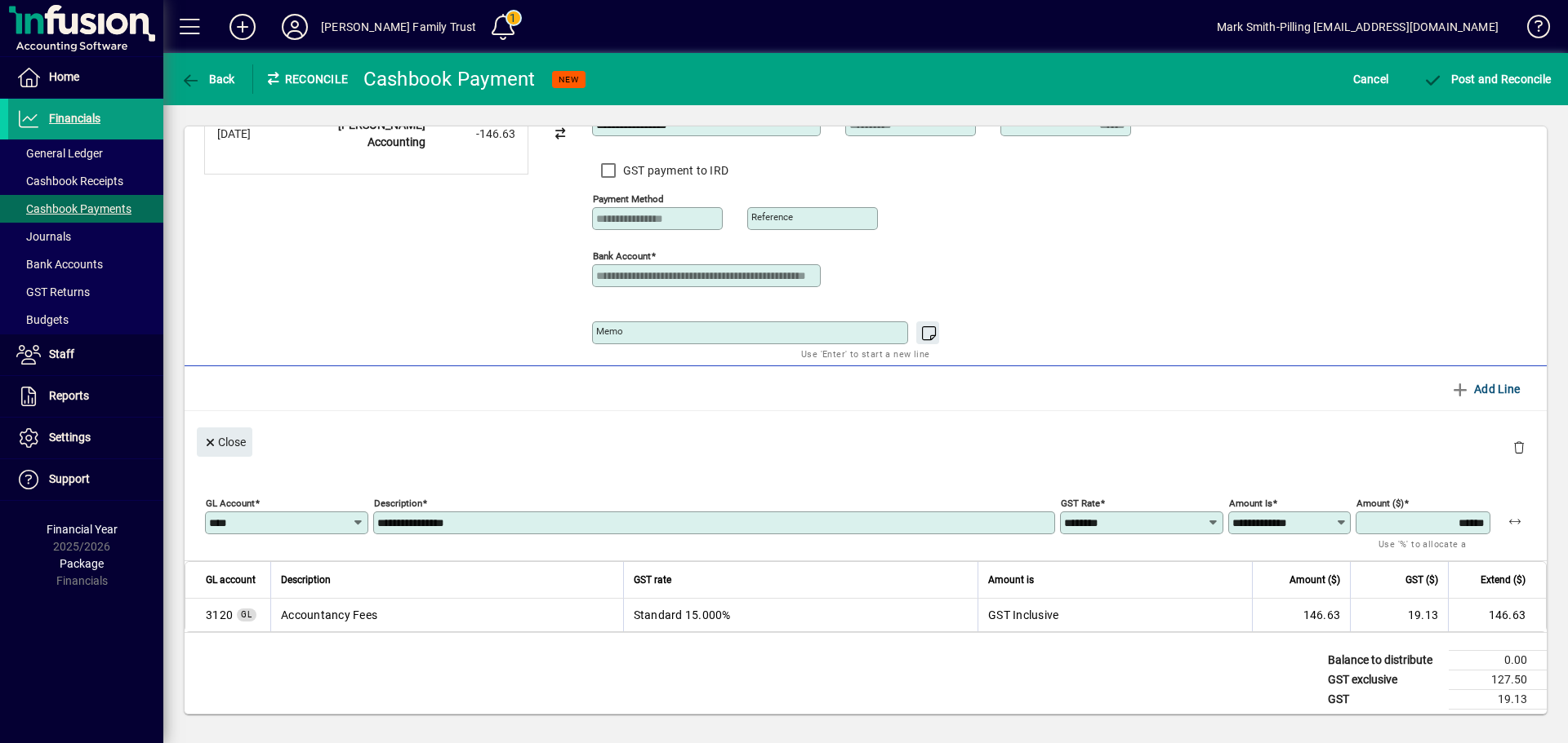
scroll to position [96, 0]
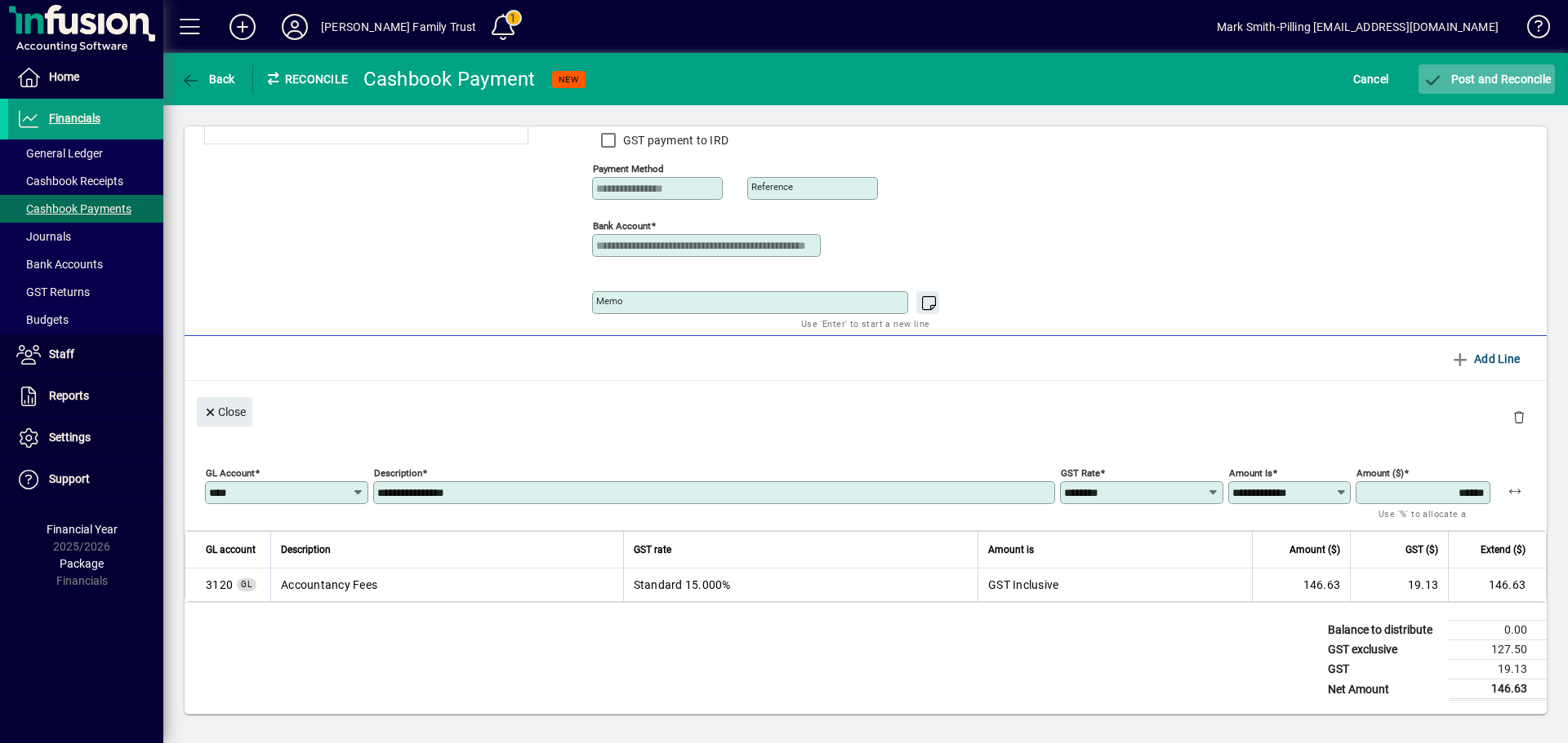
click at [1491, 77] on span "Post and Reconcile" at bounding box center [1487, 79] width 128 height 13
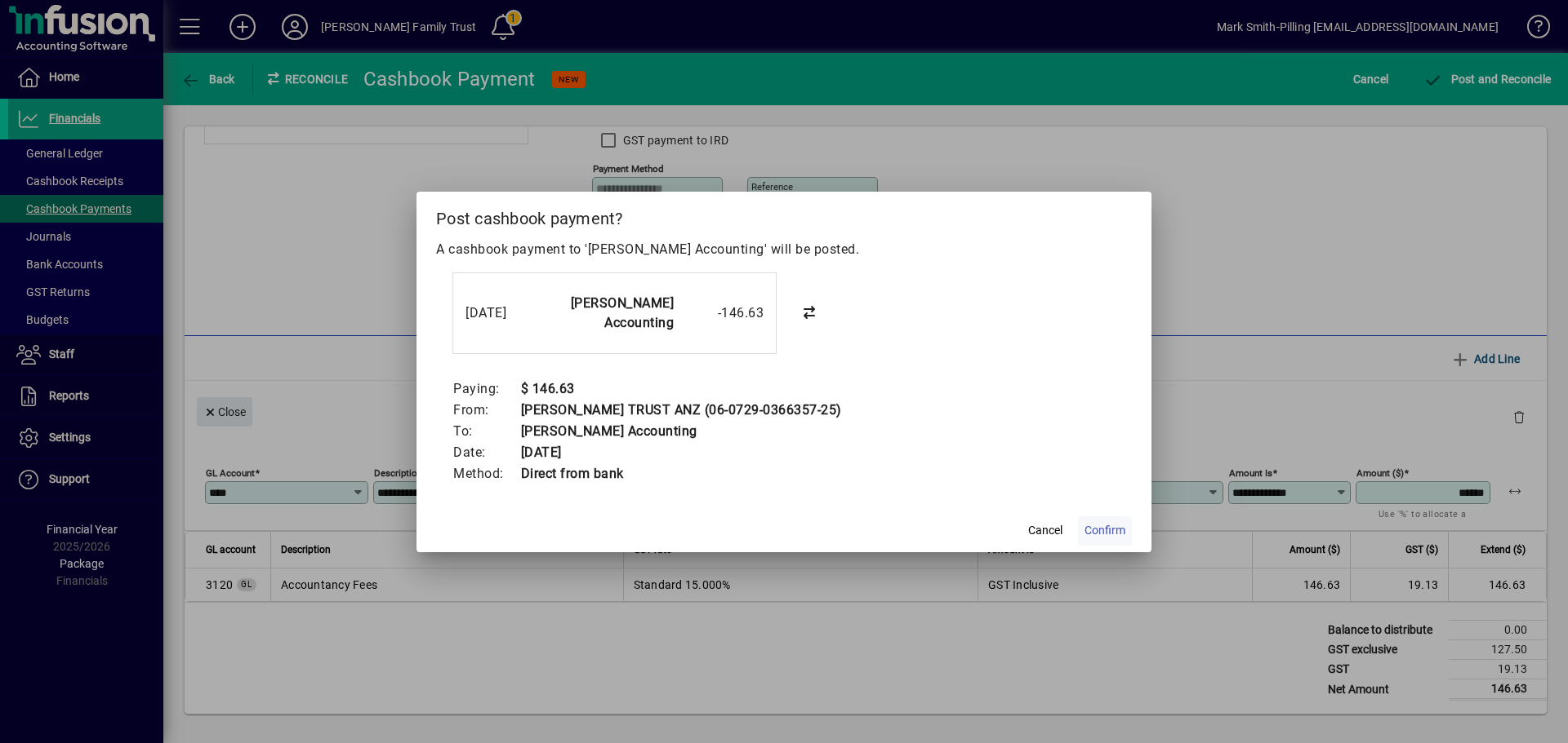
click at [1106, 527] on span "Confirm" at bounding box center [1105, 530] width 41 height 17
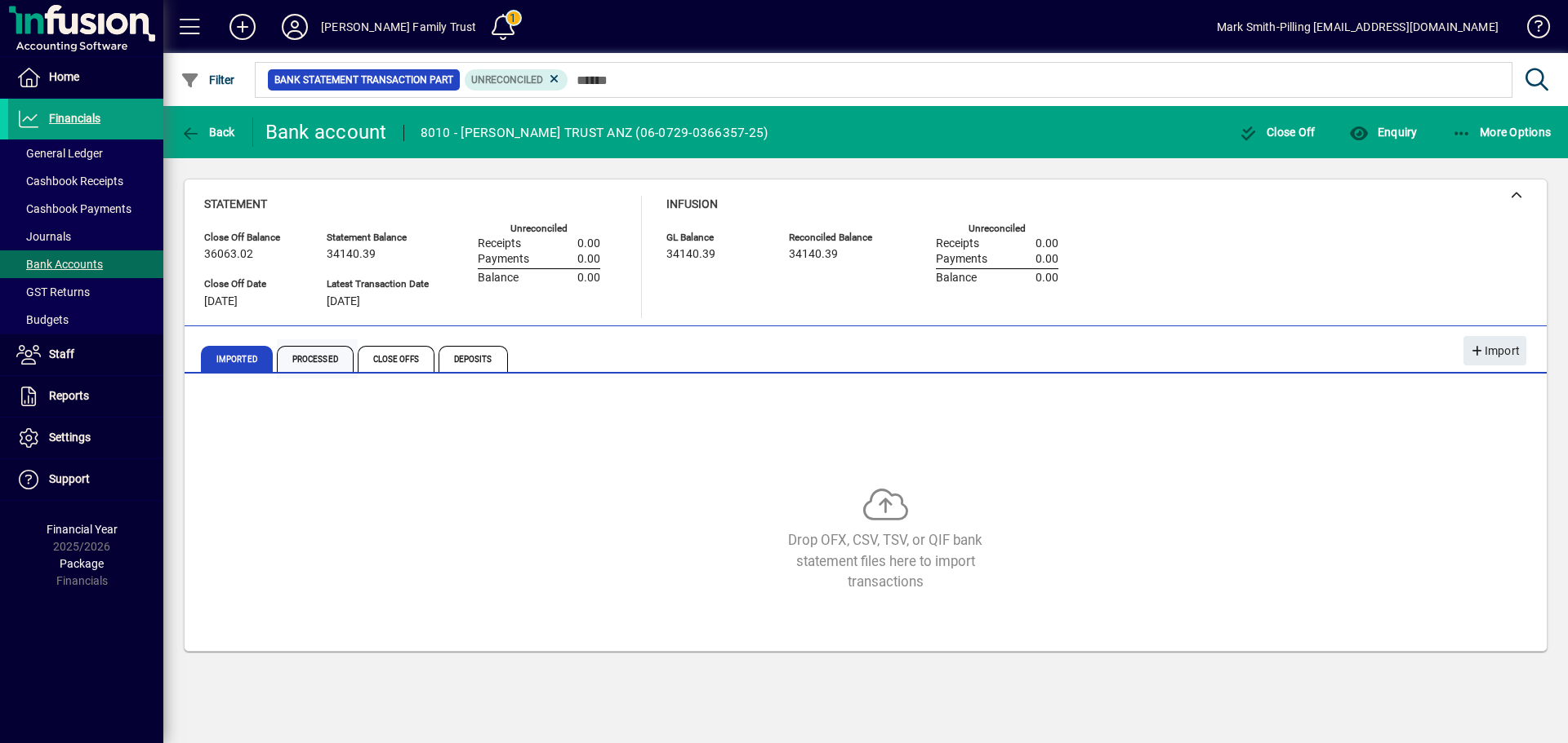
click at [310, 356] on span "Processed" at bounding box center [315, 359] width 77 height 26
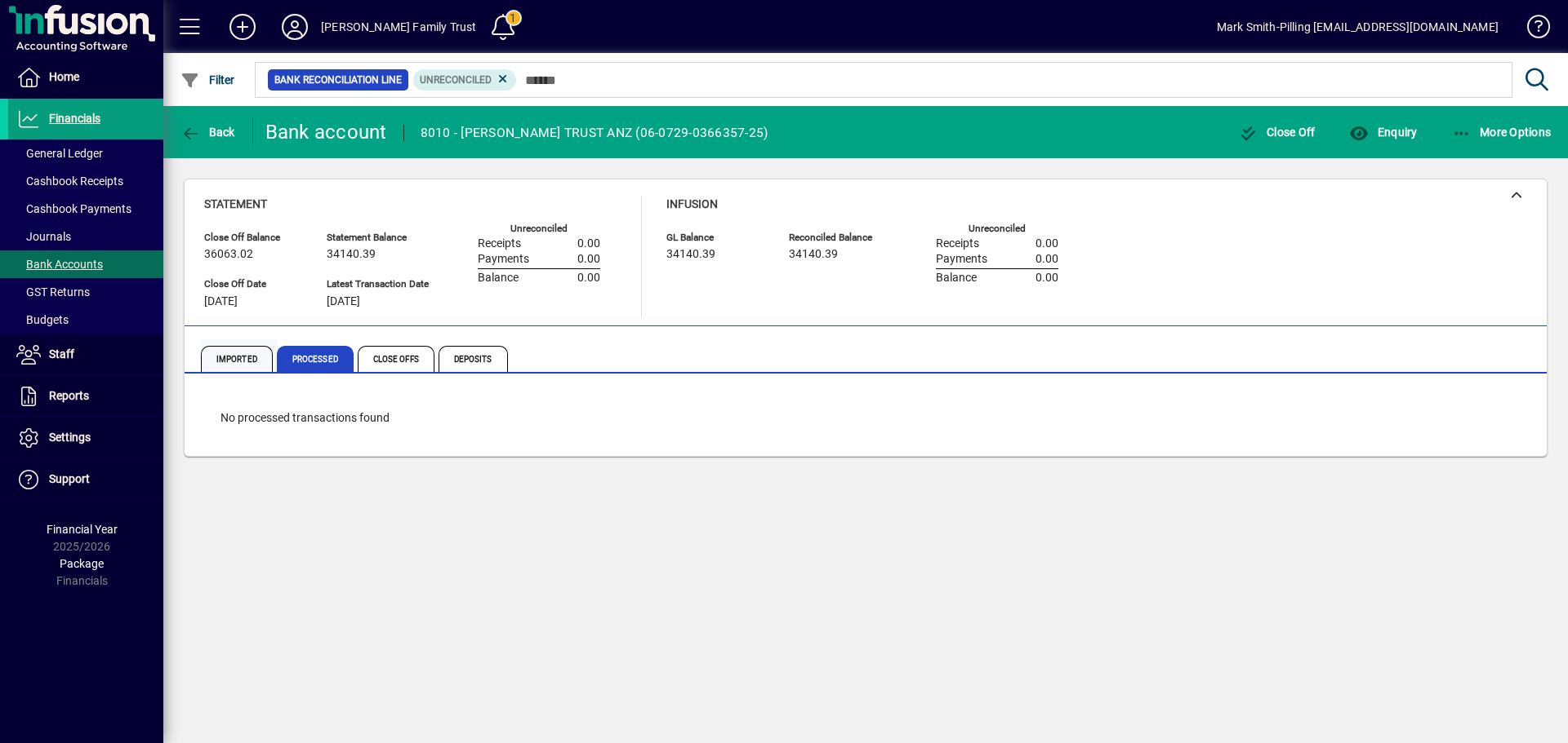
click at [231, 353] on span "Imported" at bounding box center [237, 359] width 72 height 26
